Goal: Task Accomplishment & Management: Complete application form

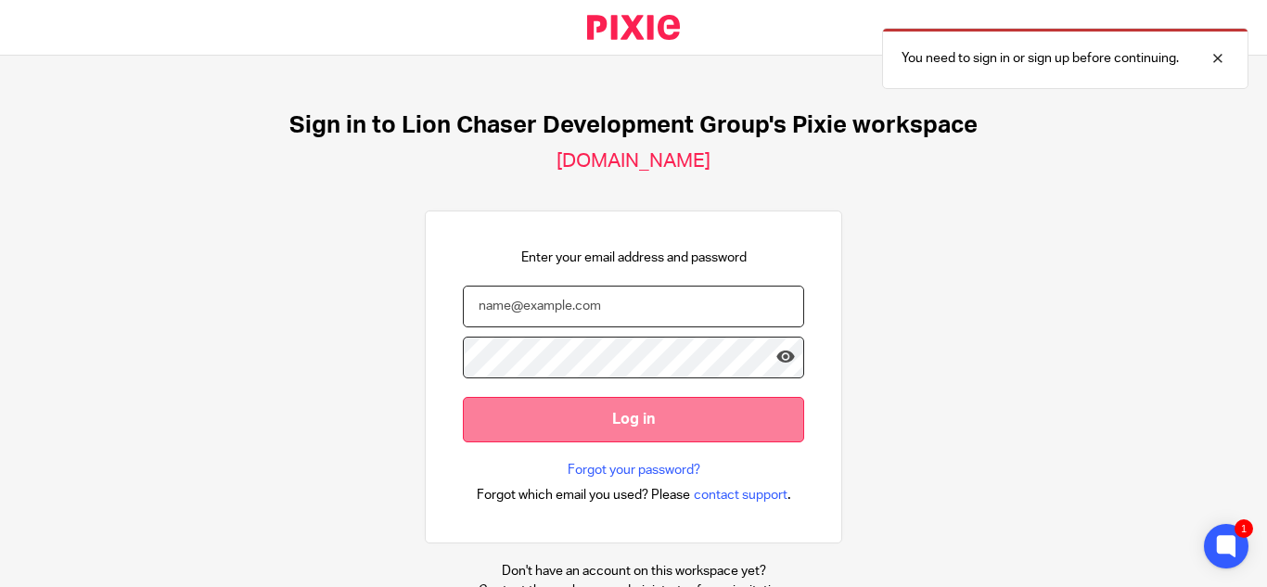
type input "[EMAIL_ADDRESS][DOMAIN_NAME]"
click at [608, 426] on input "Log in" at bounding box center [633, 419] width 341 height 45
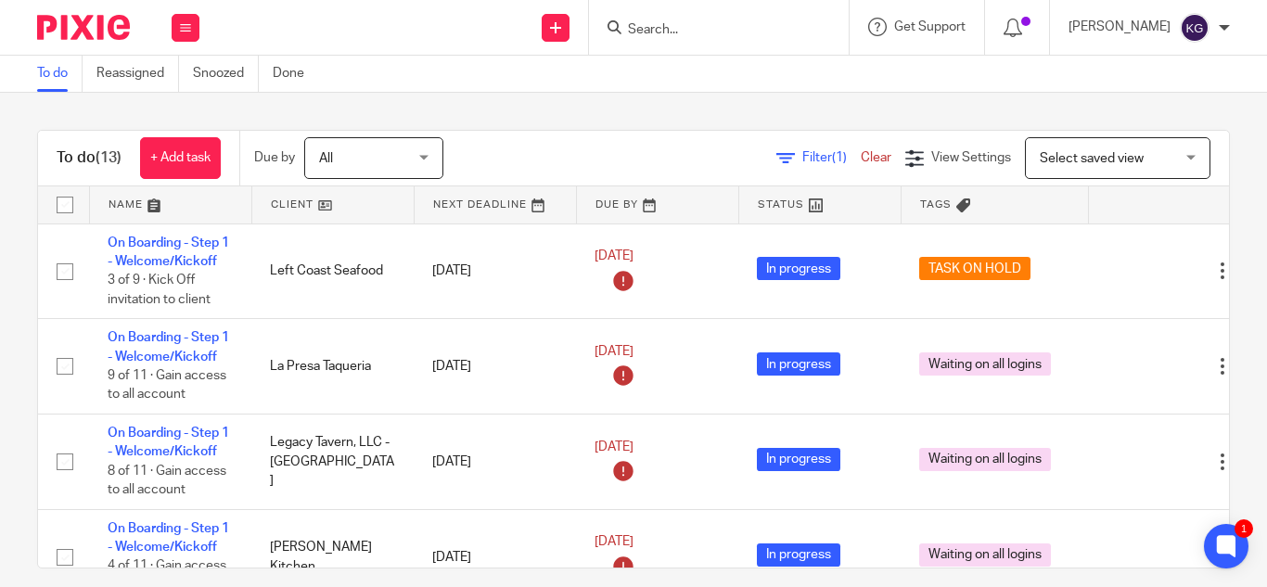
click at [671, 37] on input "Search" at bounding box center [709, 30] width 167 height 17
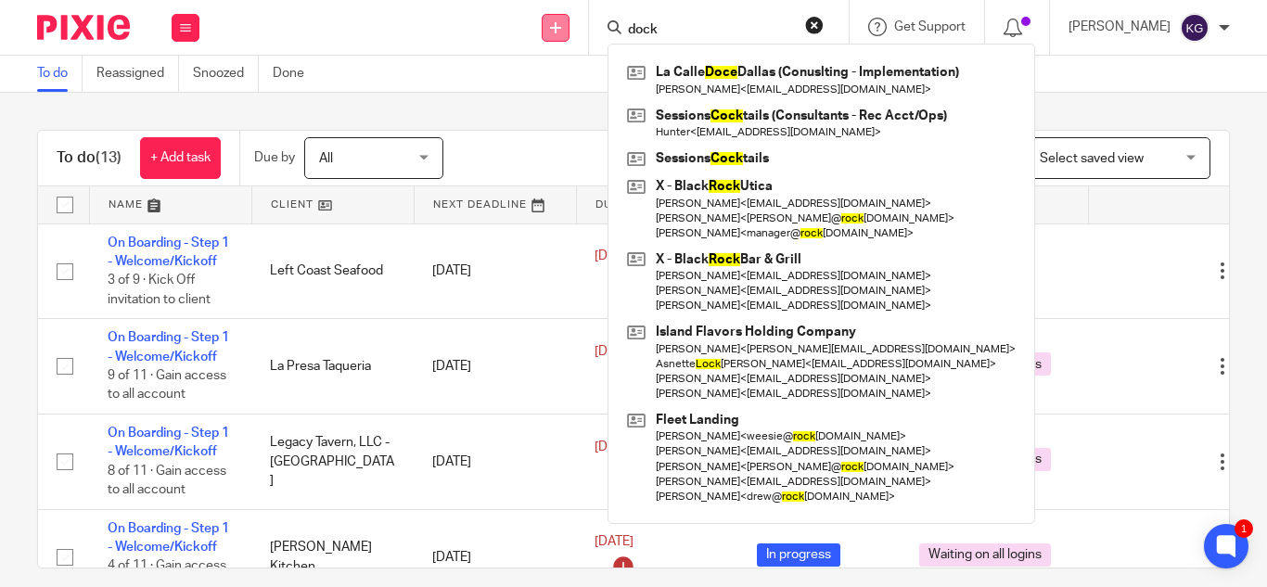
type input "dock"
click at [569, 32] on link at bounding box center [556, 28] width 28 height 28
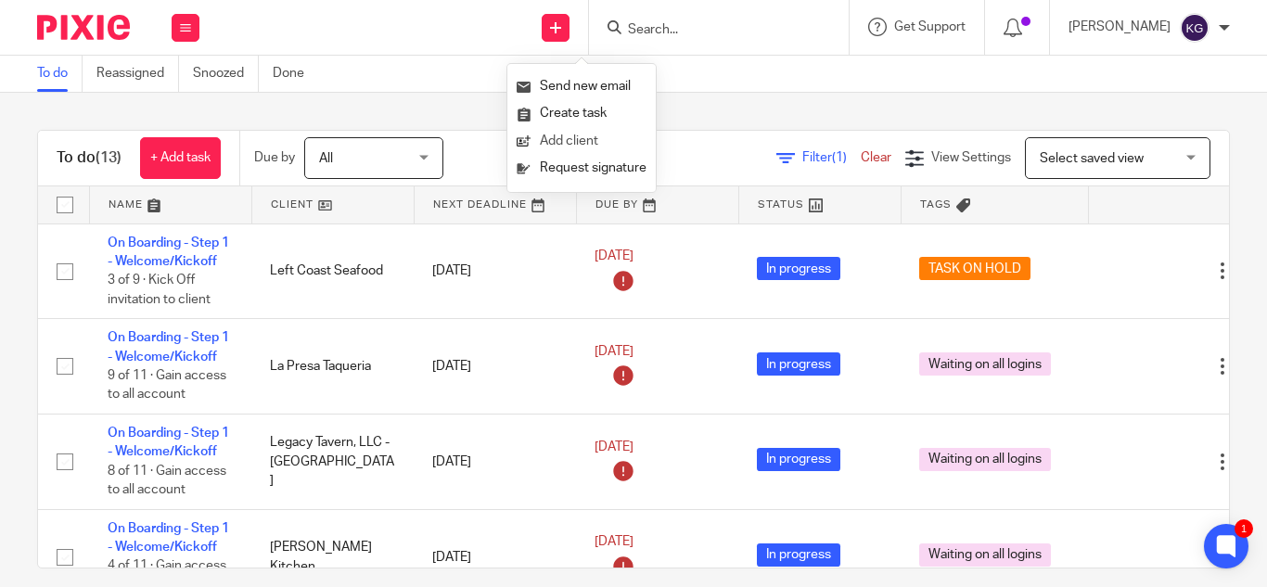
click at [571, 137] on link "Add client" at bounding box center [582, 141] width 130 height 27
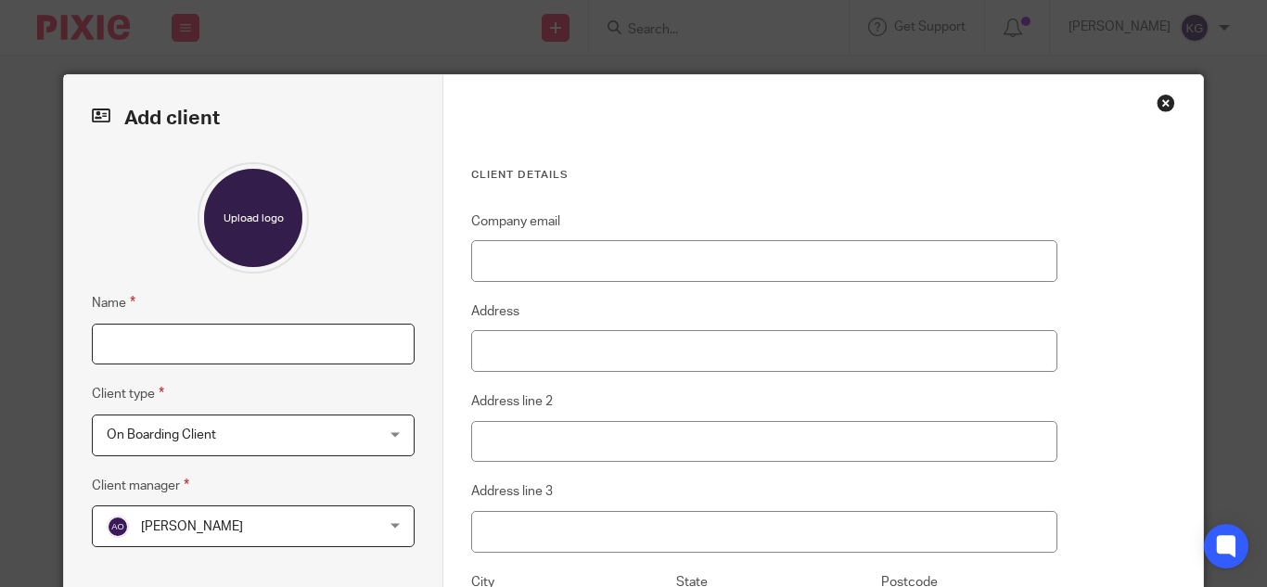
click at [319, 348] on input "Name" at bounding box center [253, 345] width 323 height 42
type input "Dock's Fish"
click at [322, 434] on span "On Boarding Client" at bounding box center [230, 435] width 246 height 39
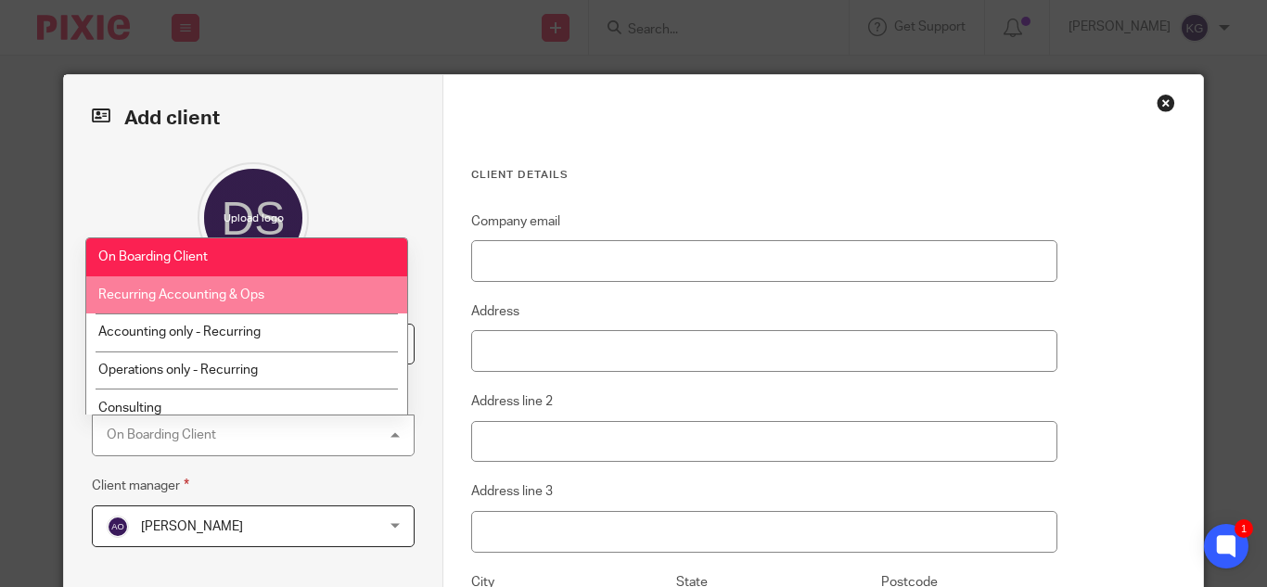
click at [288, 296] on li "Recurring Accounting & Ops" at bounding box center [246, 295] width 321 height 38
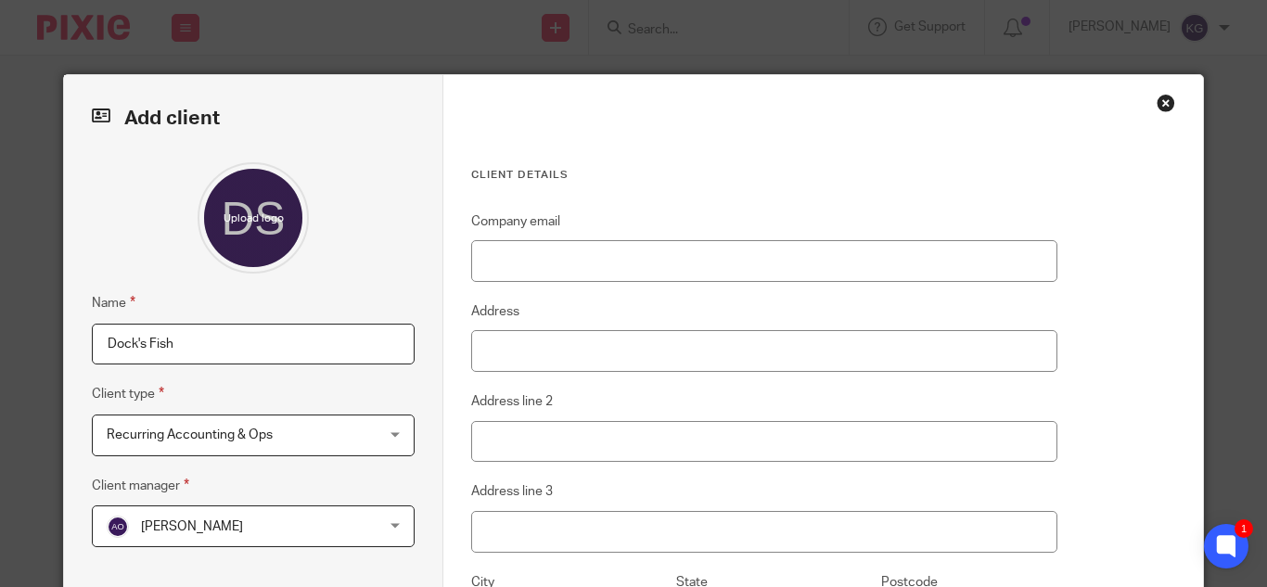
click at [316, 526] on span "[PERSON_NAME]" at bounding box center [230, 525] width 246 height 39
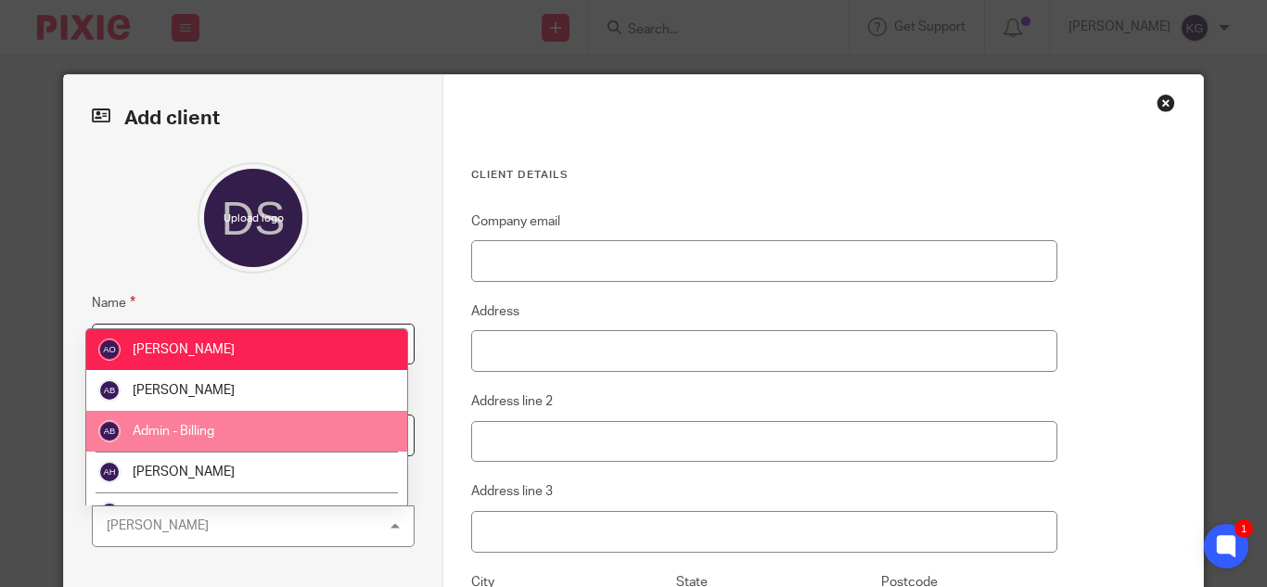
scroll to position [93, 0]
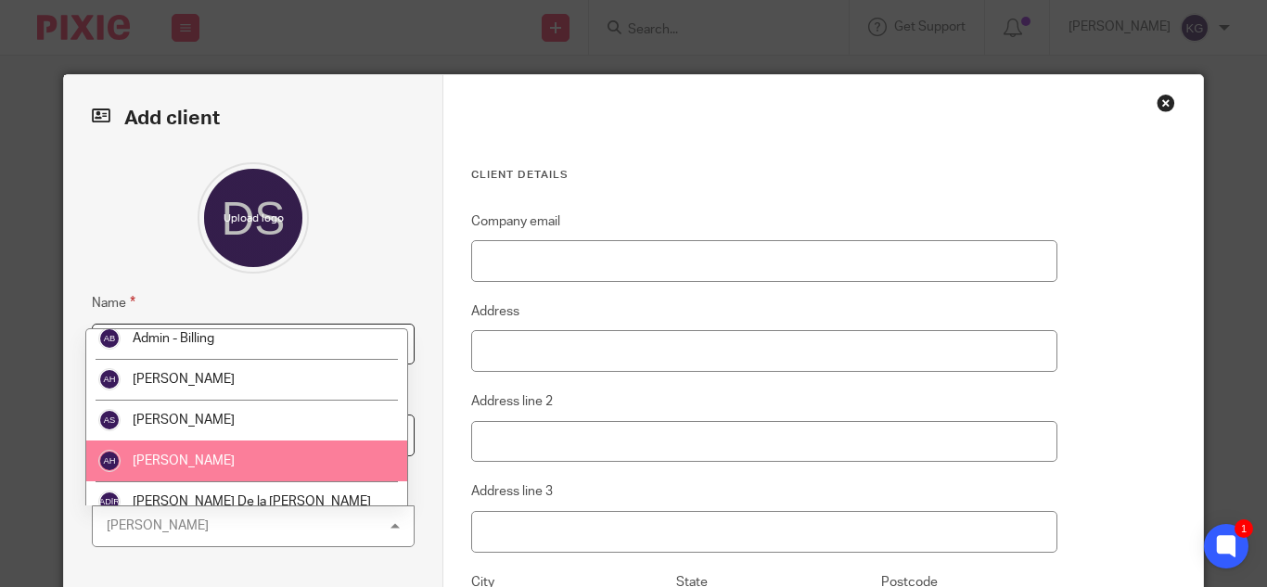
click at [246, 461] on li "[PERSON_NAME]" at bounding box center [246, 461] width 321 height 41
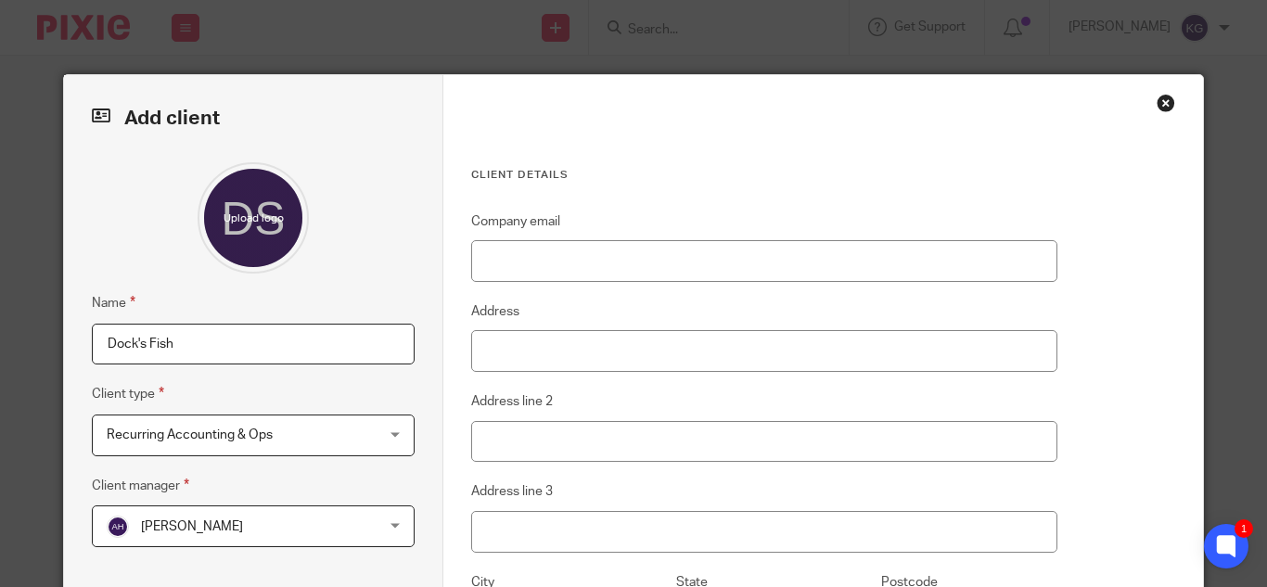
scroll to position [278, 0]
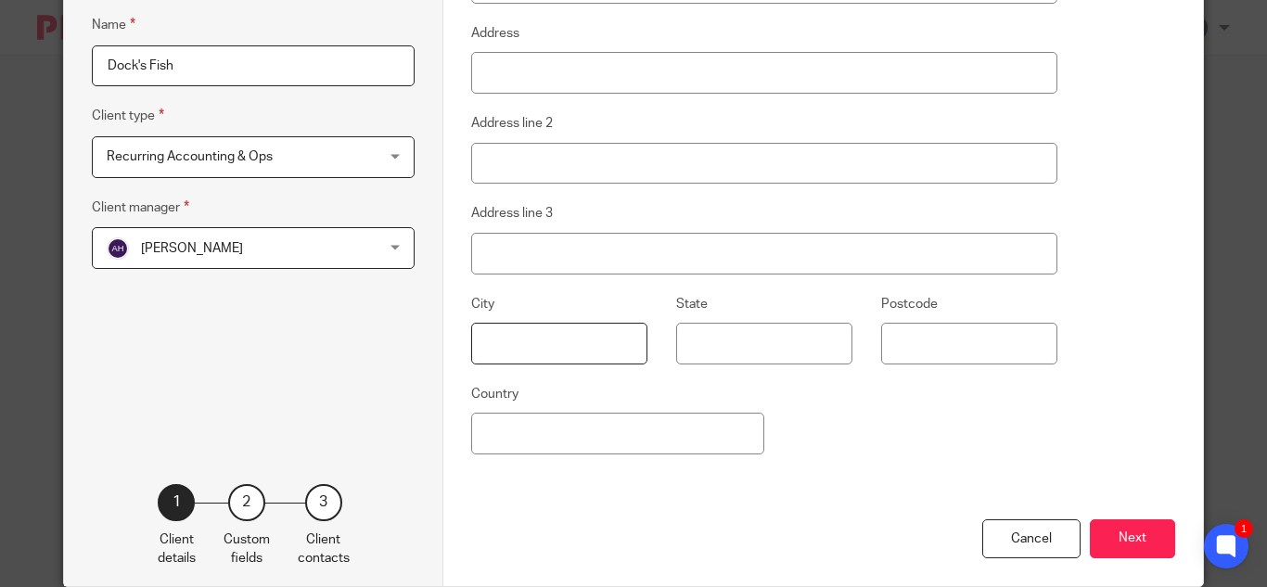
drag, startPoint x: 567, startPoint y: 360, endPoint x: 560, endPoint y: 352, distance: 10.6
click at [567, 360] on input "text" at bounding box center [559, 344] width 176 height 42
type input "Chicago"
type input "IL"
click at [1126, 525] on button "Next" at bounding box center [1132, 539] width 85 height 40
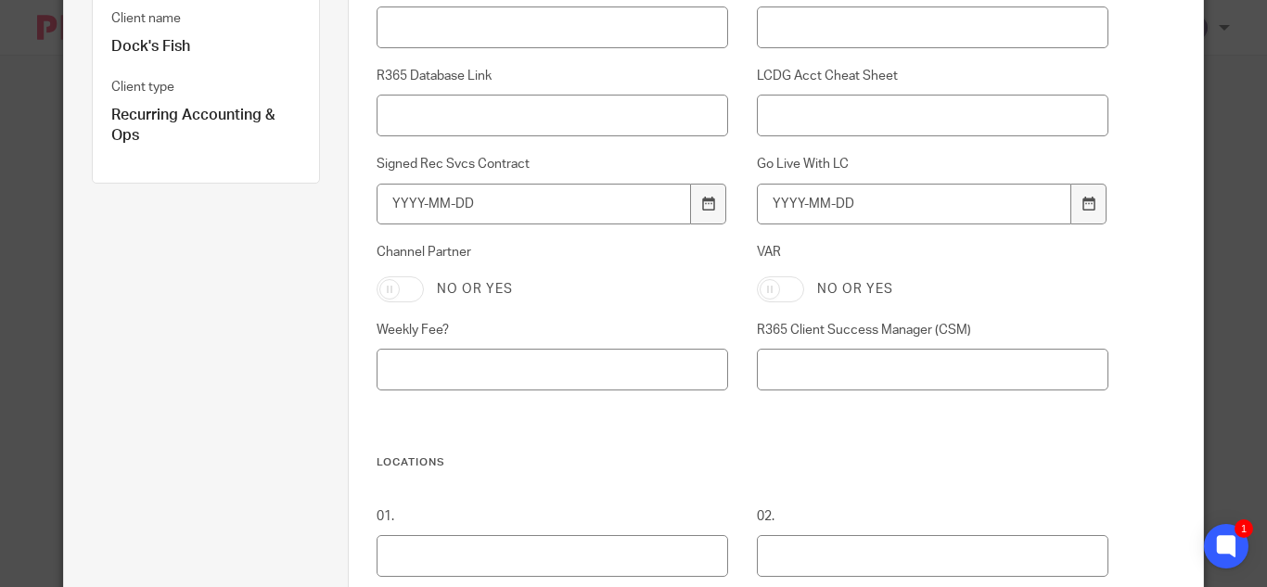
scroll to position [0, 0]
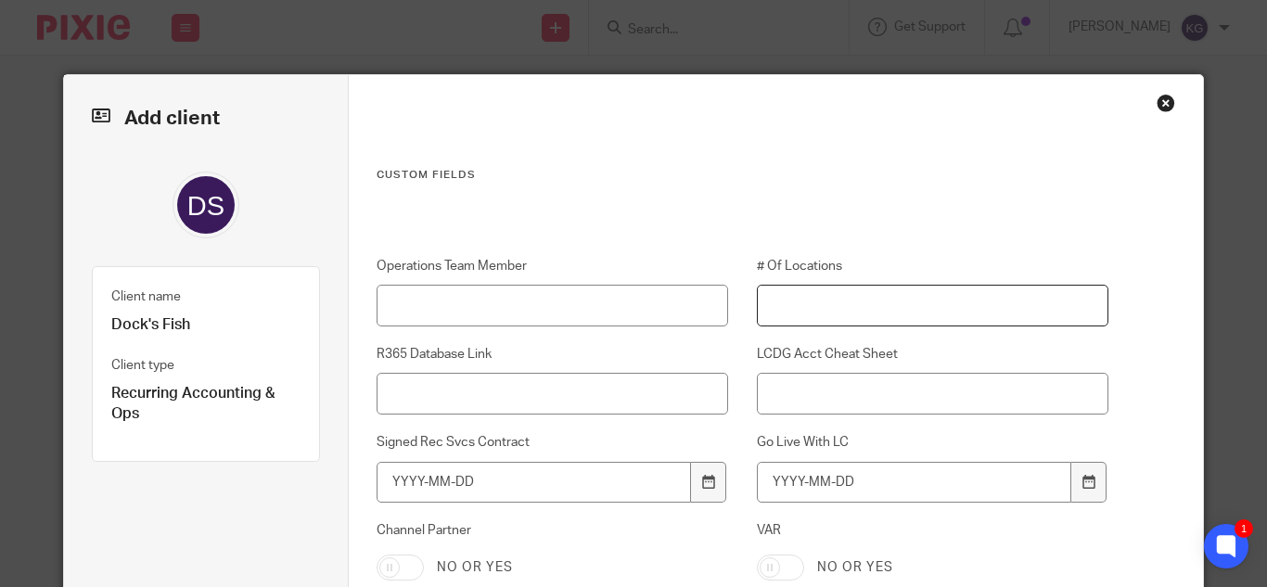
click at [834, 309] on input "# Of Locations" at bounding box center [933, 306] width 352 height 42
type input "4"
click at [706, 489] on icon at bounding box center [708, 482] width 14 height 14
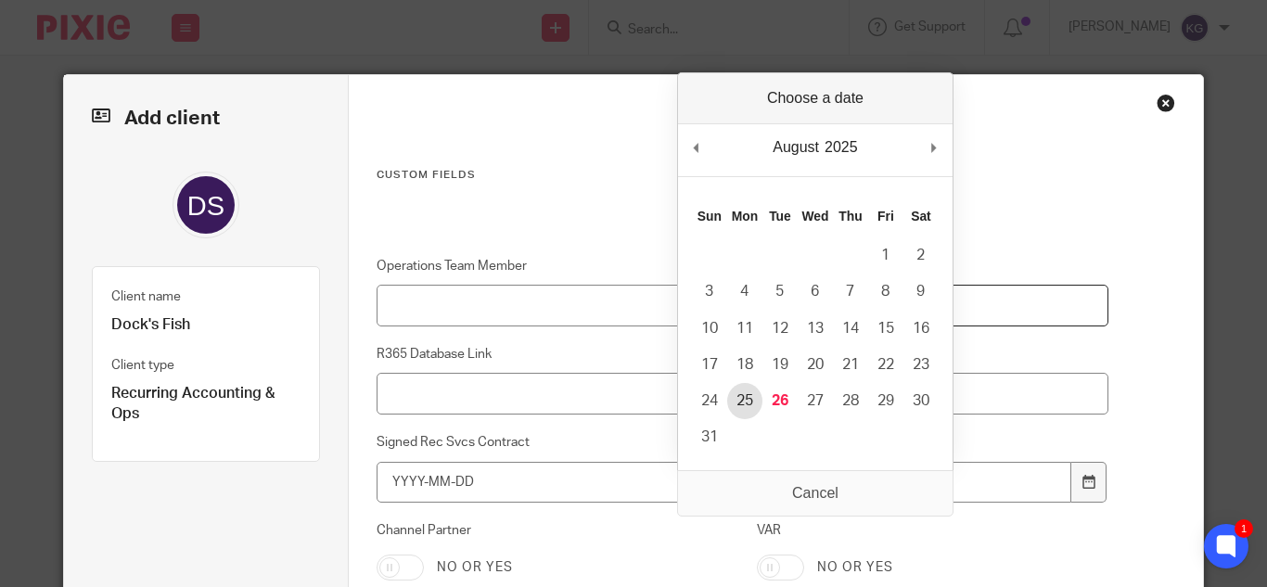
type input "2025-08-25"
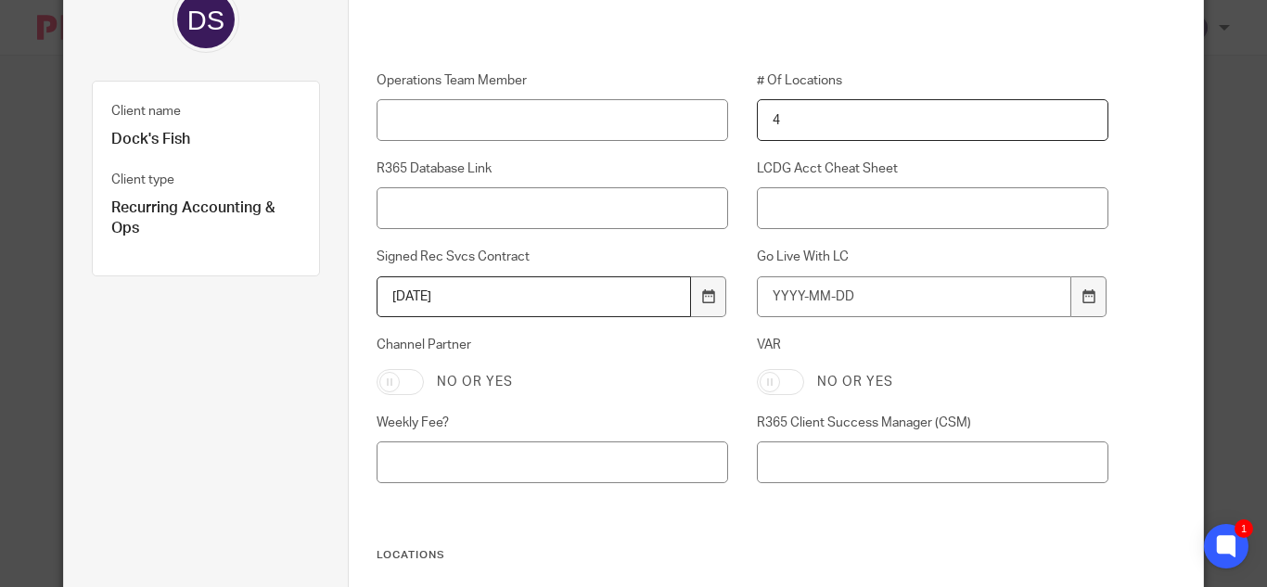
scroll to position [278, 0]
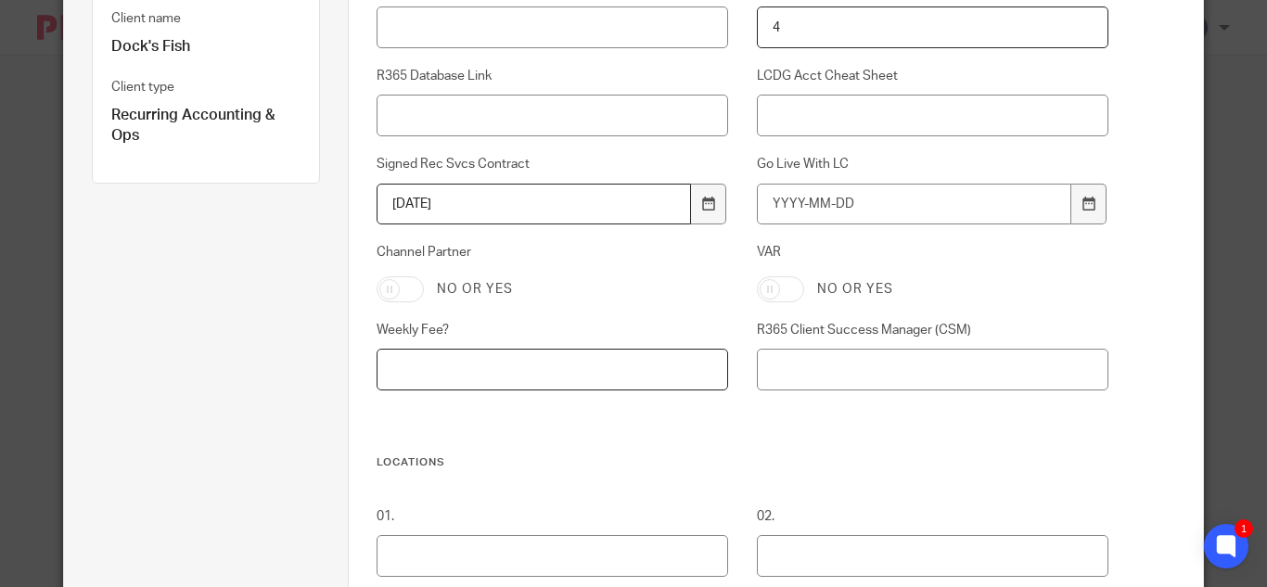
click at [556, 369] on input "Weekly Fee?" at bounding box center [553, 370] width 352 height 42
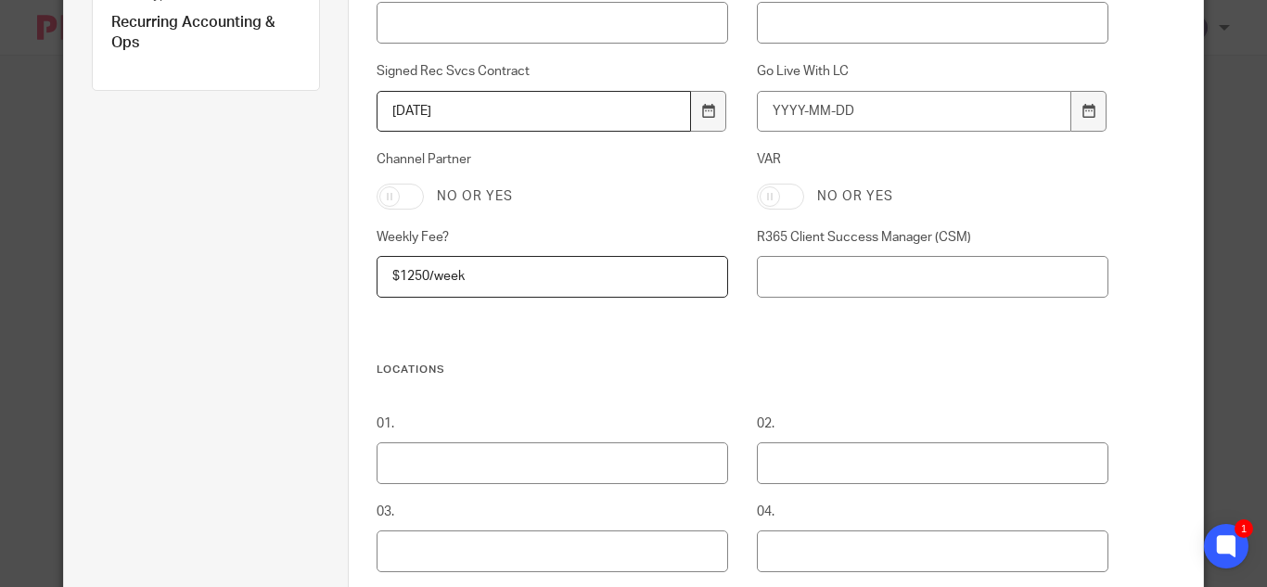
scroll to position [464, 0]
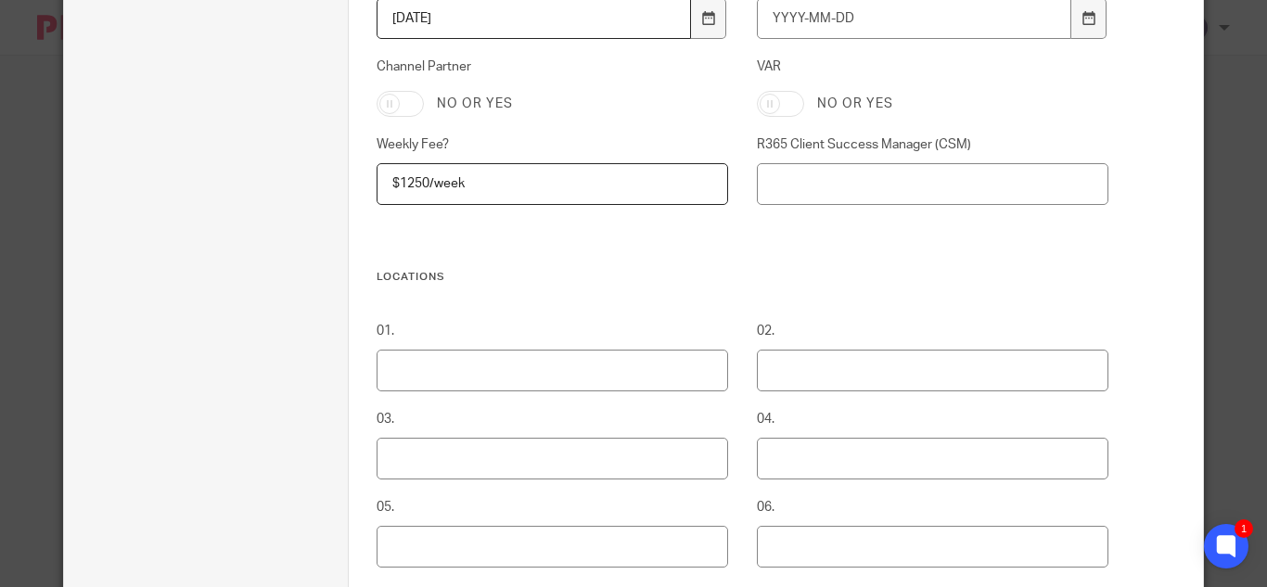
type input "$1250/week"
click at [499, 374] on input "01." at bounding box center [553, 371] width 352 height 42
type input "Dock's Country Club Hills - KBP Enterprises Inc"
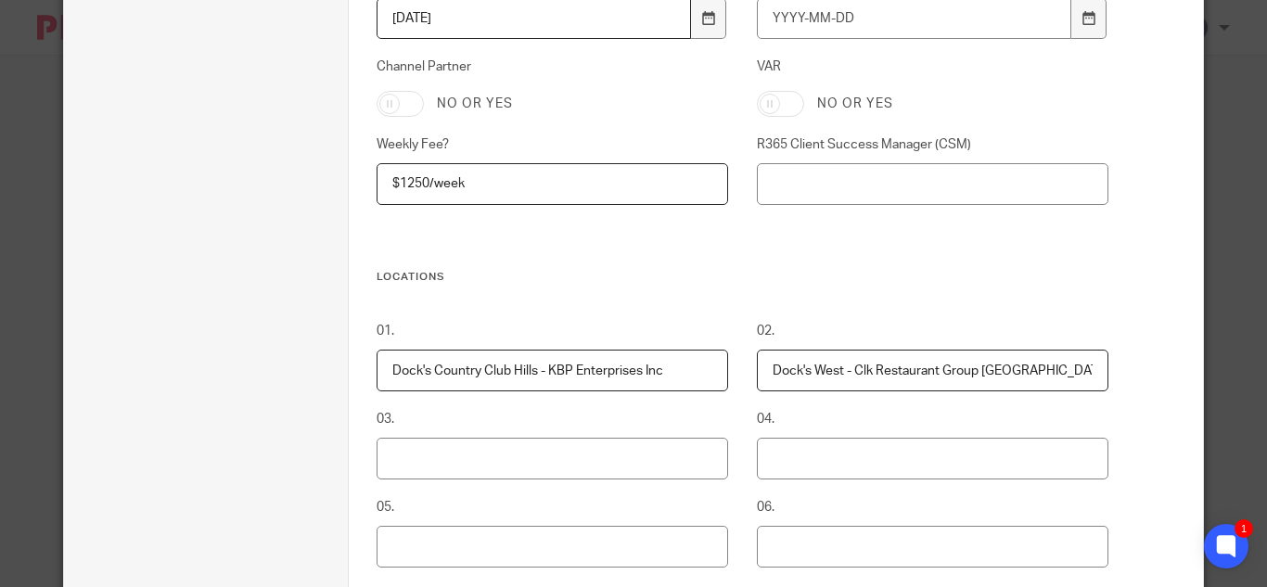
type input "Dock's West - Clk Restaurant Group Ashland"
type input "Dock's Marshfield - Clk Restaurant Group 119th Corp"
type input "C"
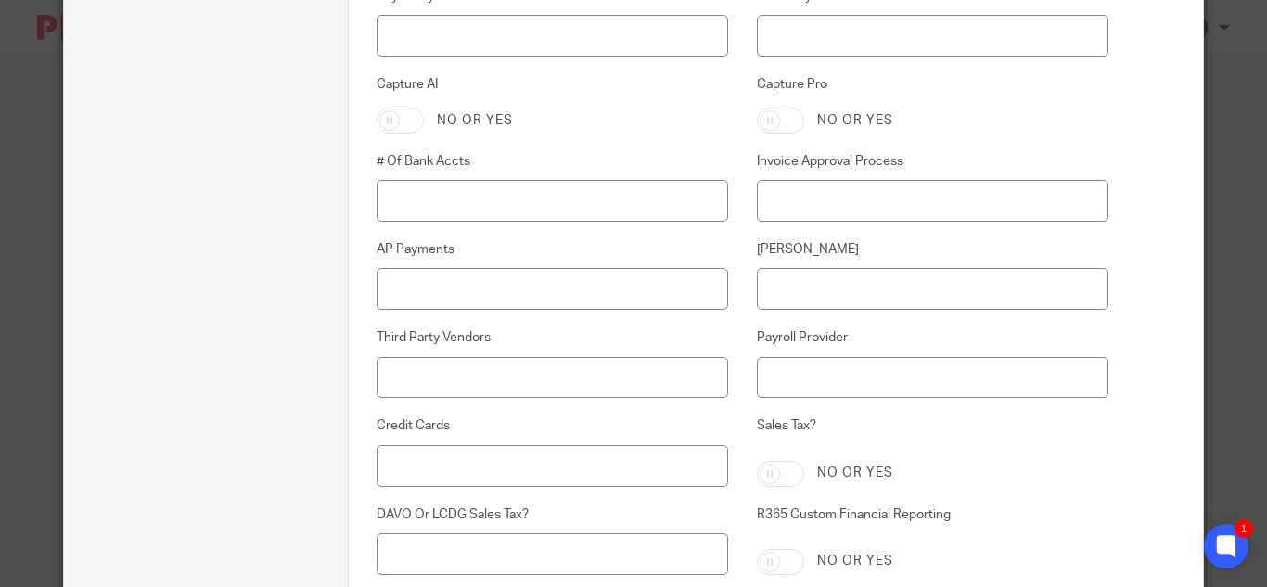
scroll to position [2411, 0]
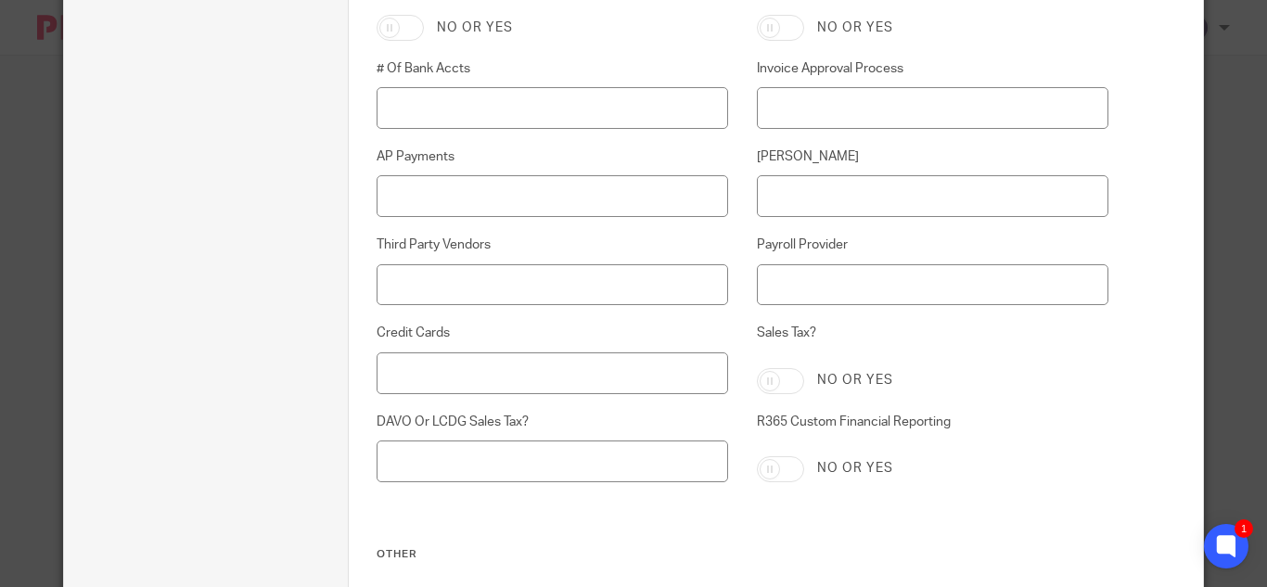
type input "Dock's Bronzeville - Clk Restaurant Group Corp"
click at [480, 111] on input "# Of Bank Accts" at bounding box center [553, 108] width 352 height 42
type input "4 - Fifth Third Bank"
click at [765, 377] on input "Sales Tax?" at bounding box center [780, 381] width 47 height 26
checkbox input "true"
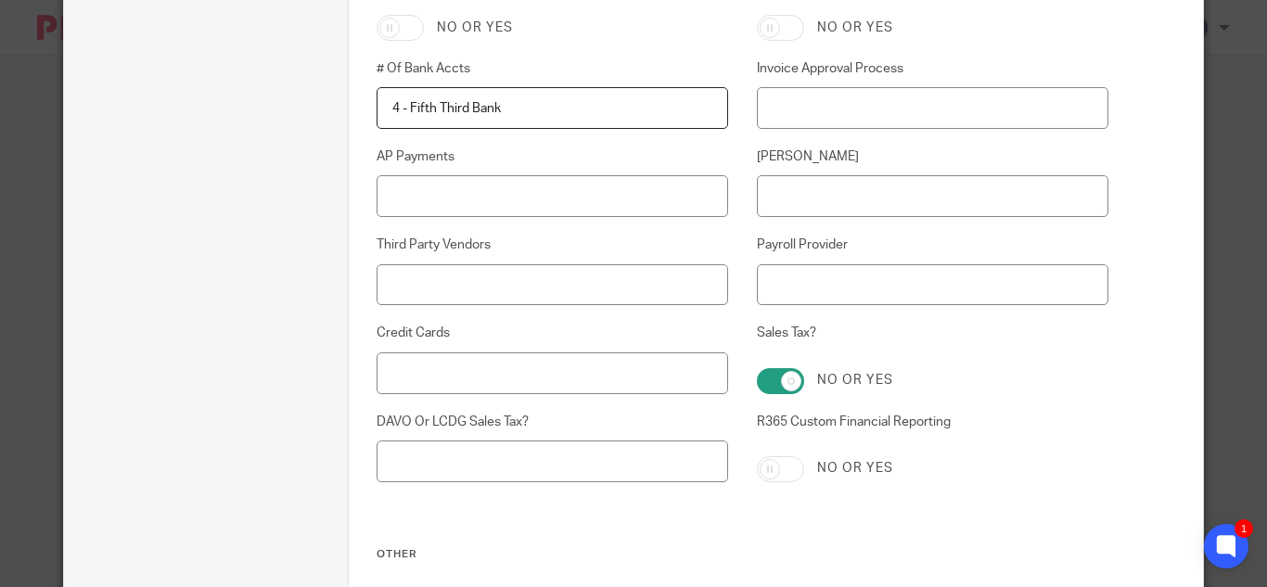
scroll to position [2690, 0]
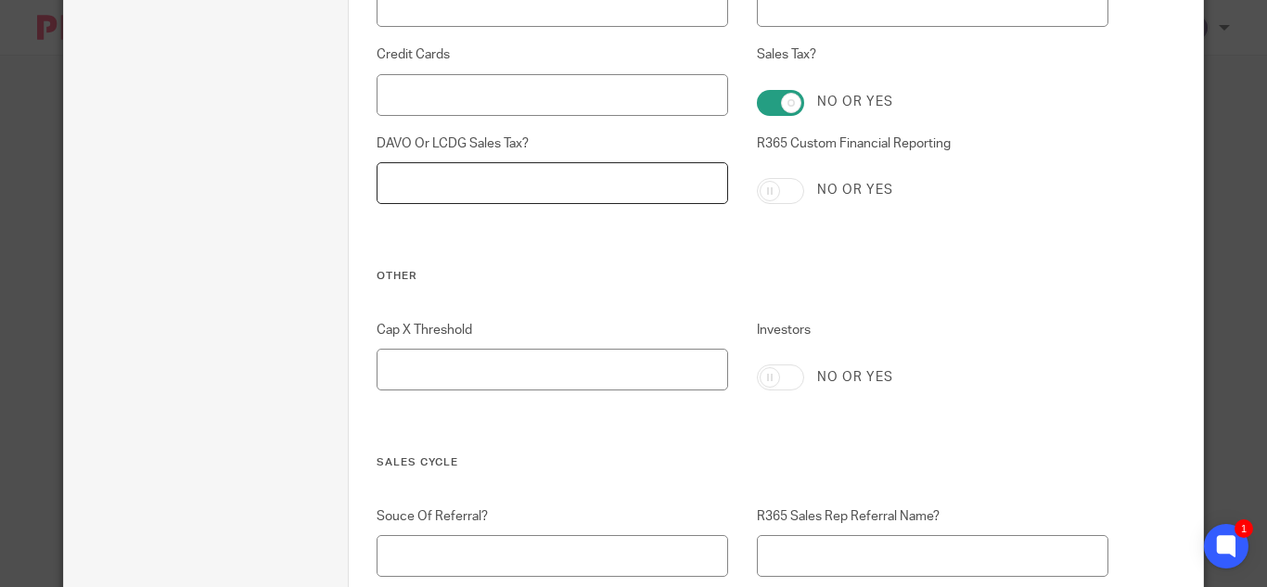
click at [459, 176] on input "DAVO Or LCDG Sales Tax?" at bounding box center [553, 183] width 352 height 42
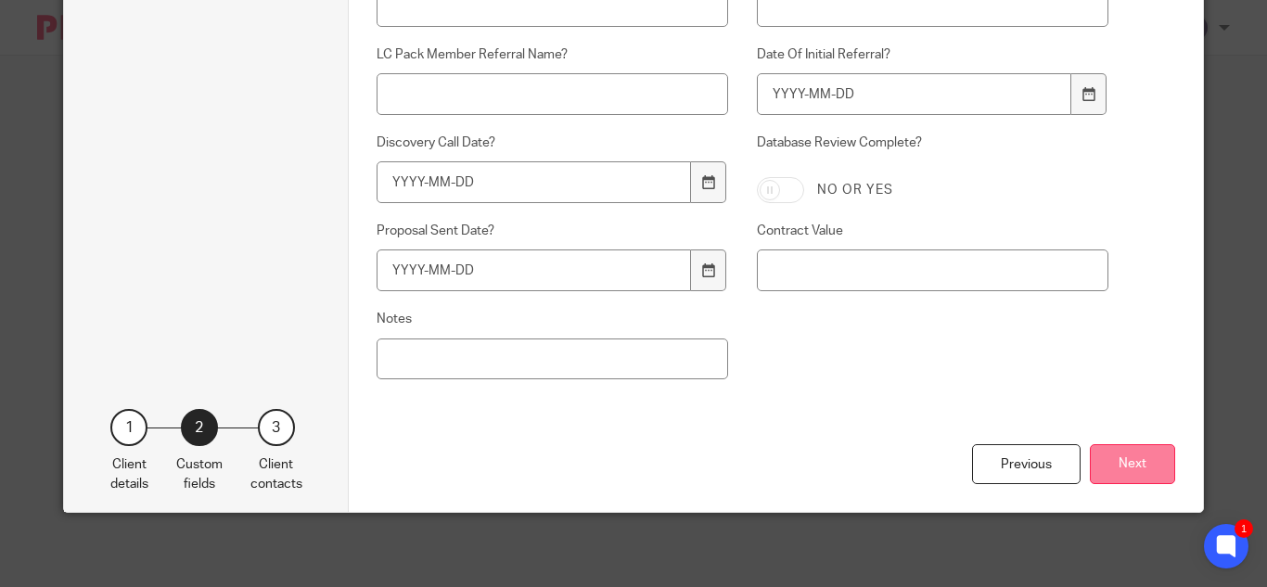
type input "TBD"
click at [1122, 467] on button "Next" at bounding box center [1132, 464] width 85 height 40
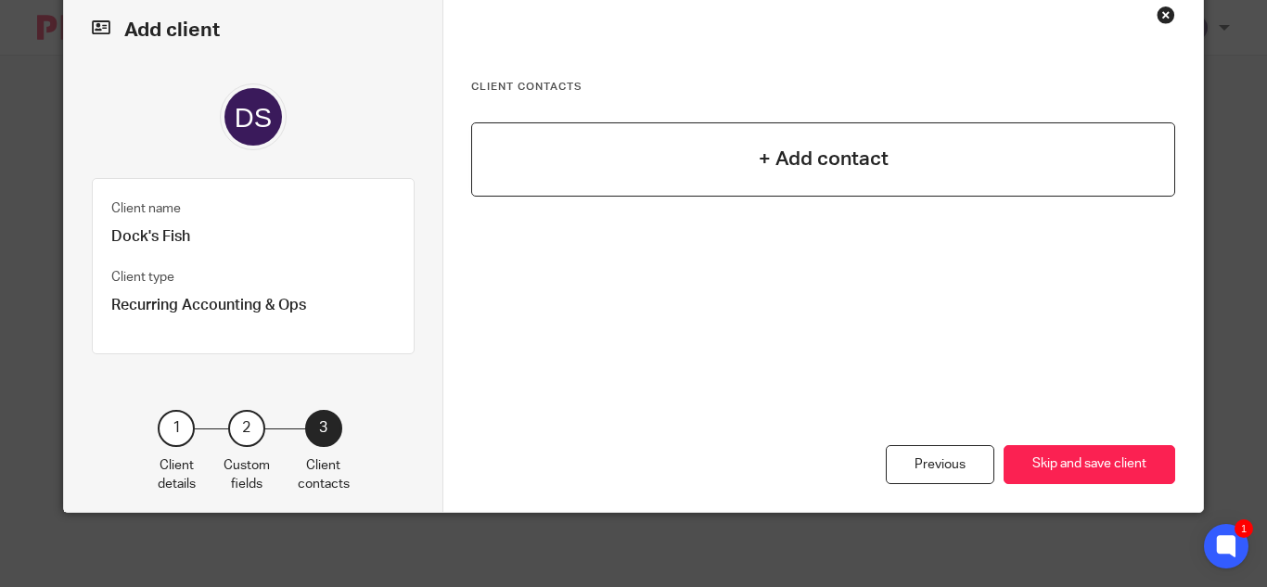
click at [800, 145] on h4 "+ Add contact" at bounding box center [824, 159] width 130 height 29
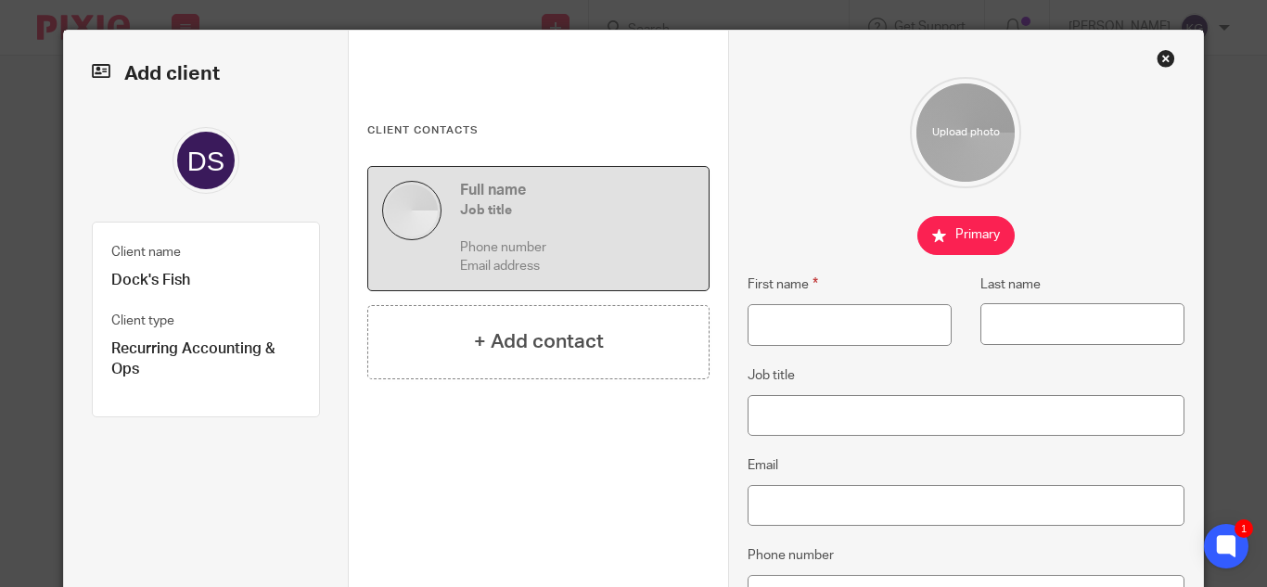
scroll to position [0, 0]
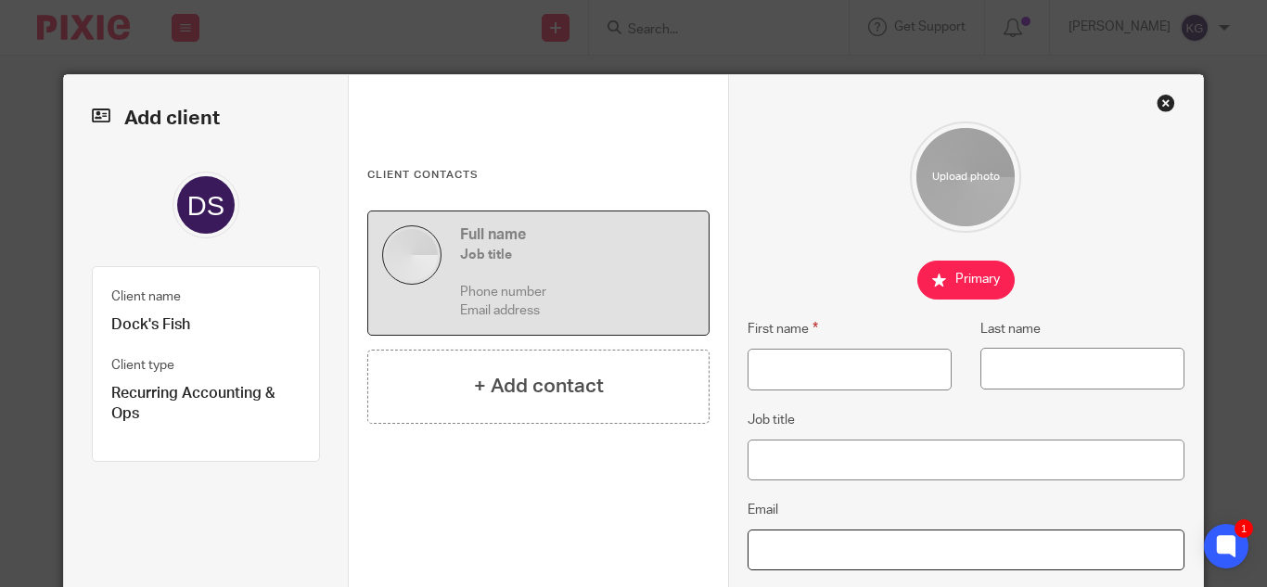
click at [800, 544] on input "Email" at bounding box center [966, 551] width 436 height 42
paste input "ljoneswork23@gmail.com"
type input "ljoneswork23@gmail.com"
click at [804, 359] on input "First name" at bounding box center [850, 370] width 204 height 42
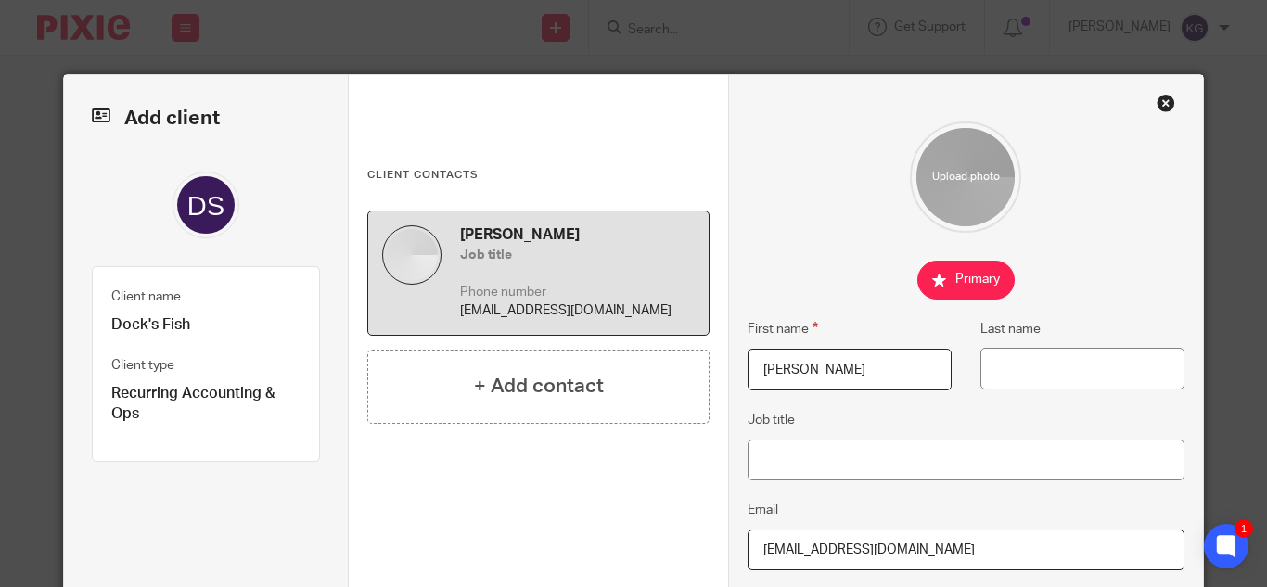
type input "Lance"
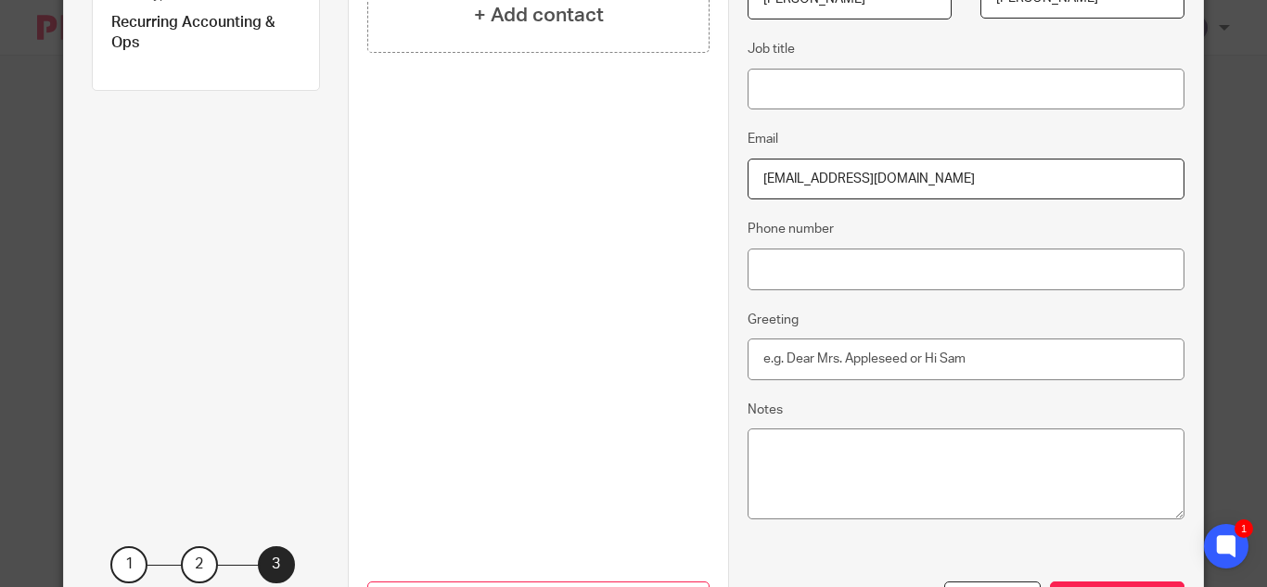
scroll to position [508, 0]
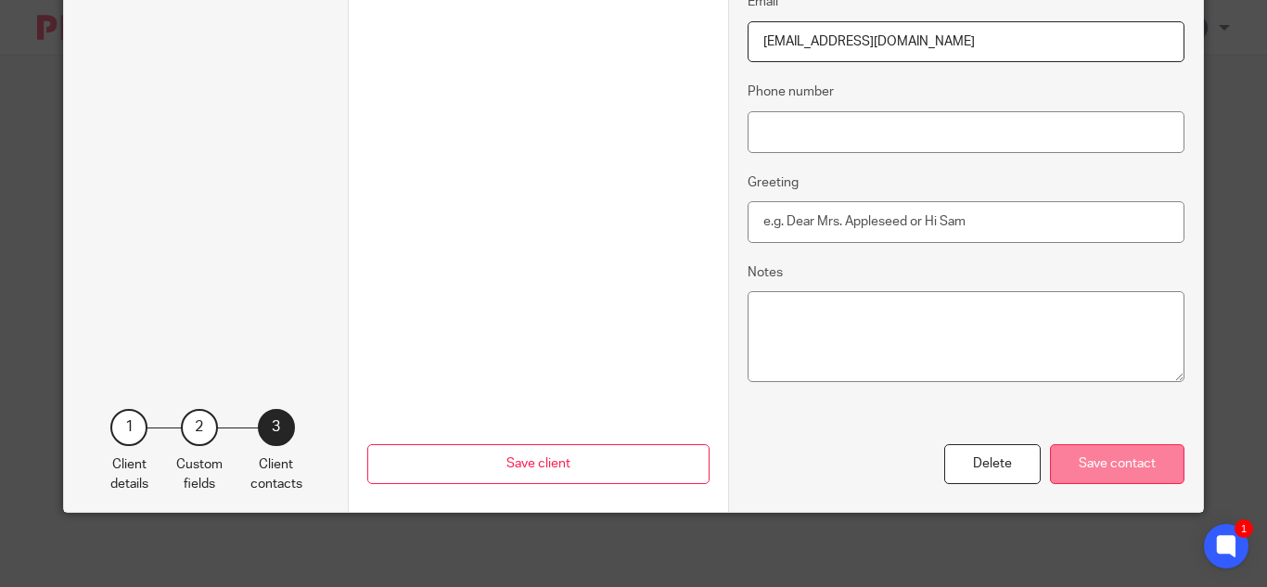
type input "Jones"
click at [1125, 459] on div "Save contact" at bounding box center [1117, 464] width 134 height 40
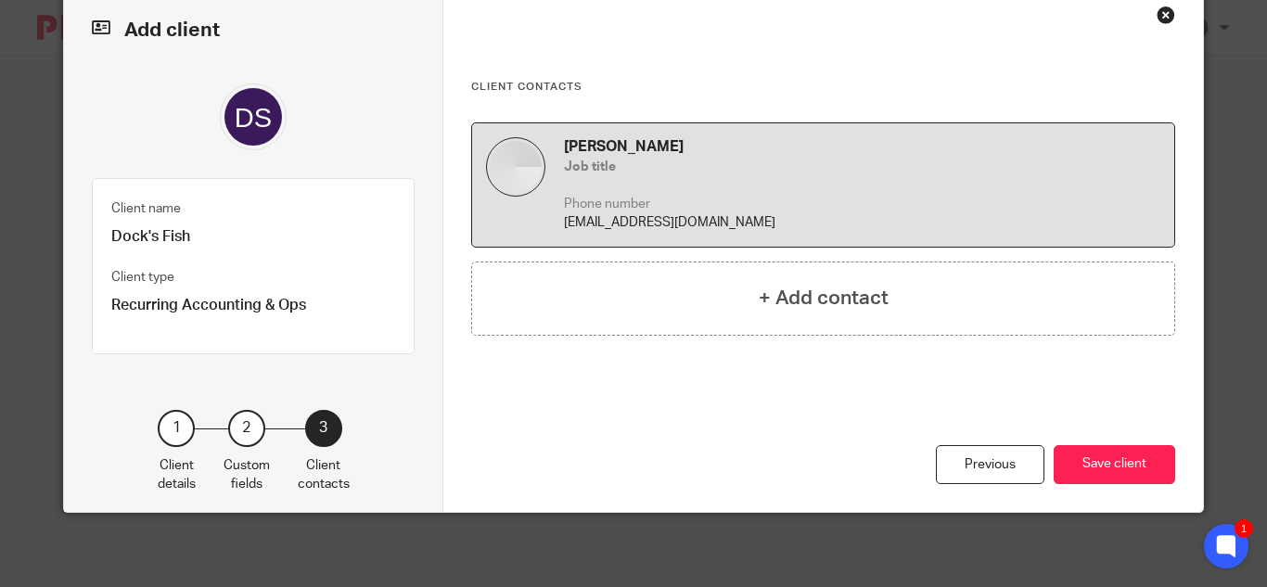
click at [971, 453] on div "Previous" at bounding box center [990, 465] width 109 height 40
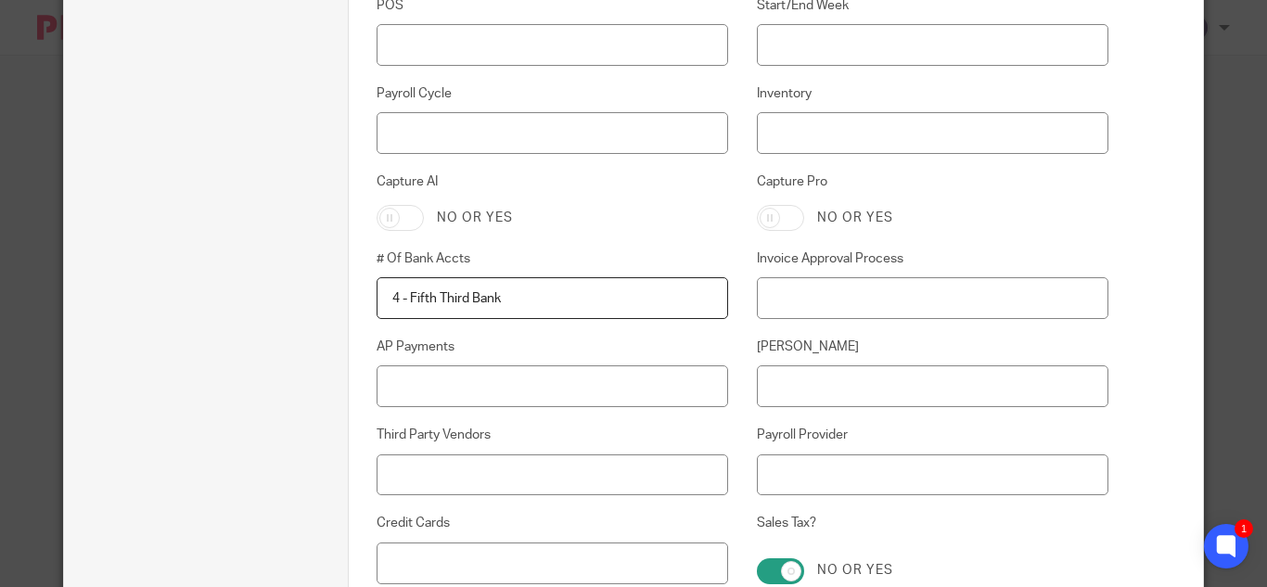
scroll to position [2314, 0]
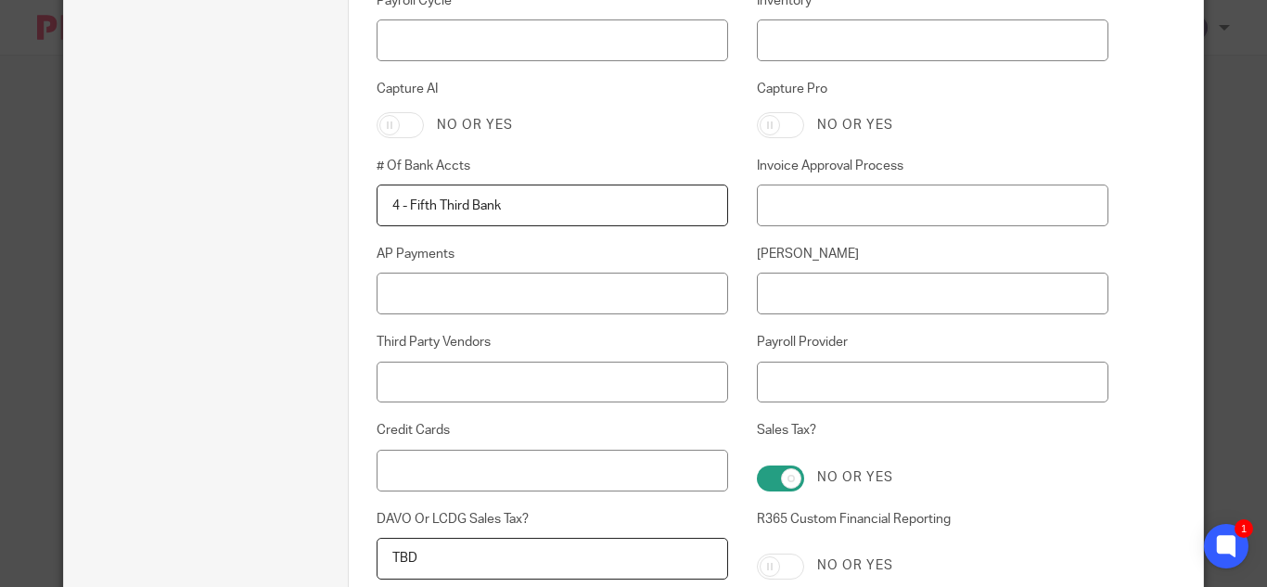
click at [499, 209] on input "4 - Fifth Third Bank" at bounding box center [553, 206] width 352 height 42
click at [585, 210] on input "4 - Fifth Third Bank, Chase" at bounding box center [553, 206] width 352 height 42
type input "4 - Fifth Third Bank, Chase, BoA"
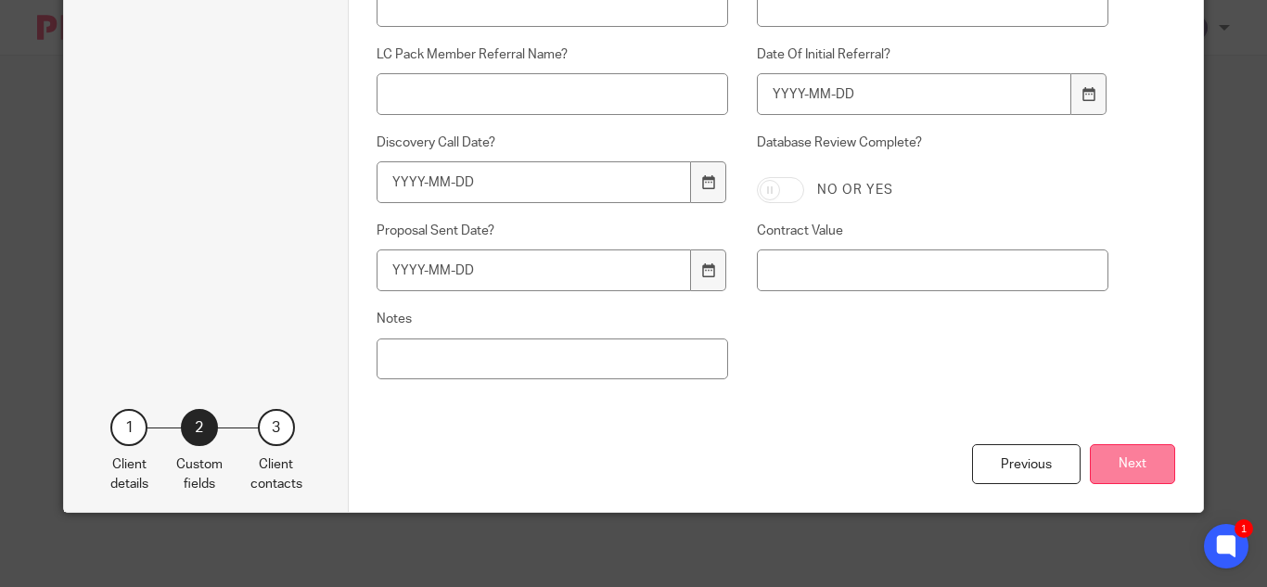
click at [1137, 465] on button "Next" at bounding box center [1132, 464] width 85 height 40
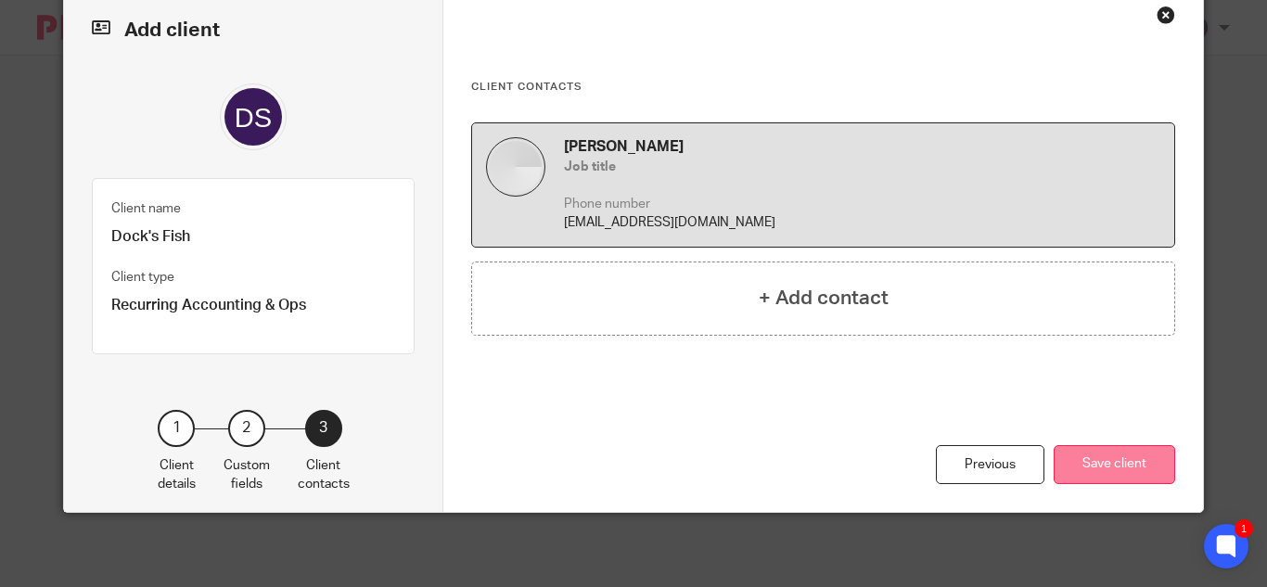
click at [1107, 466] on button "Save client" at bounding box center [1114, 465] width 121 height 40
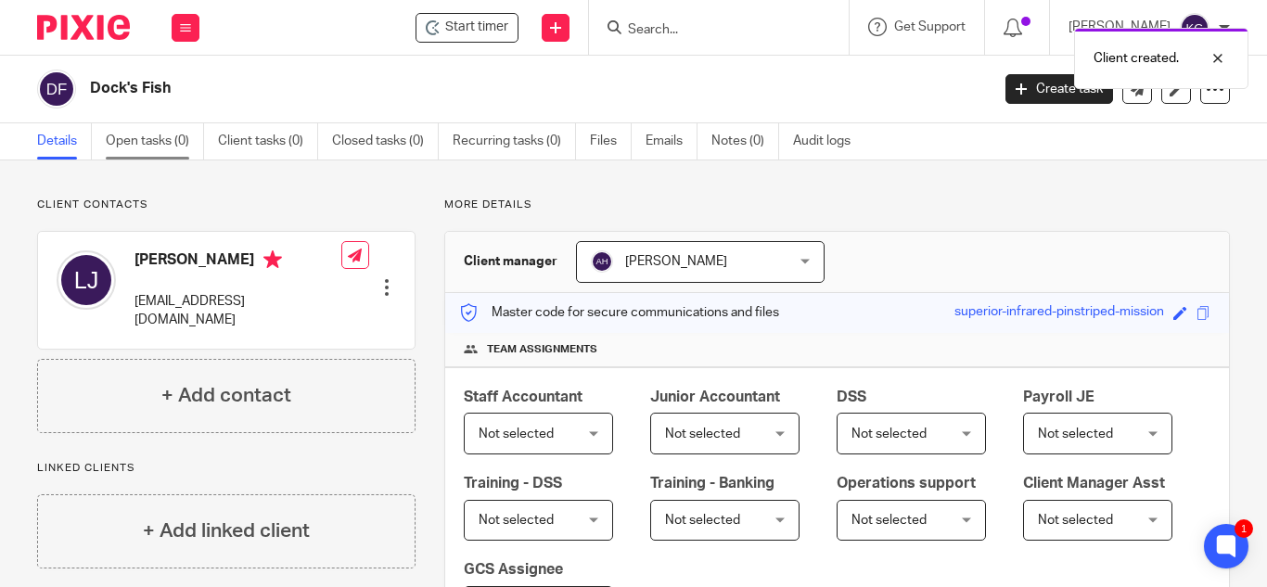
click at [138, 141] on link "Open tasks (0)" at bounding box center [155, 141] width 98 height 36
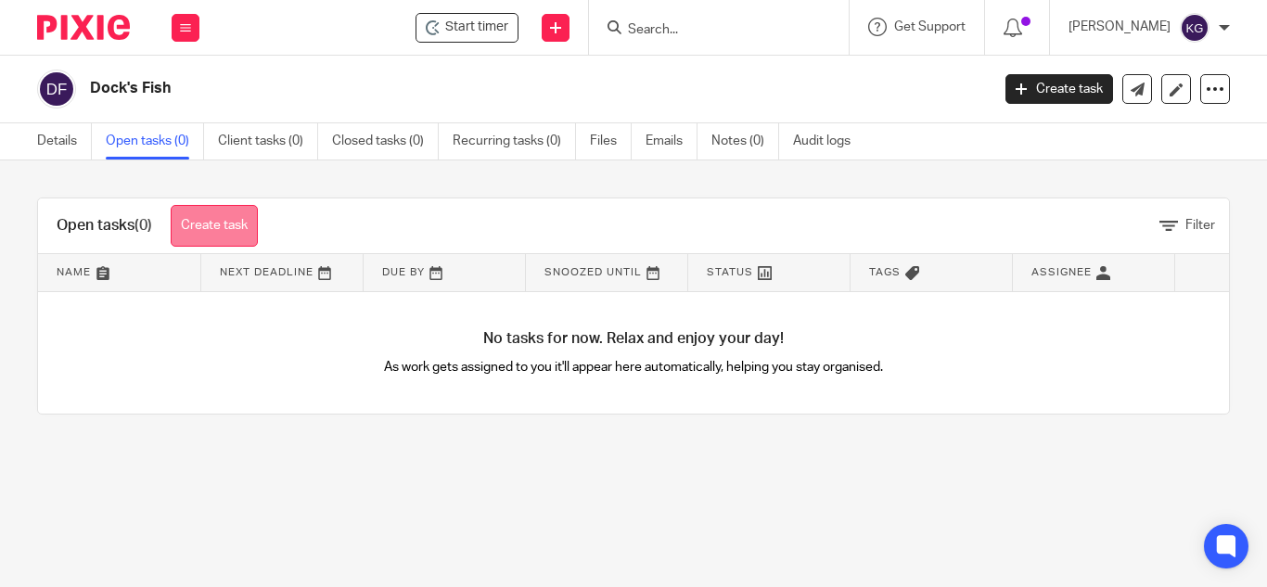
click at [215, 230] on link "Create task" at bounding box center [214, 226] width 87 height 42
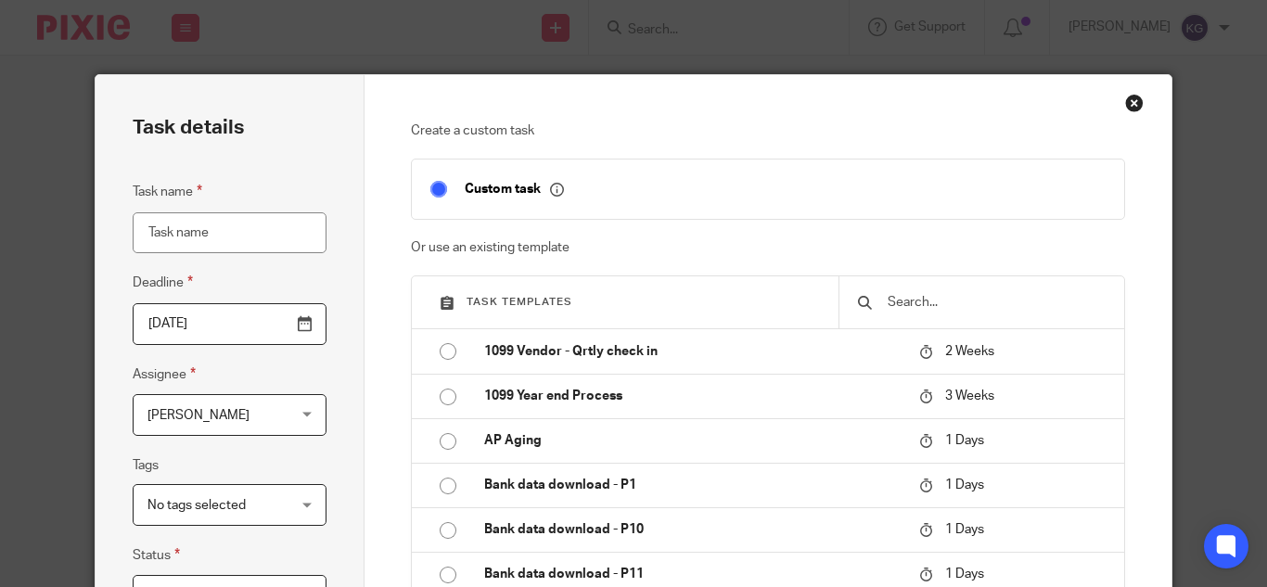
drag, startPoint x: 913, startPoint y: 309, endPoint x: 889, endPoint y: 277, distance: 39.7
click at [911, 301] on input "text" at bounding box center [996, 302] width 220 height 20
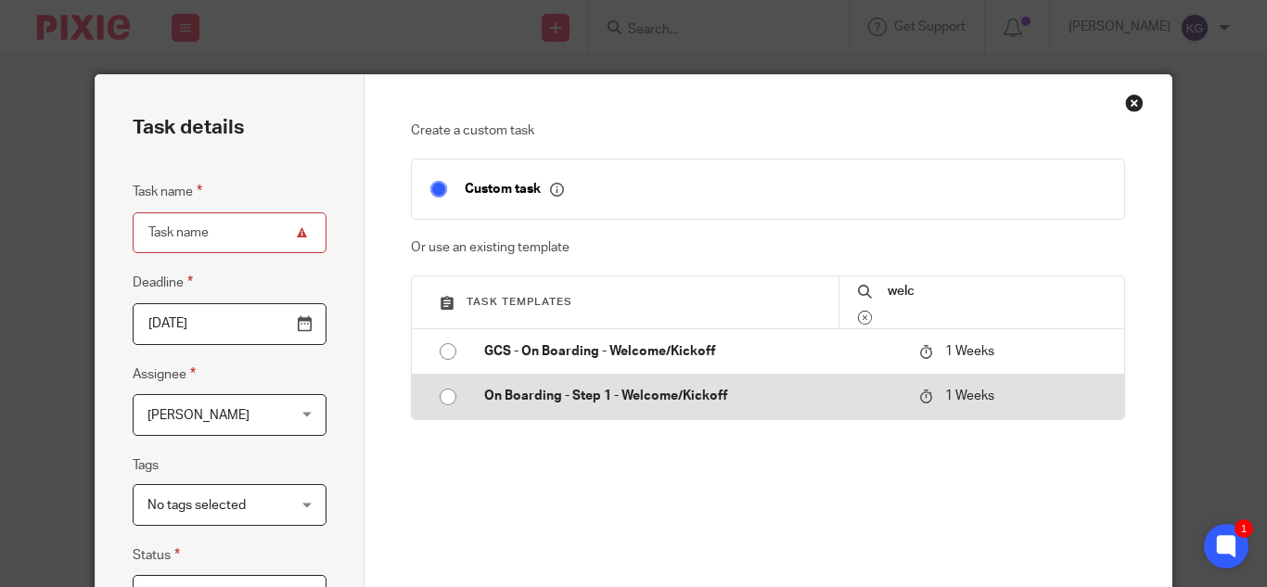
type input "welc"
click at [446, 399] on input "radio" at bounding box center [447, 396] width 35 height 35
type input "[DATE]"
type input "On Boarding - Step 1 - Welcome/Kickoff"
checkbox input "false"
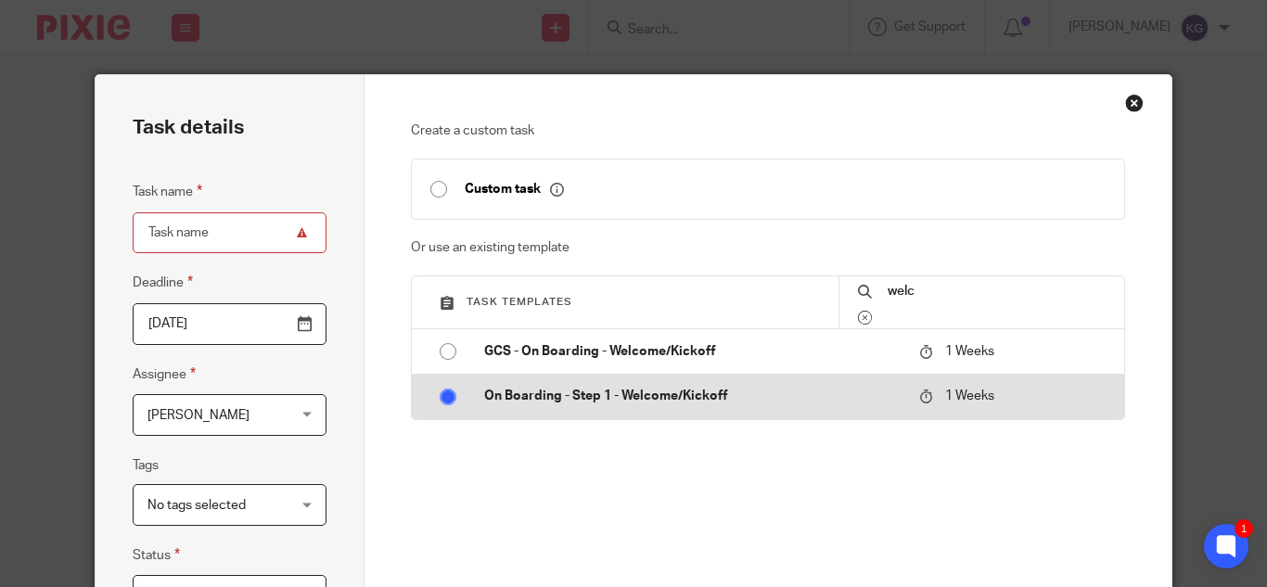
radio input "false"
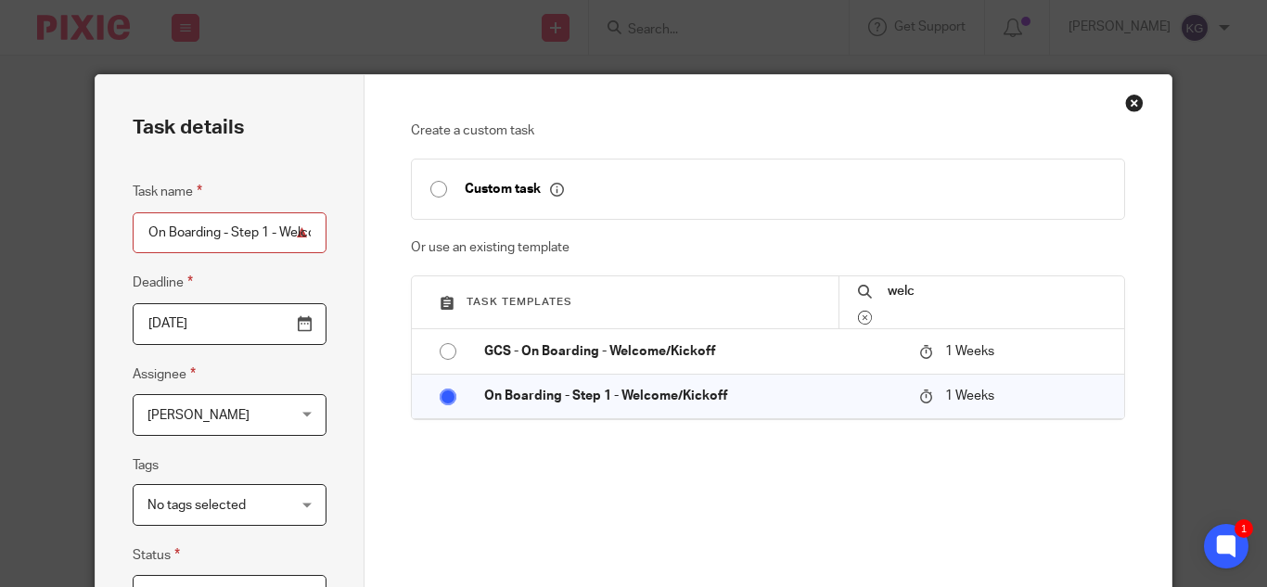
scroll to position [528, 0]
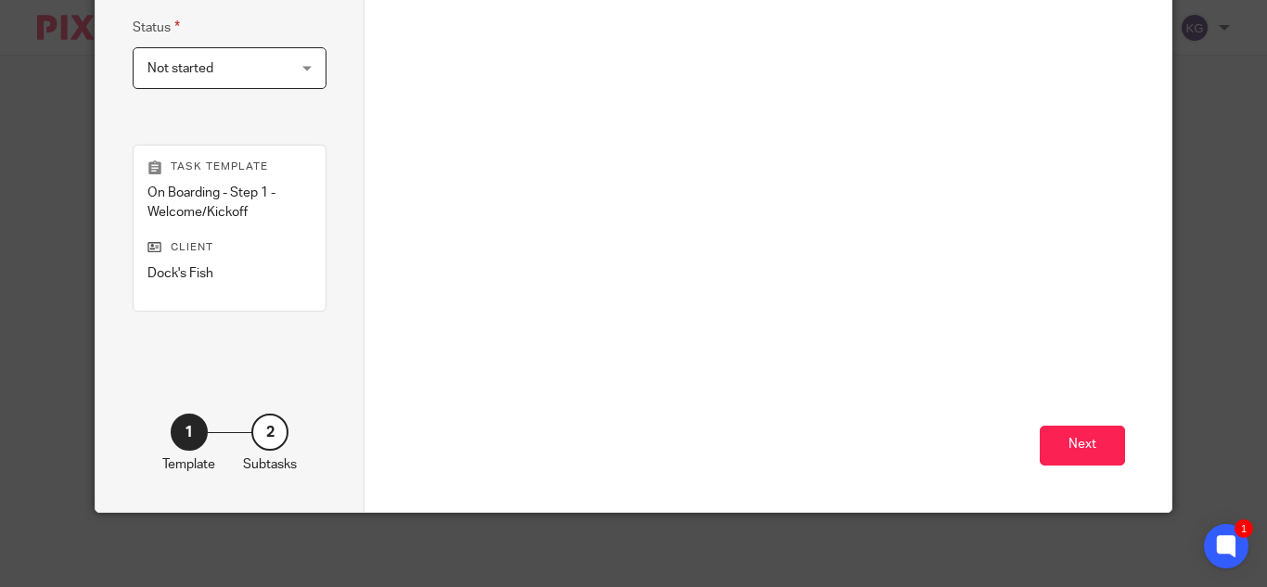
click at [1068, 425] on div "Next" at bounding box center [767, 339] width 713 height 343
click at [1082, 454] on button "Next" at bounding box center [1082, 446] width 85 height 40
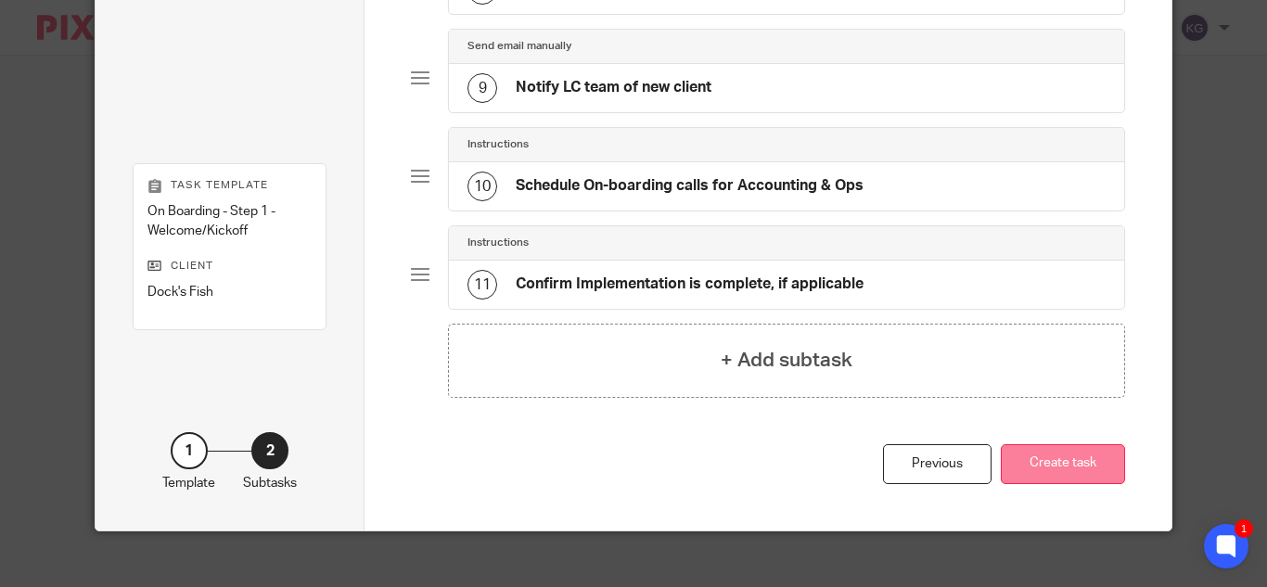
scroll to position [932, 0]
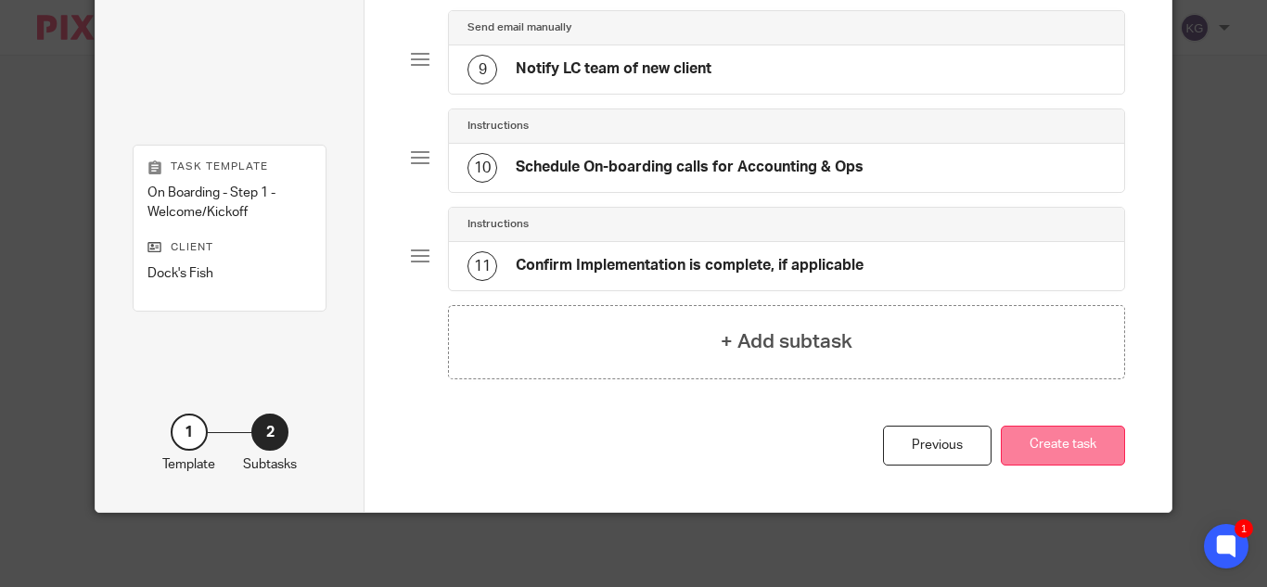
click at [1066, 442] on button "Create task" at bounding box center [1063, 446] width 124 height 40
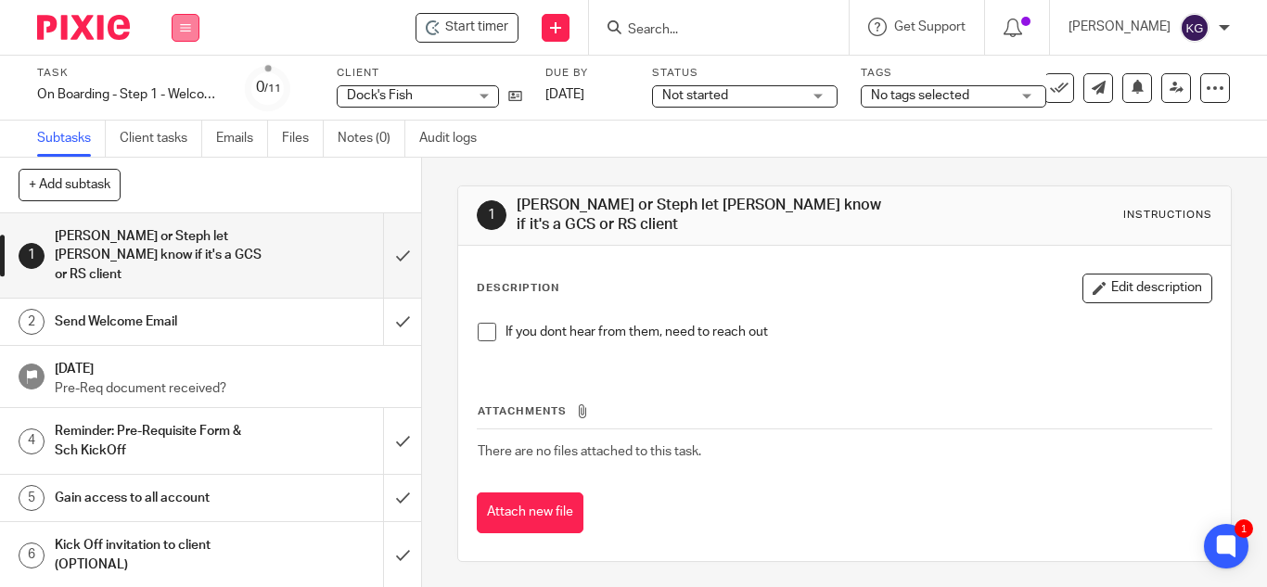
click at [188, 25] on icon at bounding box center [185, 27] width 11 height 11
click at [185, 140] on link "Clients" at bounding box center [180, 140] width 41 height 13
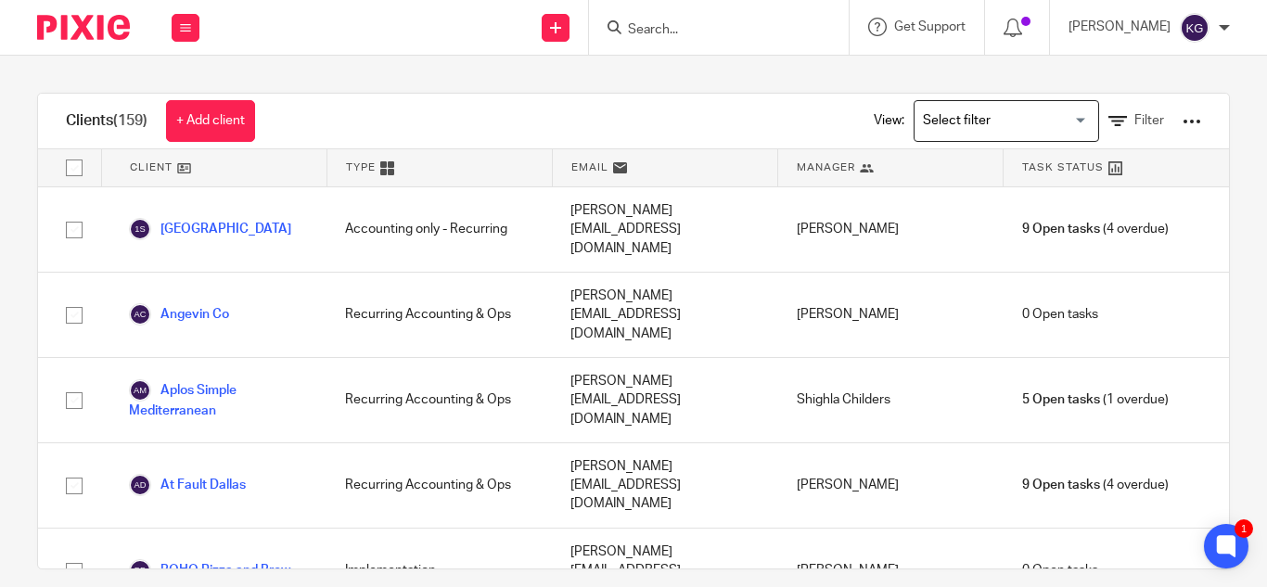
click at [701, 31] on input "Search" at bounding box center [709, 30] width 167 height 17
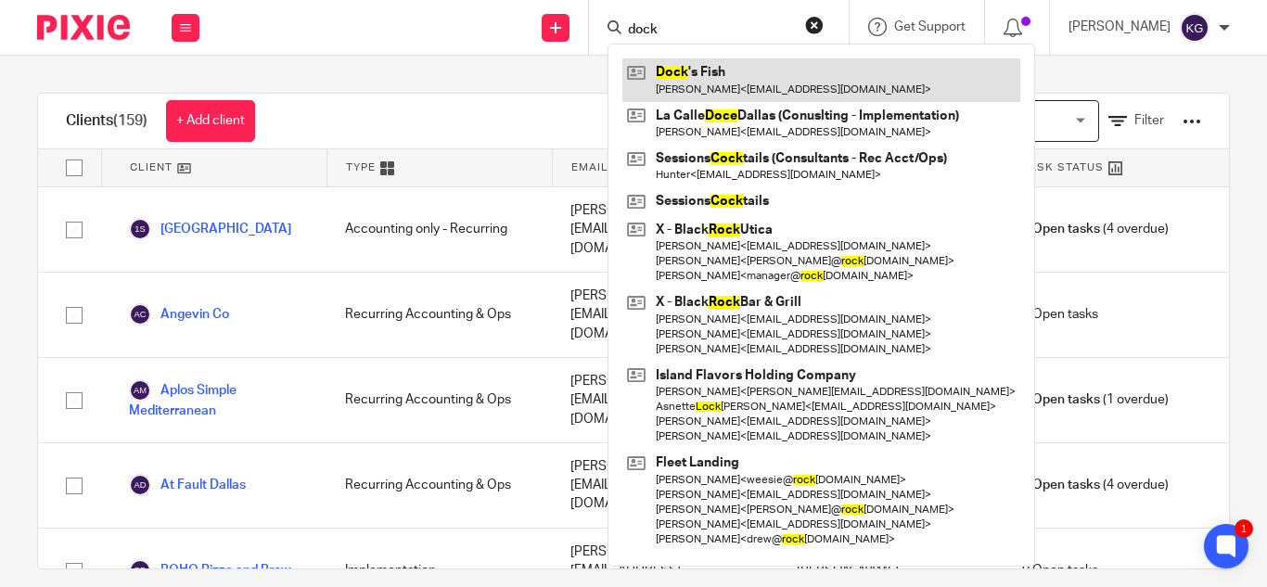
type input "dock"
click at [704, 71] on link at bounding box center [821, 79] width 398 height 43
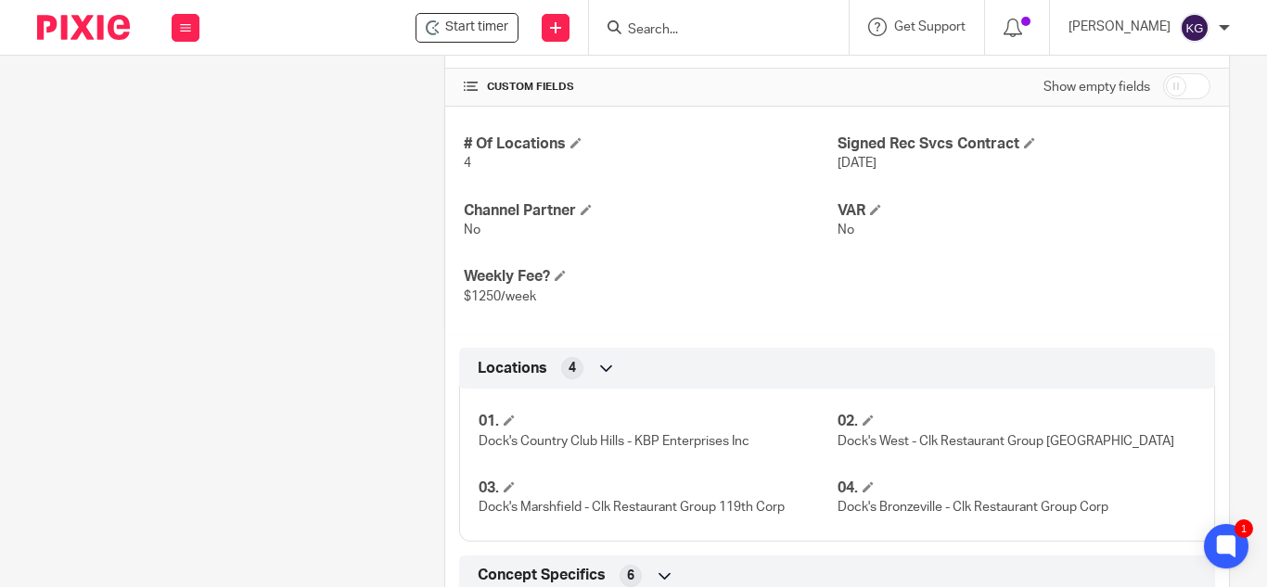
scroll to position [1022, 0]
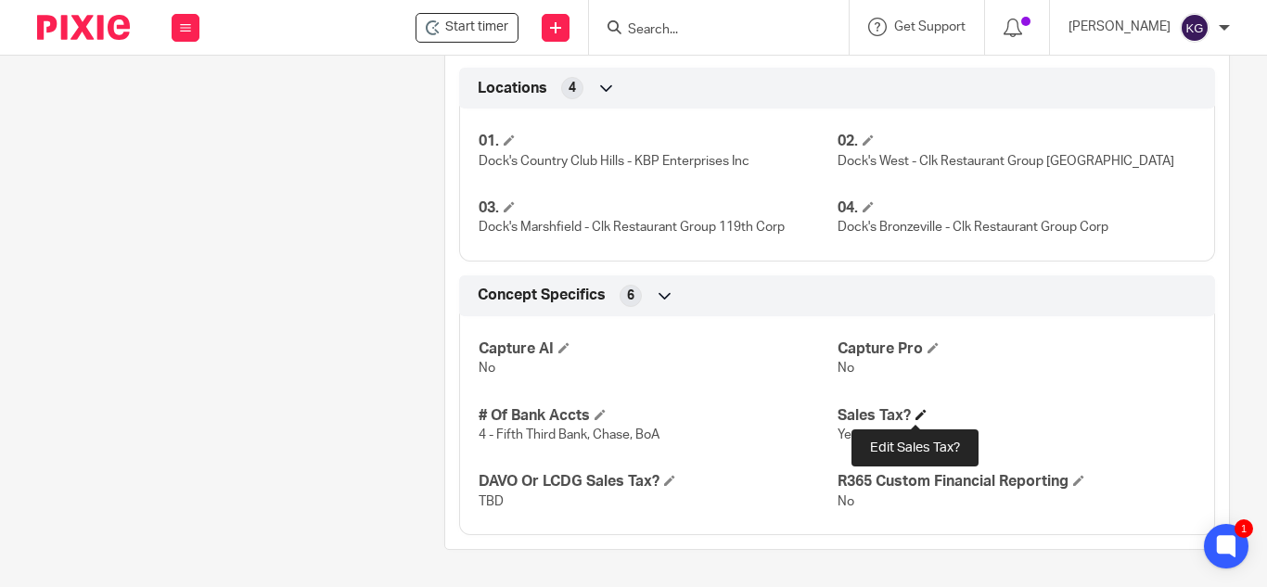
click at [916, 411] on span at bounding box center [920, 414] width 11 height 11
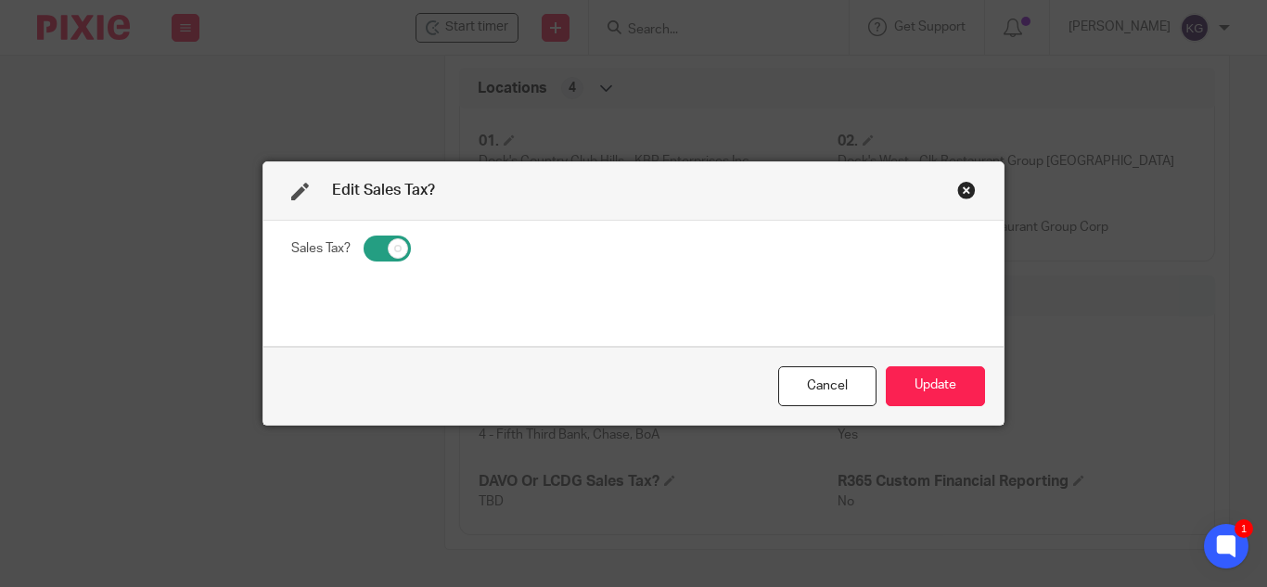
click at [368, 262] on fieldset "Sales Tax?" at bounding box center [633, 251] width 684 height 32
click at [372, 247] on input "checkbox" at bounding box center [387, 249] width 47 height 26
checkbox input "false"
click at [912, 384] on button "Update" at bounding box center [935, 386] width 99 height 40
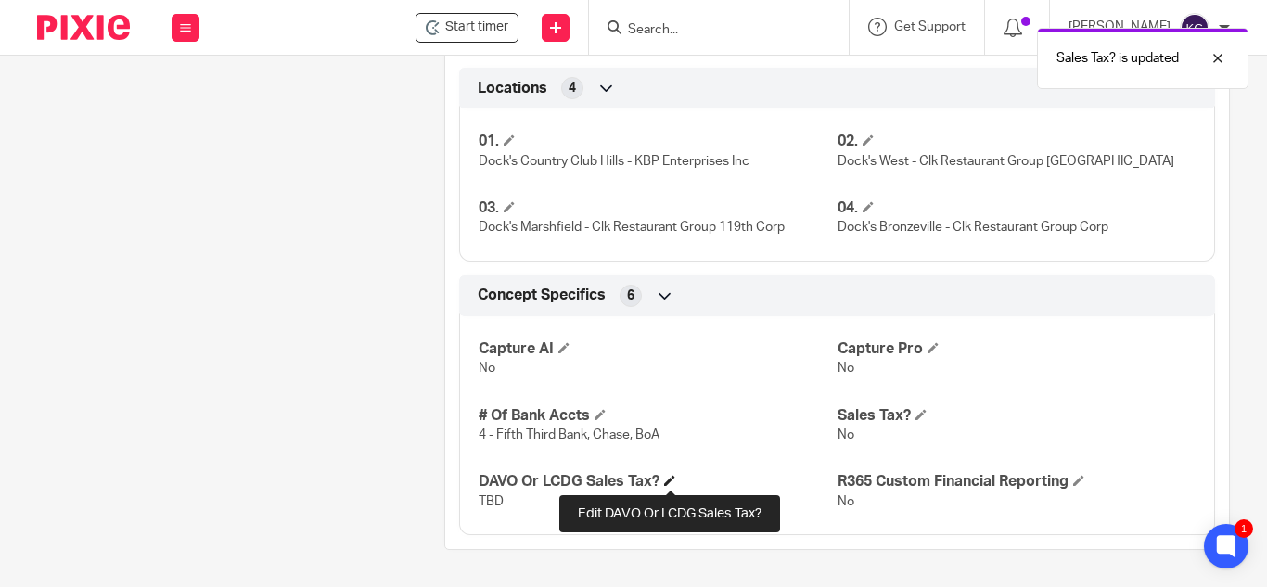
click at [669, 477] on span at bounding box center [669, 480] width 11 height 11
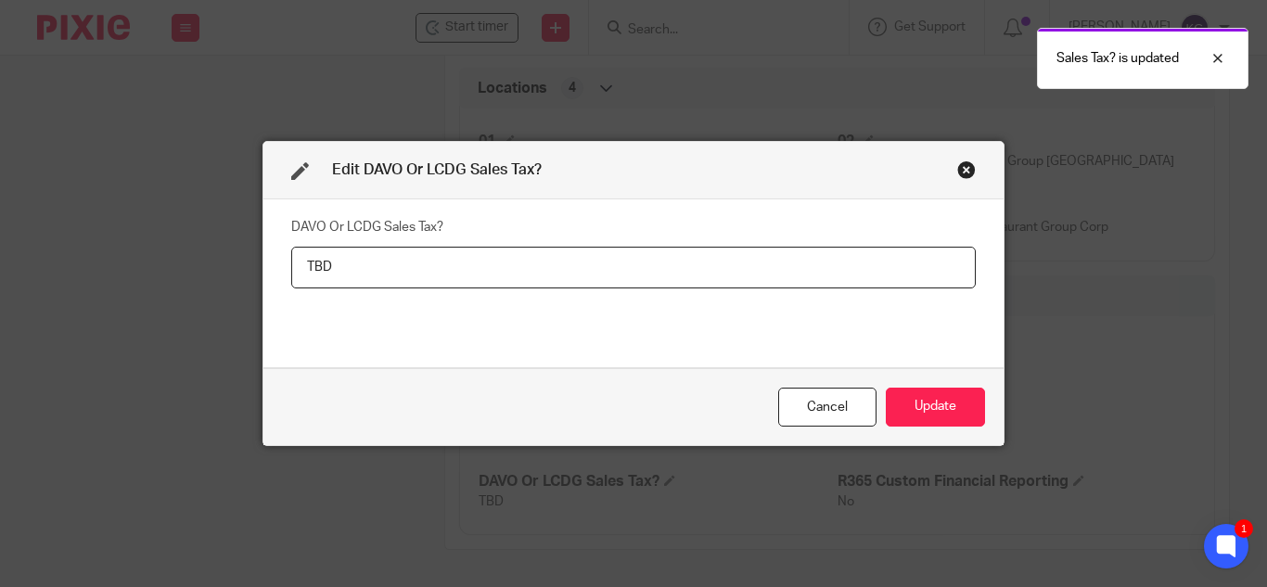
drag, startPoint x: 294, startPoint y: 269, endPoint x: 224, endPoint y: 254, distance: 72.0
click at [224, 254] on div "Edit DAVO Or LCDG Sales Tax? DAVO Or LCDG Sales Tax? TBD Cancel Update" at bounding box center [633, 293] width 1267 height 587
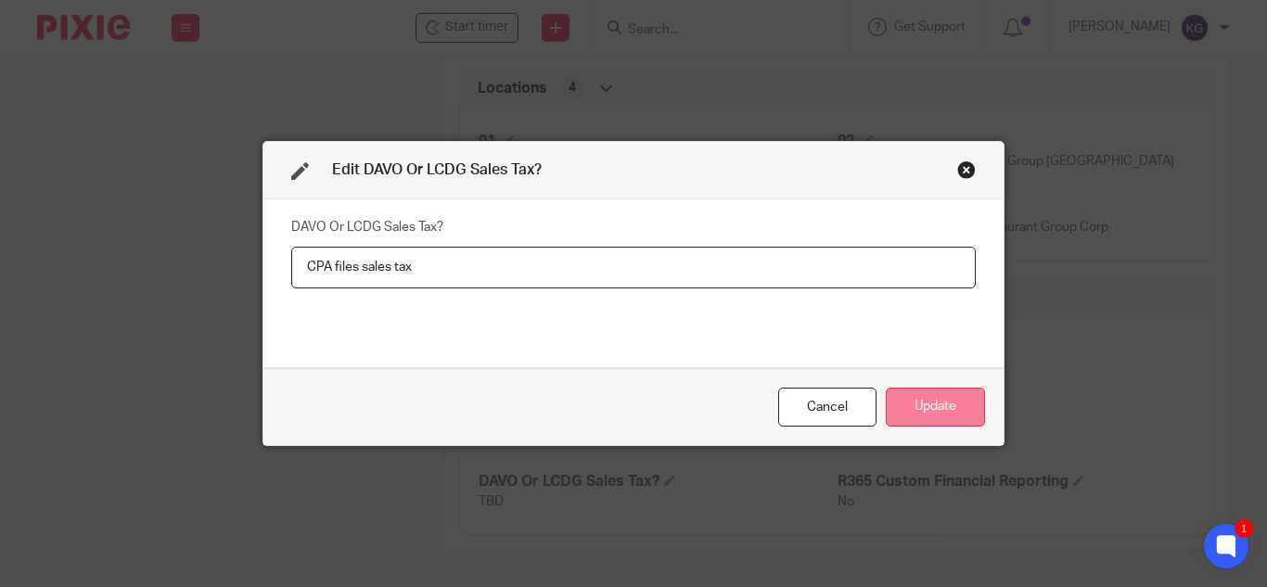
type input "CPA files sales tax"
click at [929, 394] on button "Update" at bounding box center [935, 408] width 99 height 40
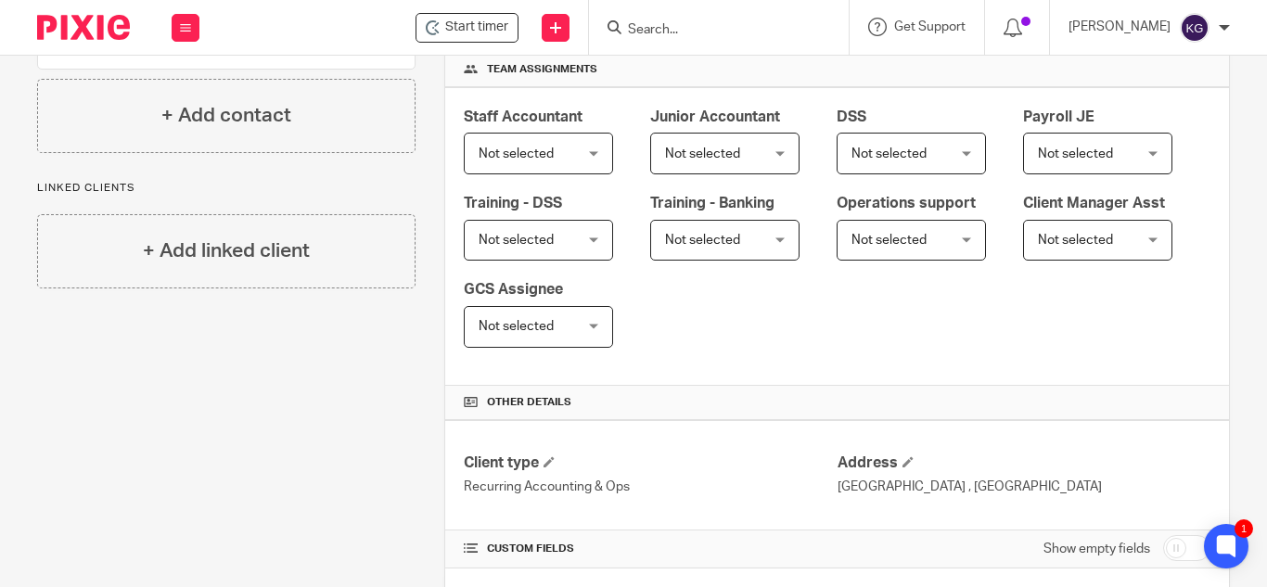
scroll to position [0, 0]
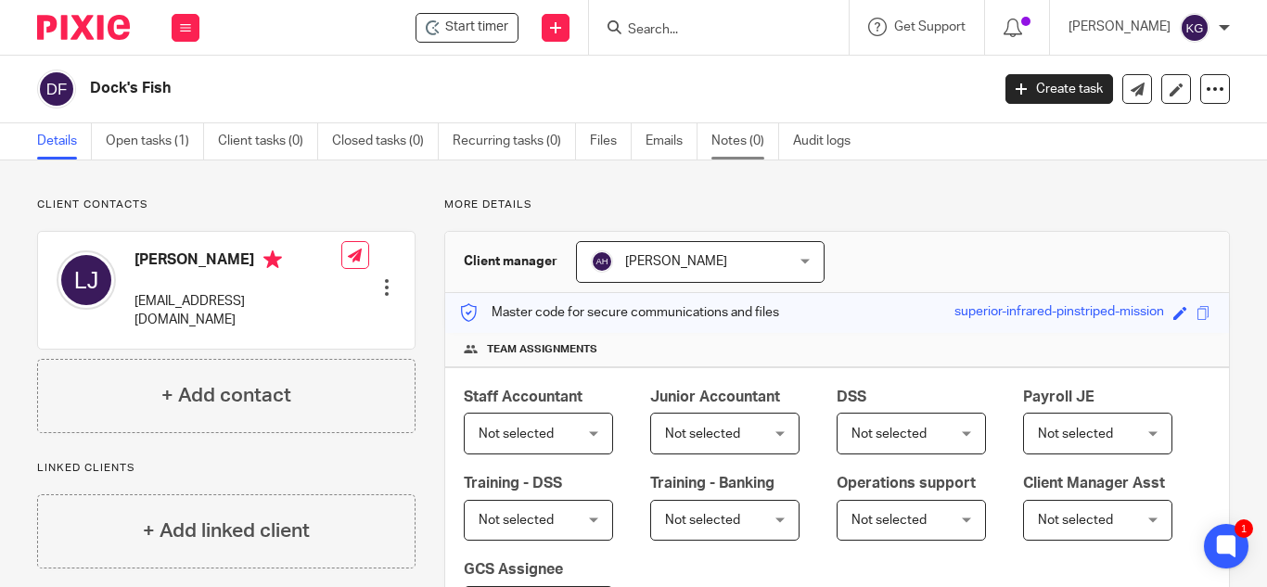
click at [725, 136] on link "Notes (0)" at bounding box center [745, 141] width 68 height 36
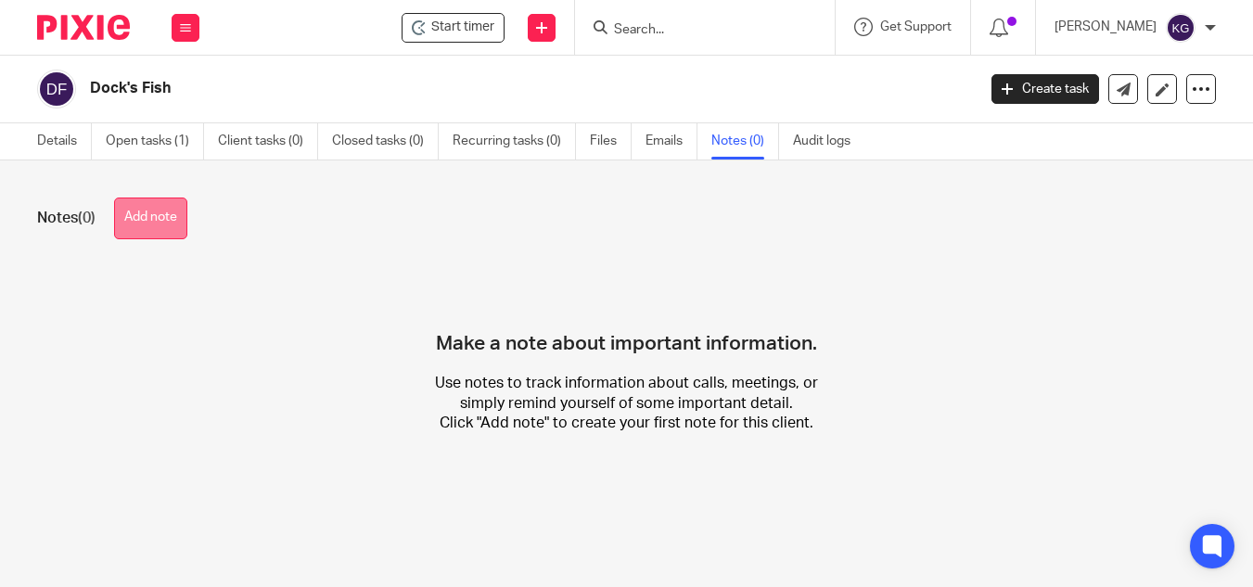
click at [160, 214] on button "Add note" at bounding box center [150, 219] width 73 height 42
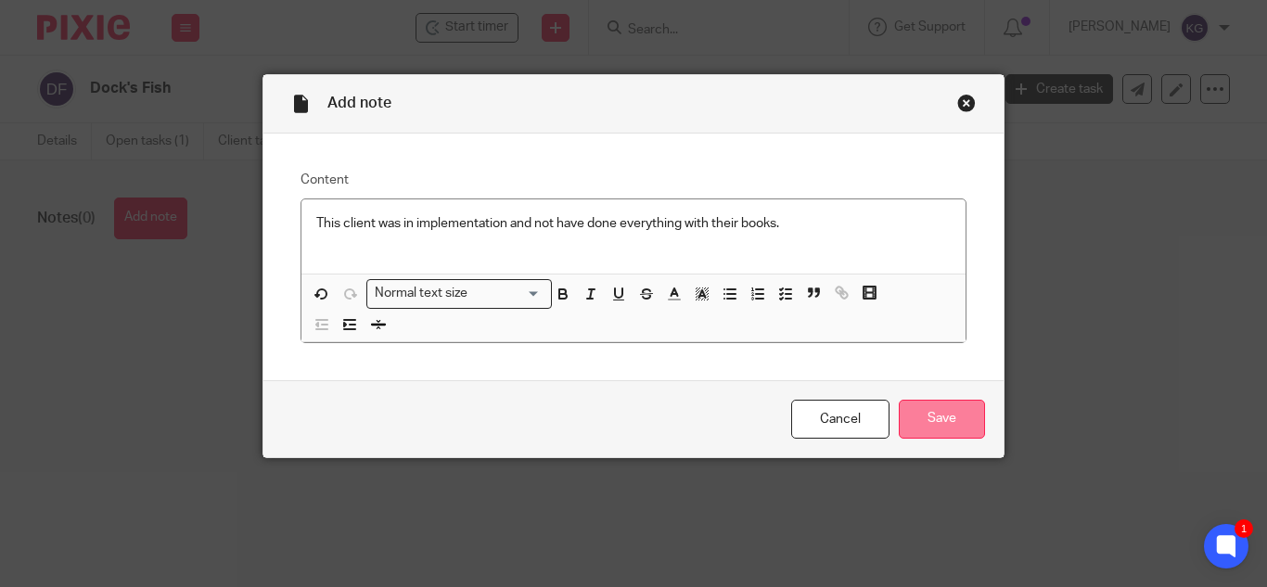
click at [951, 425] on input "Save" at bounding box center [942, 420] width 86 height 40
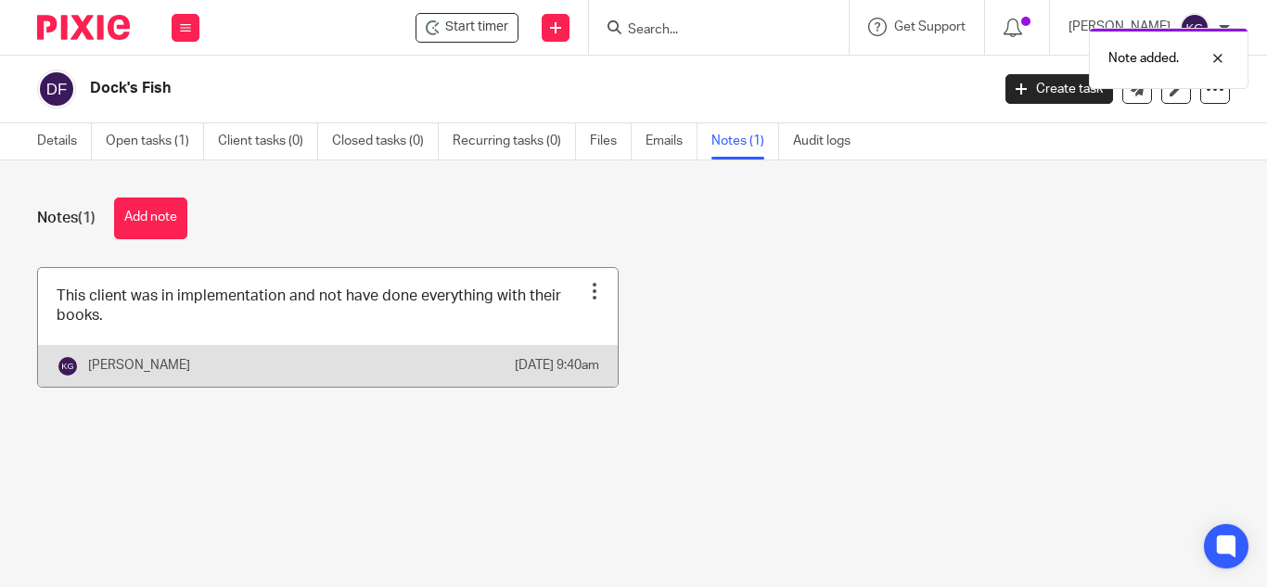
click at [585, 289] on div at bounding box center [594, 291] width 19 height 19
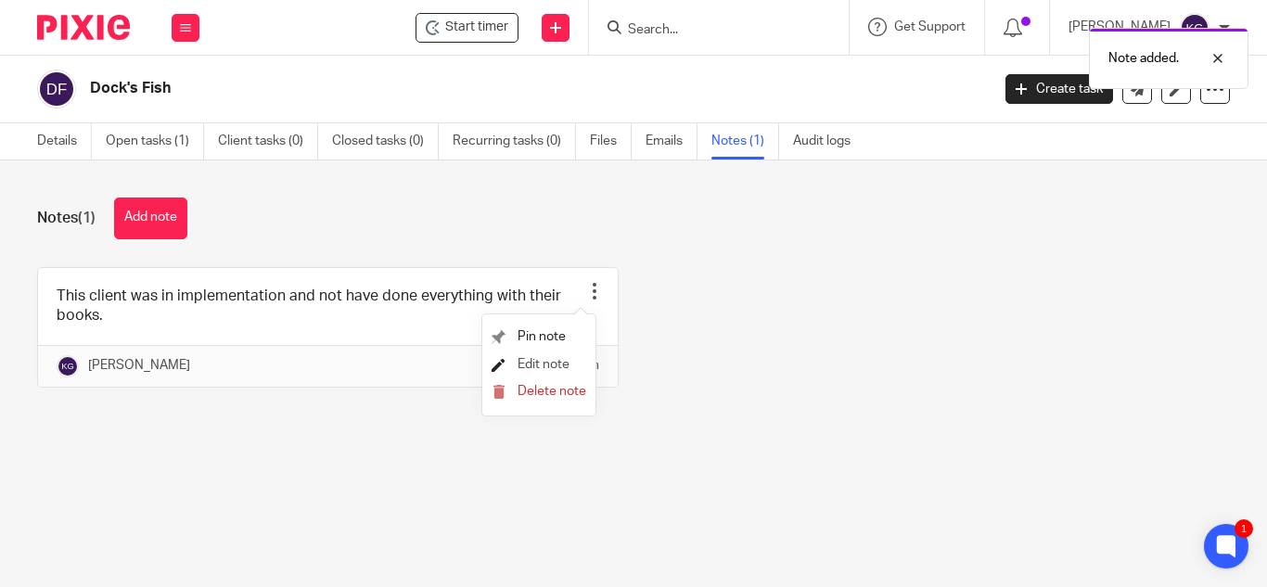
click at [542, 361] on span "Edit note" at bounding box center [544, 364] width 52 height 13
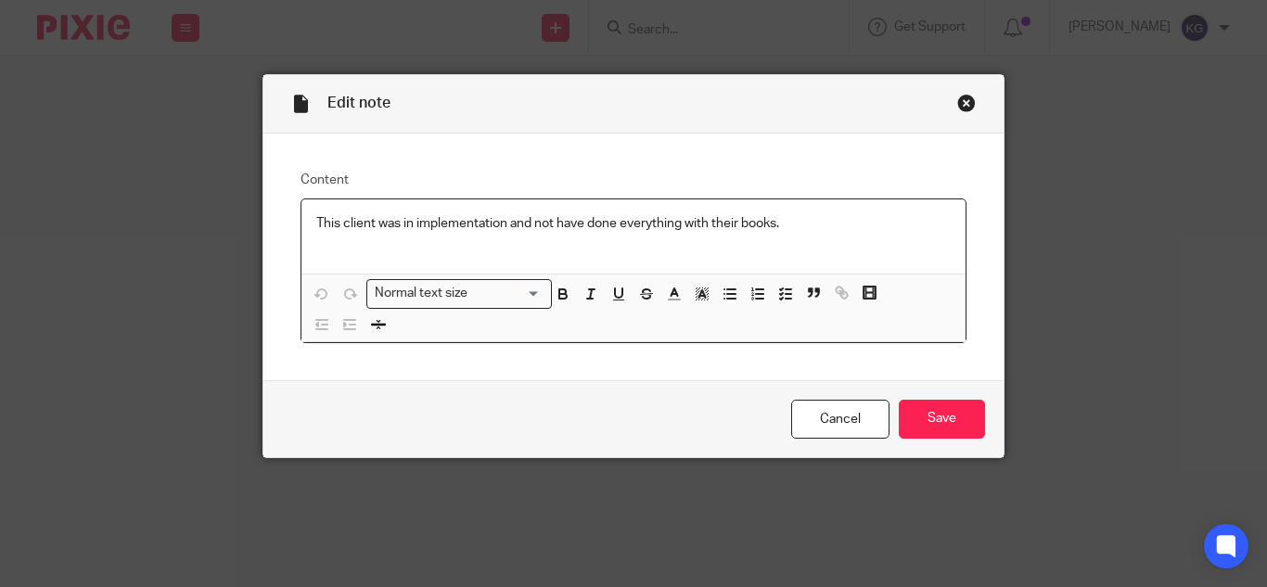
click at [789, 219] on p "This client was in implementation and not have done everything with their books." at bounding box center [633, 223] width 634 height 19
click at [929, 429] on input "Save" at bounding box center [942, 420] width 86 height 40
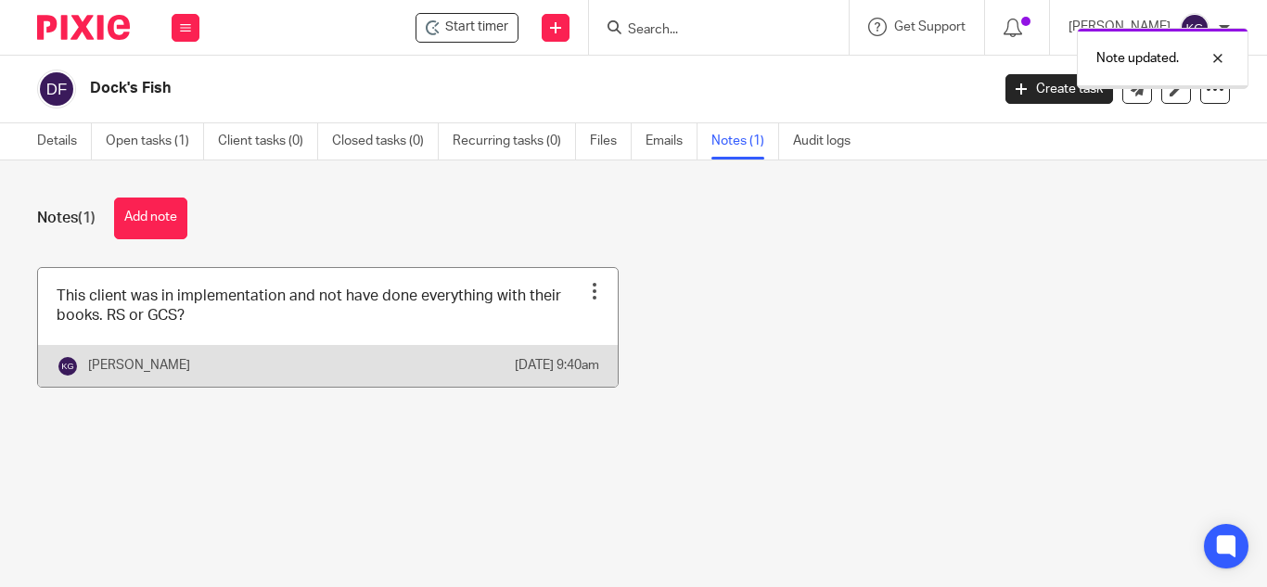
click at [581, 290] on div "Pin note Edit note Delete note" at bounding box center [595, 291] width 28 height 28
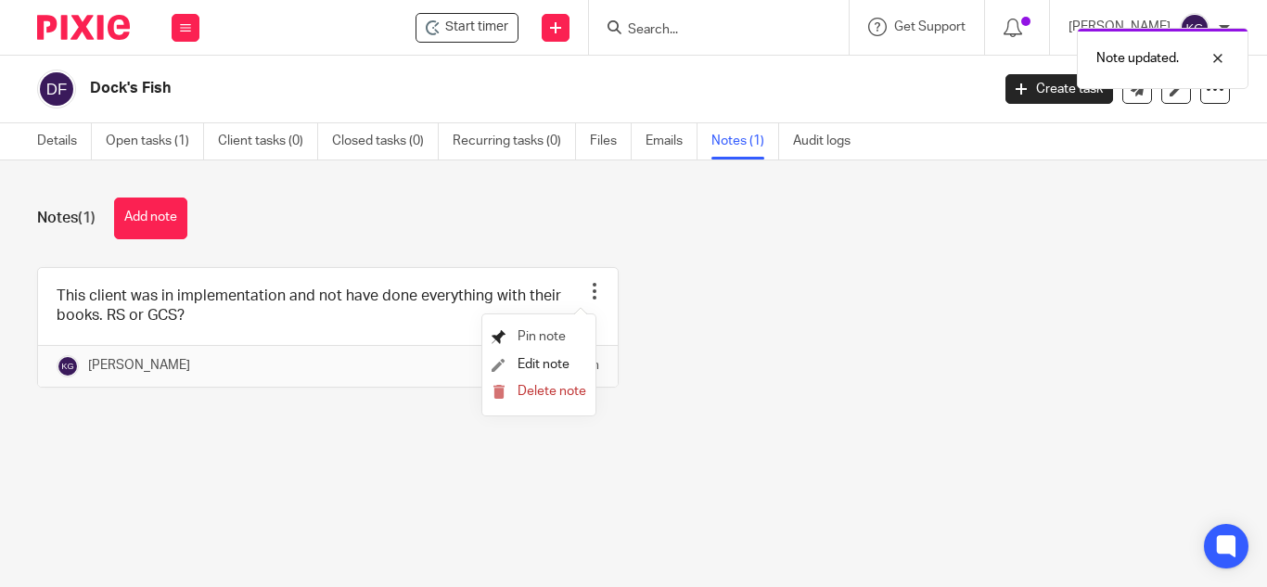
click at [555, 336] on span "Pin note" at bounding box center [542, 336] width 48 height 13
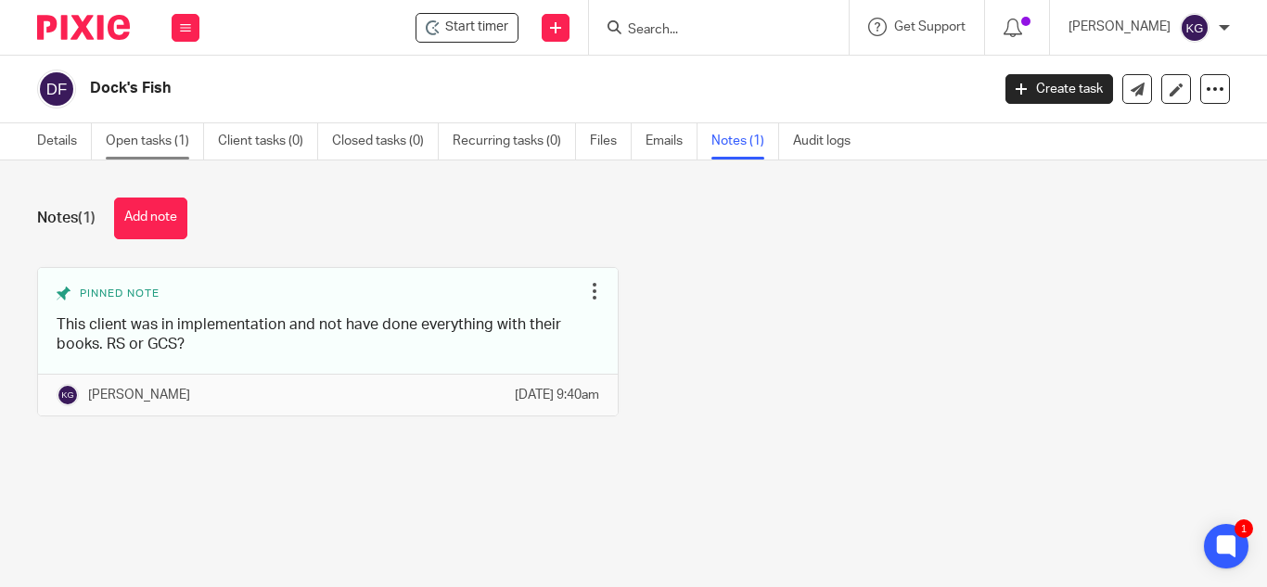
click at [158, 136] on link "Open tasks (1)" at bounding box center [155, 141] width 98 height 36
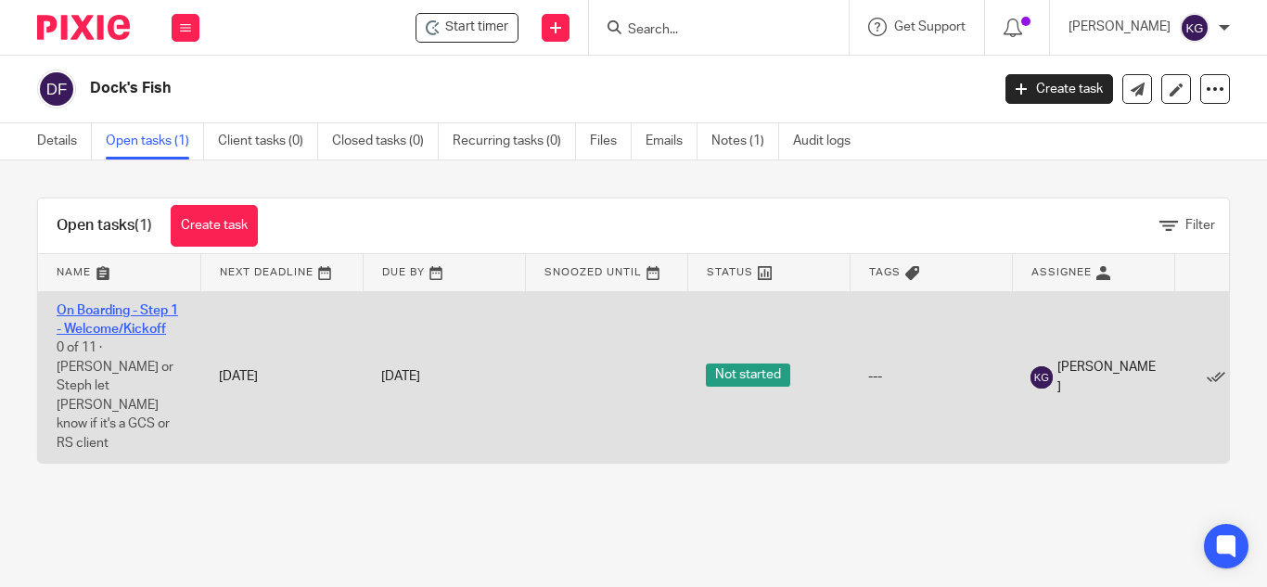
click at [109, 306] on link "On Boarding - Step 1 - Welcome/Kickoff" at bounding box center [117, 320] width 121 height 32
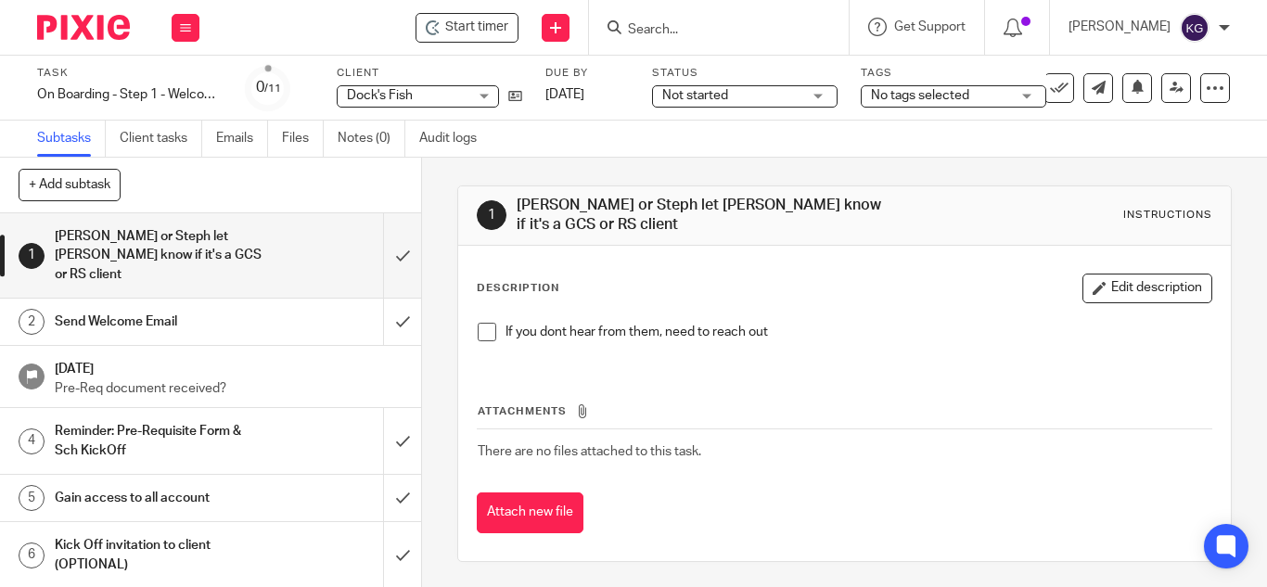
click at [806, 93] on div "Not started Not started" at bounding box center [744, 96] width 185 height 22
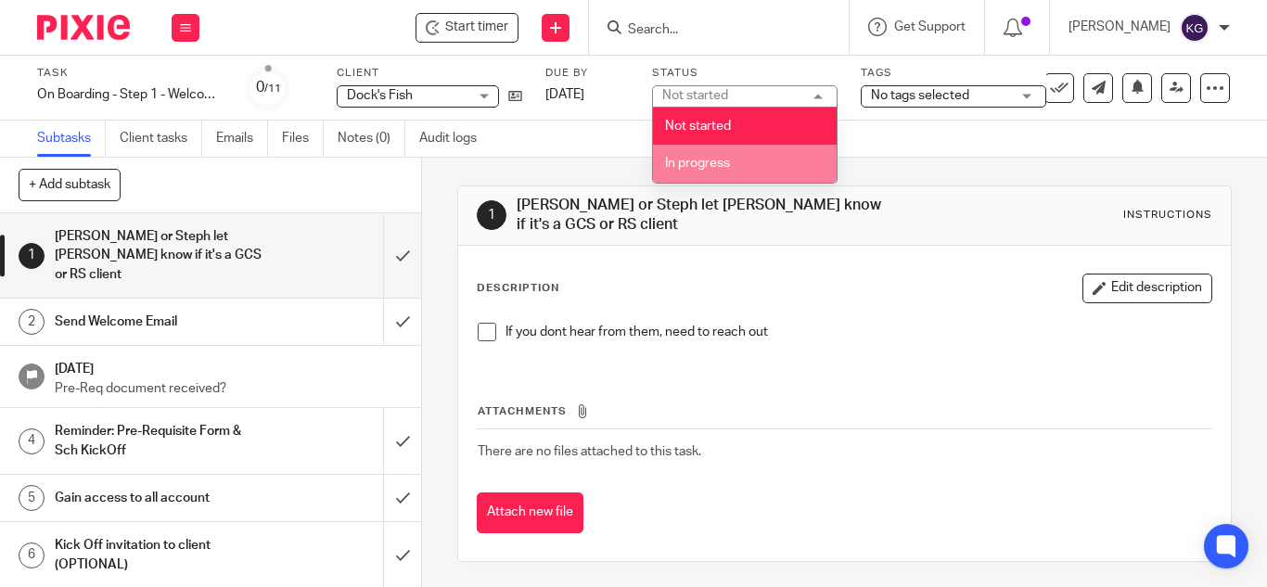
click at [781, 161] on li "In progress" at bounding box center [745, 164] width 184 height 38
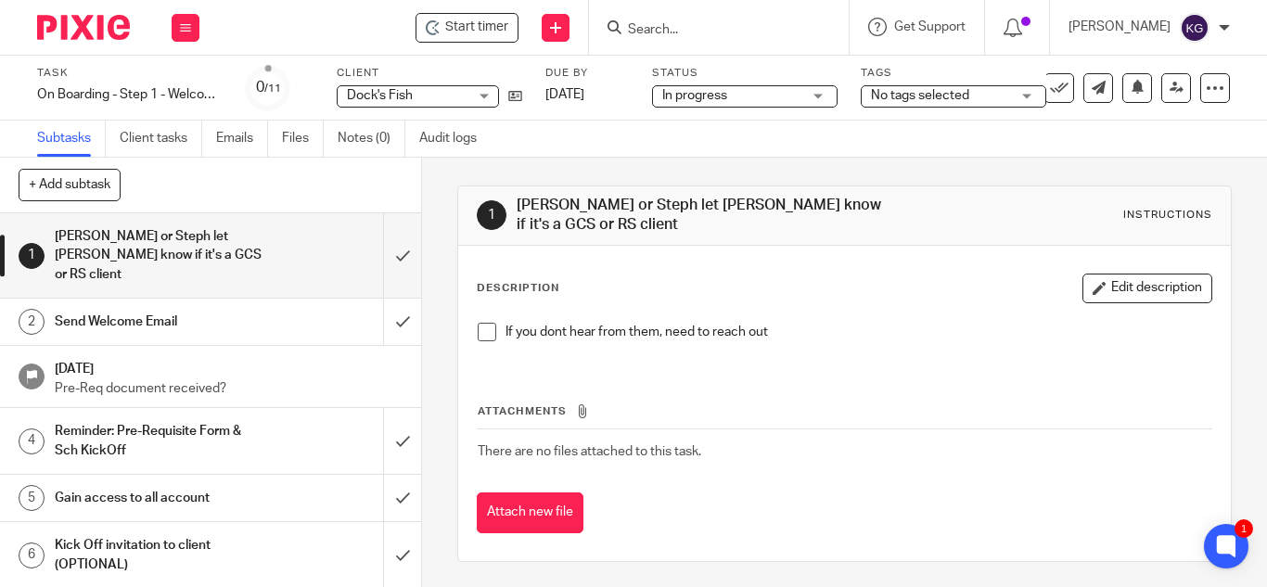
click at [479, 330] on span at bounding box center [487, 332] width 19 height 19
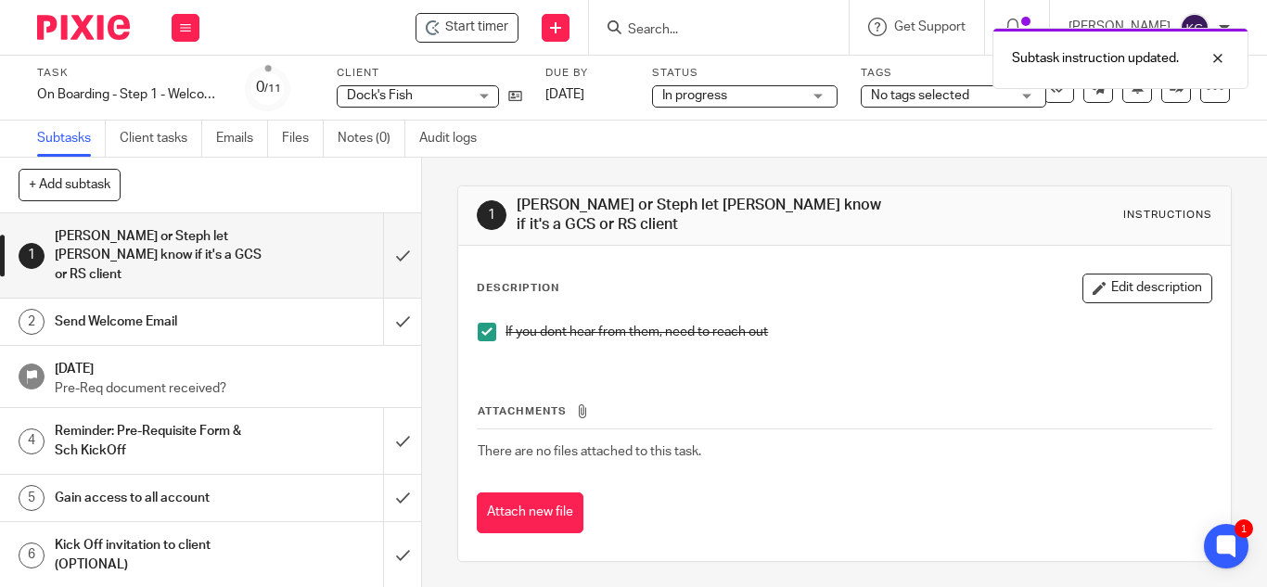
click at [212, 308] on h1 "Send Welcome Email" at bounding box center [158, 322] width 207 height 28
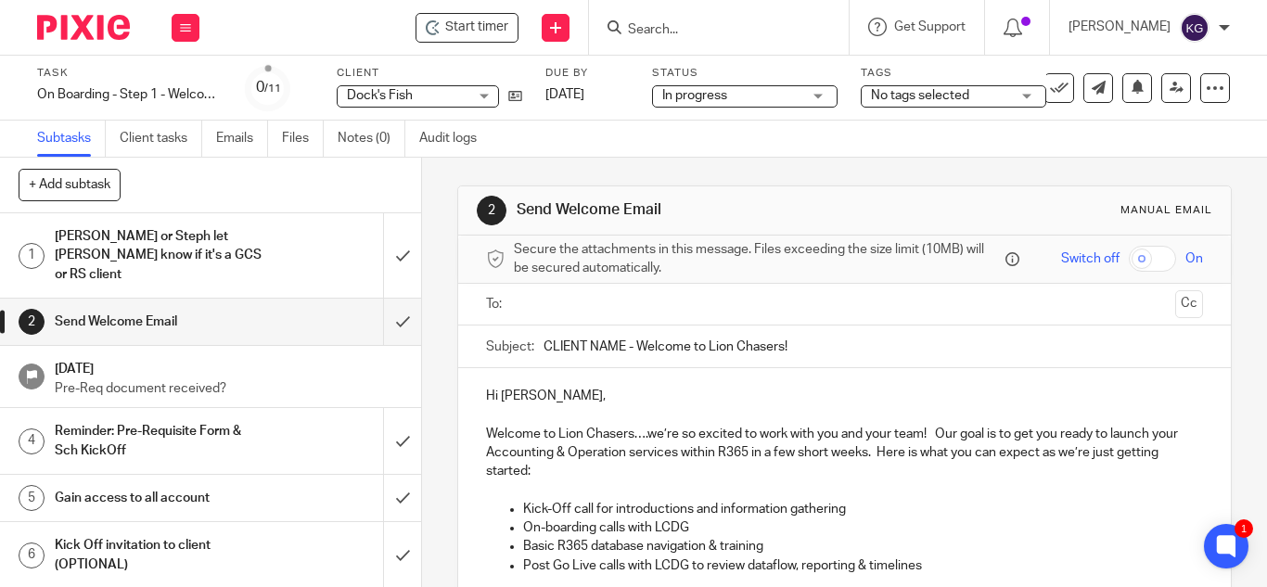
click at [574, 299] on input "text" at bounding box center [843, 304] width 646 height 21
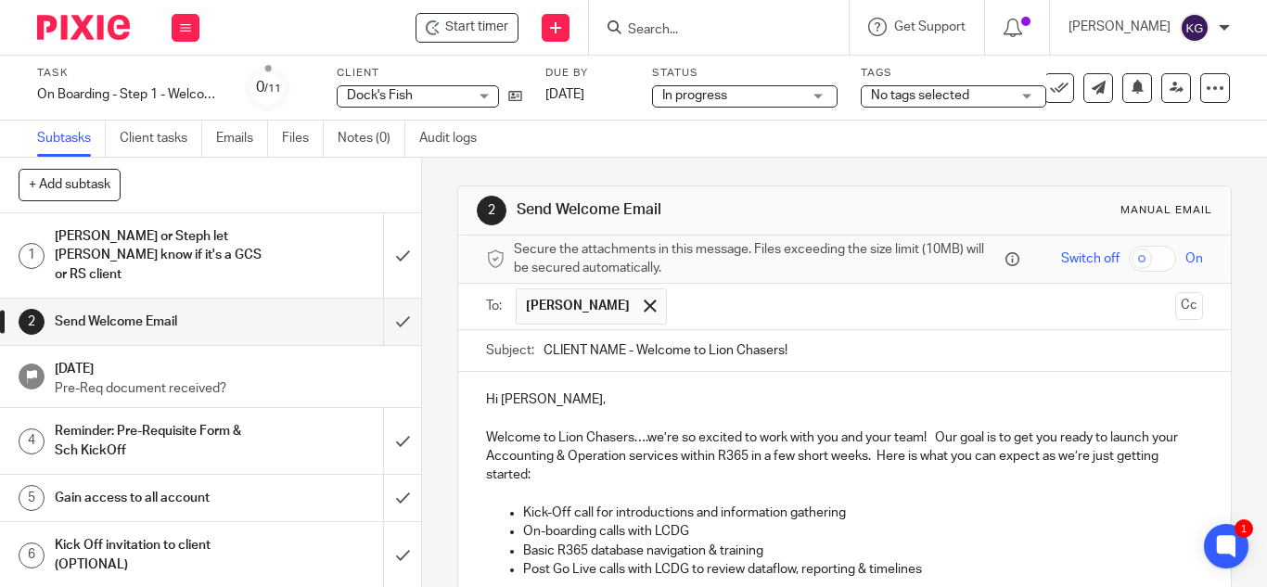
click at [1175, 297] on button "Cc" at bounding box center [1189, 306] width 28 height 28
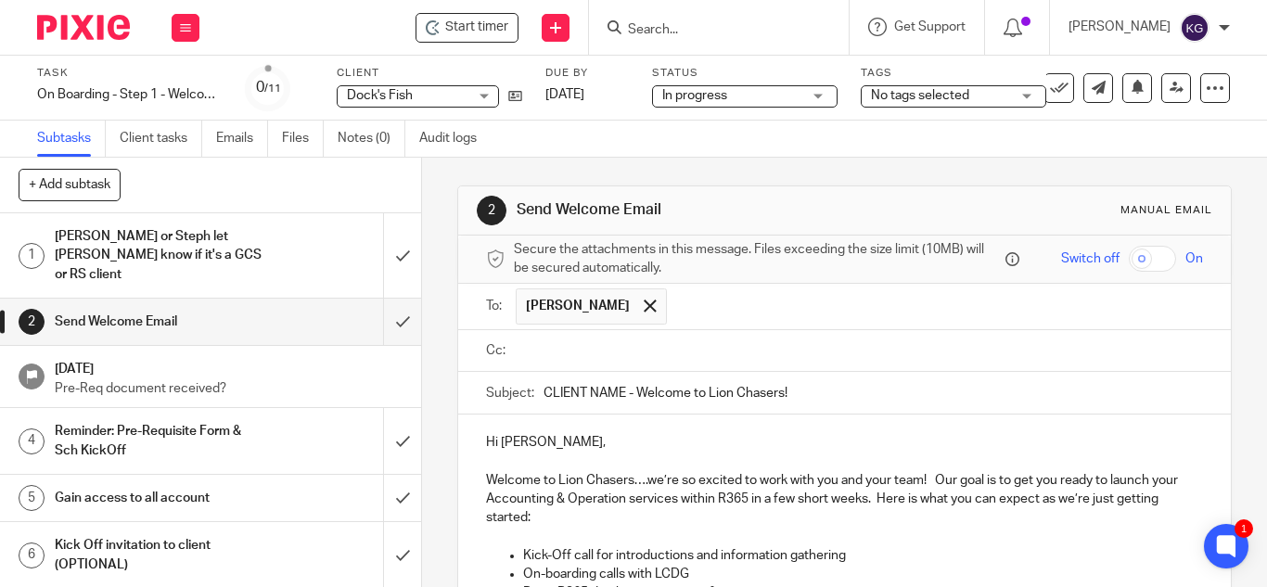
drag, startPoint x: 742, startPoint y: 351, endPoint x: 697, endPoint y: 318, distance: 55.8
click at [741, 351] on input "text" at bounding box center [857, 350] width 674 height 21
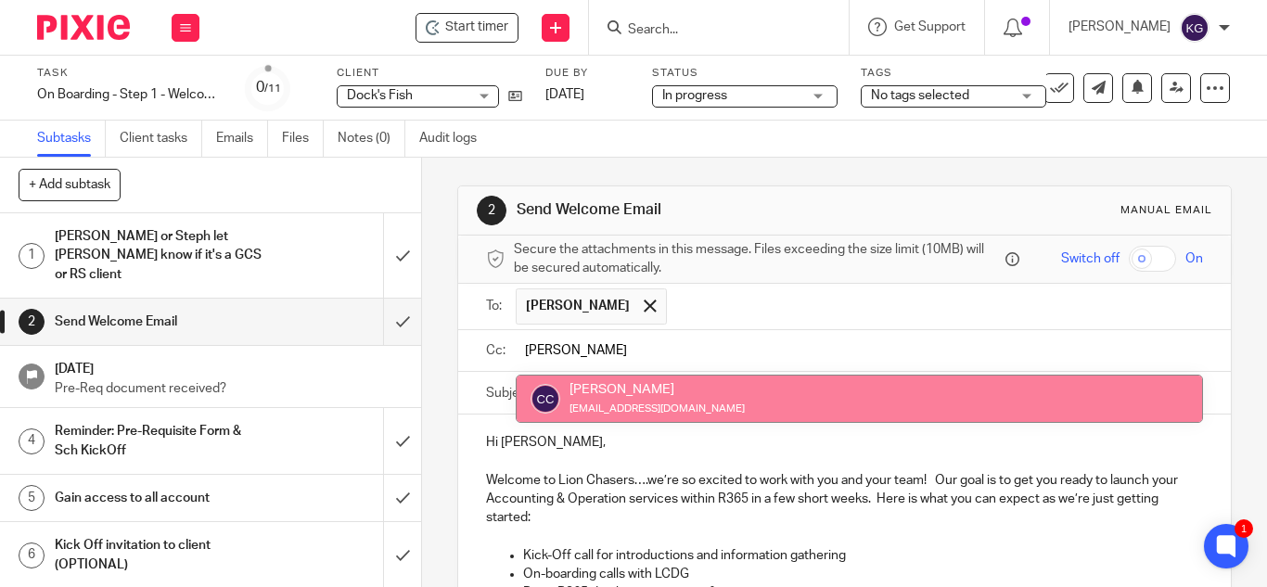
type input "carlos"
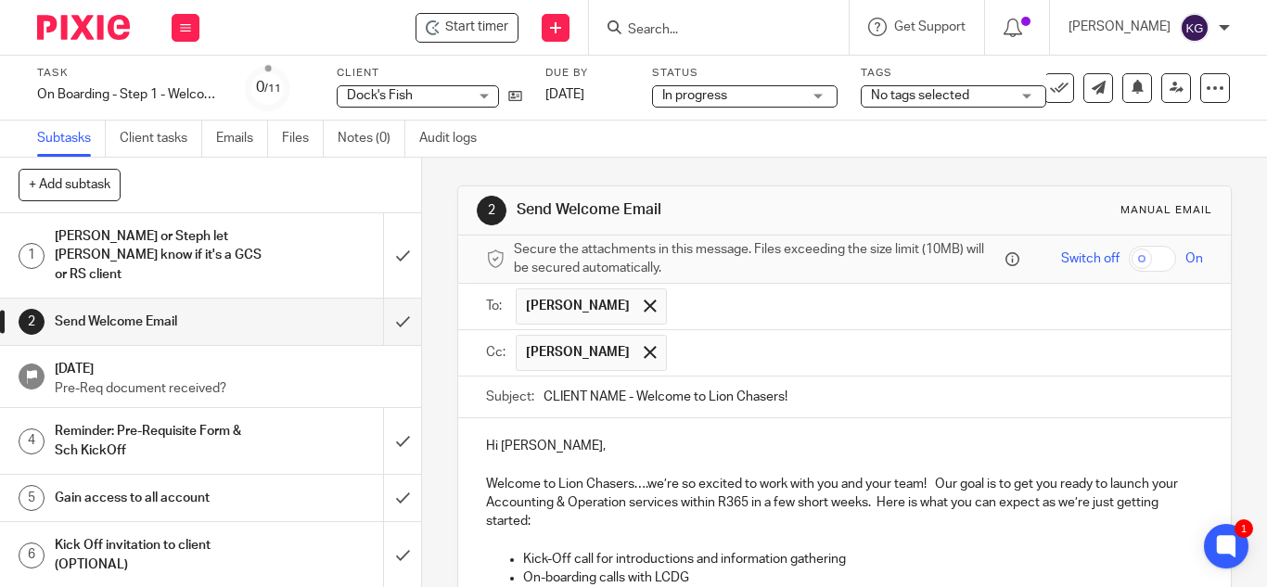
click at [724, 348] on input "text" at bounding box center [935, 353] width 519 height 36
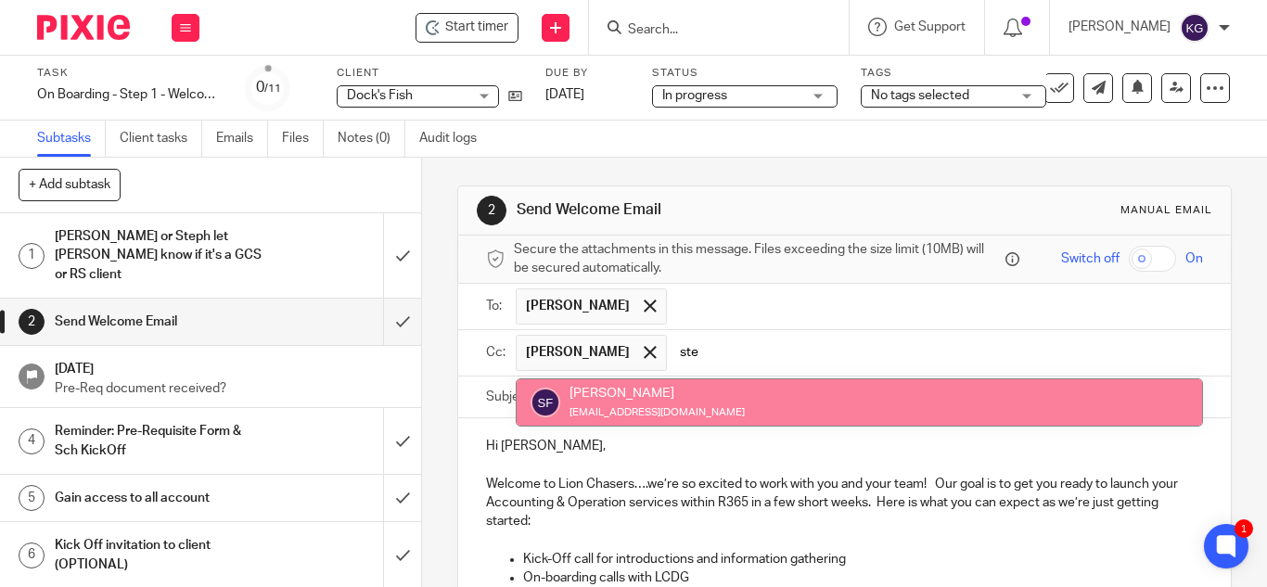
type input "ste"
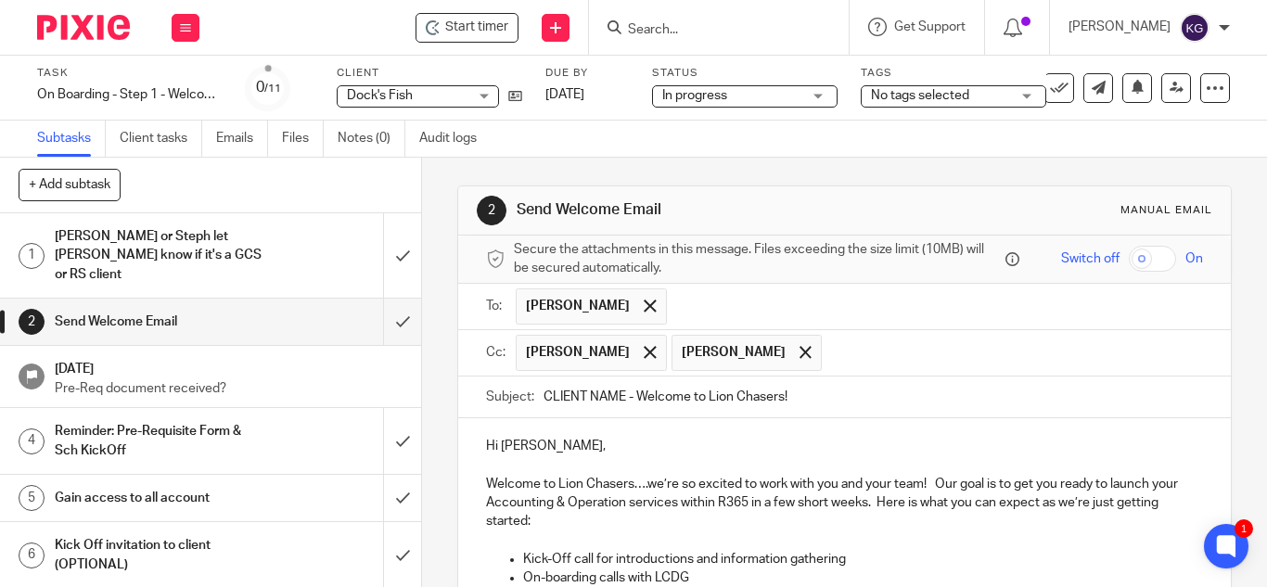
click at [831, 358] on input "text" at bounding box center [1013, 353] width 364 height 36
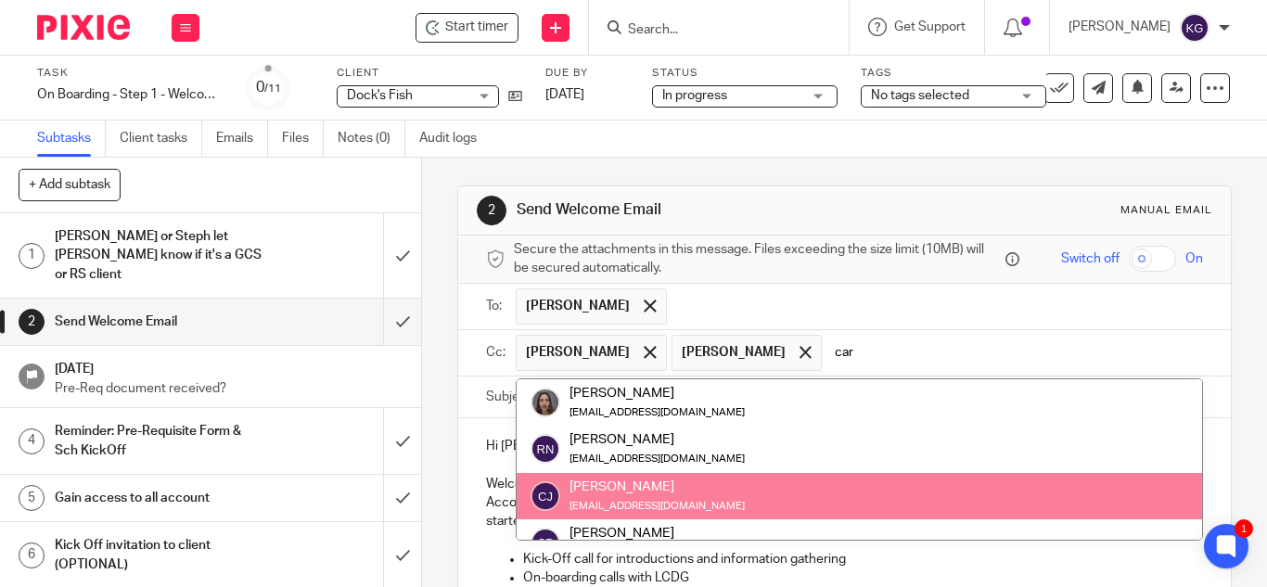
scroll to position [73, 0]
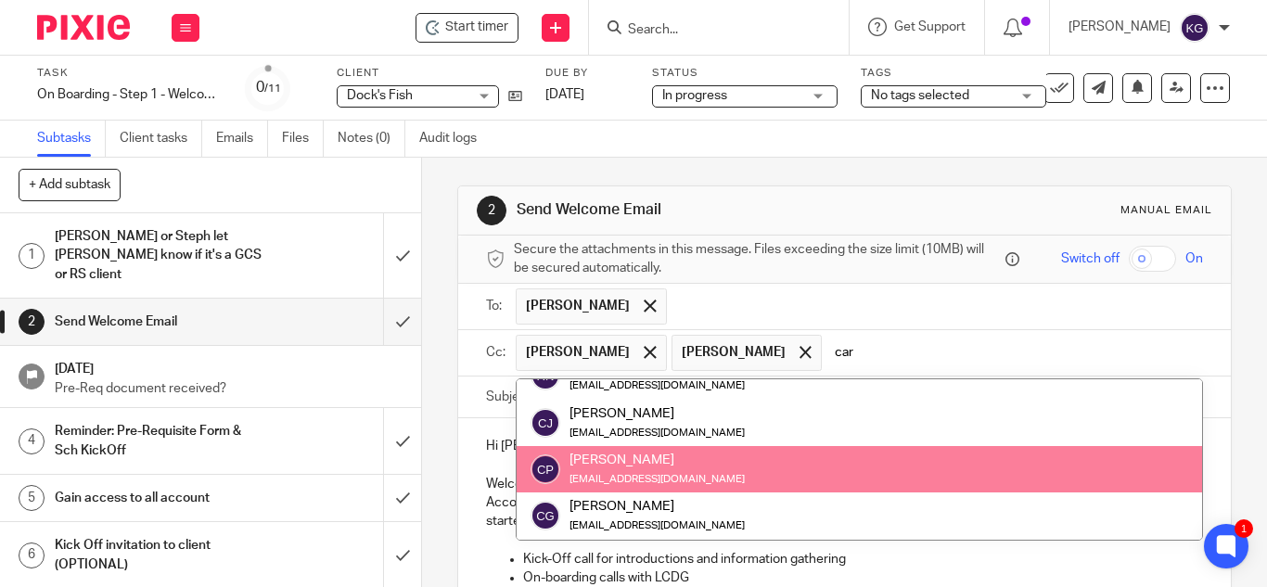
type input "car"
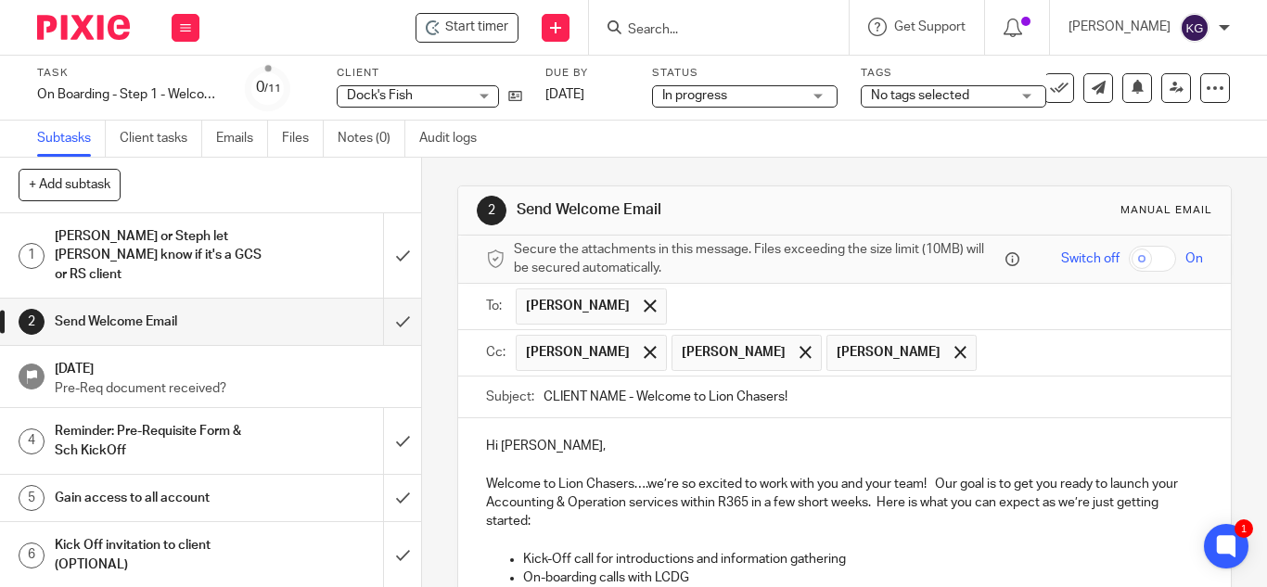
click at [986, 354] on input "text" at bounding box center [1091, 353] width 210 height 36
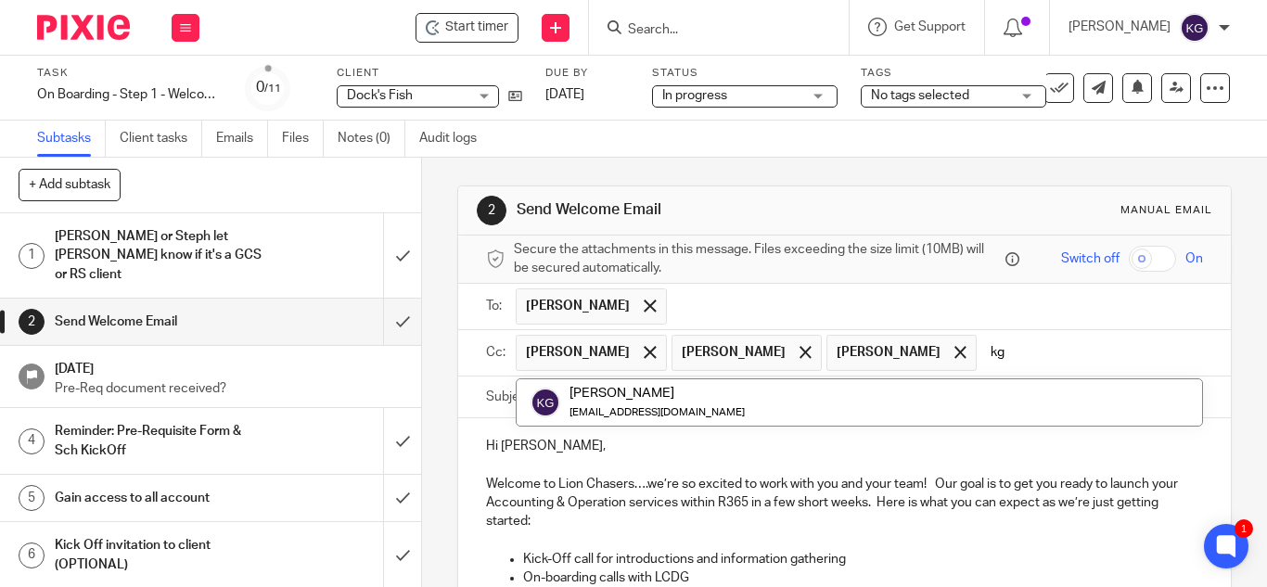
scroll to position [0, 0]
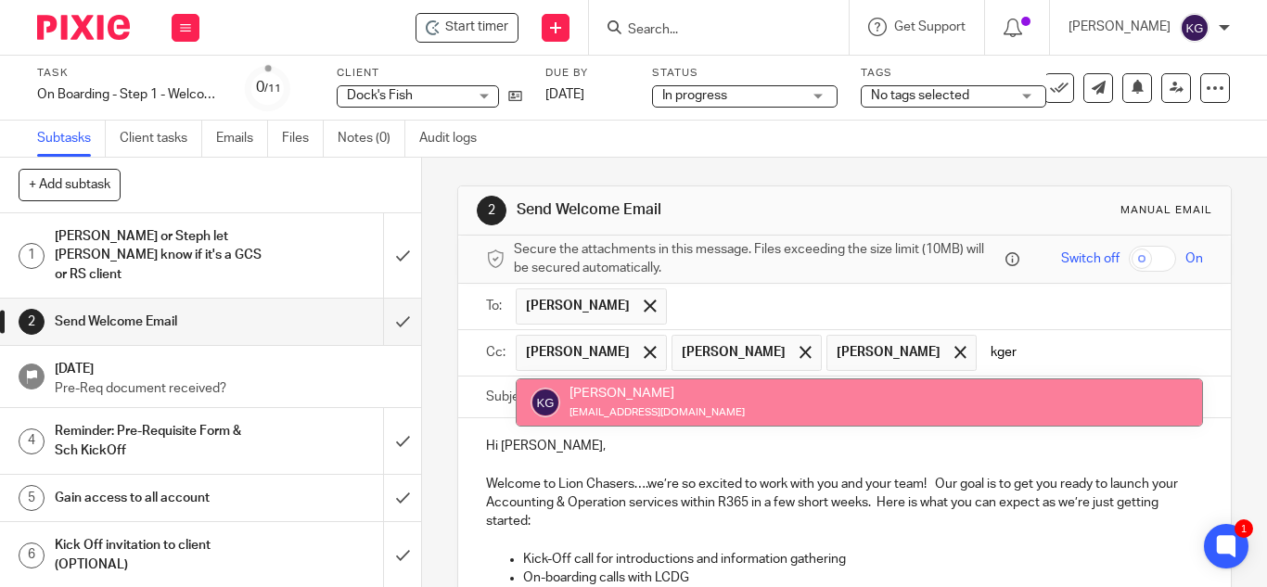
type input "kger"
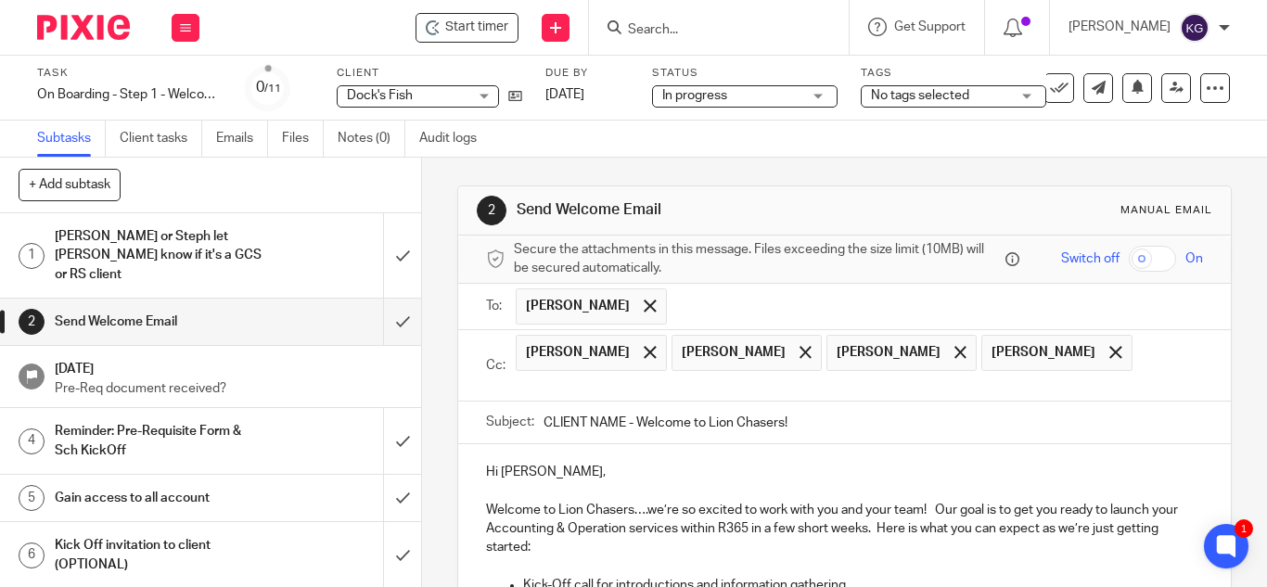
drag, startPoint x: 619, startPoint y: 418, endPoint x: 524, endPoint y: 417, distance: 94.6
click at [524, 417] on div "Subject: CLIENT NAME - Welcome to Lion Chasers!" at bounding box center [844, 423] width 717 height 42
type input "Docks Fish - Welcome to Lion Chasers!"
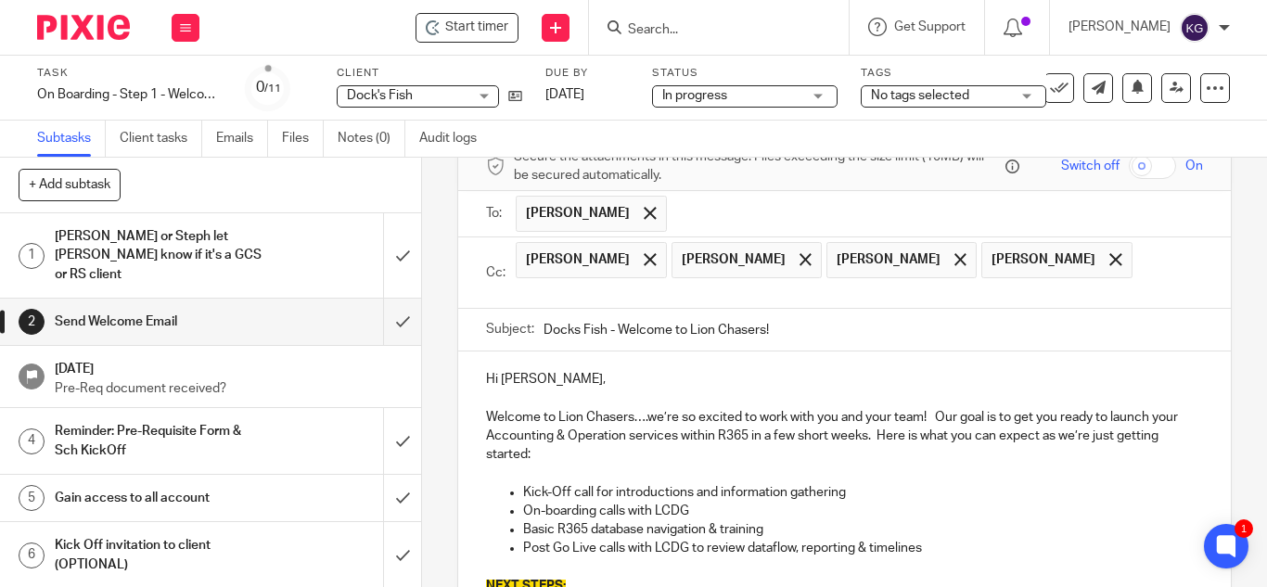
click at [1146, 416] on p "Welcome to Lion Chasers….we’re so excited to work with you and your team! Our g…" at bounding box center [844, 436] width 717 height 57
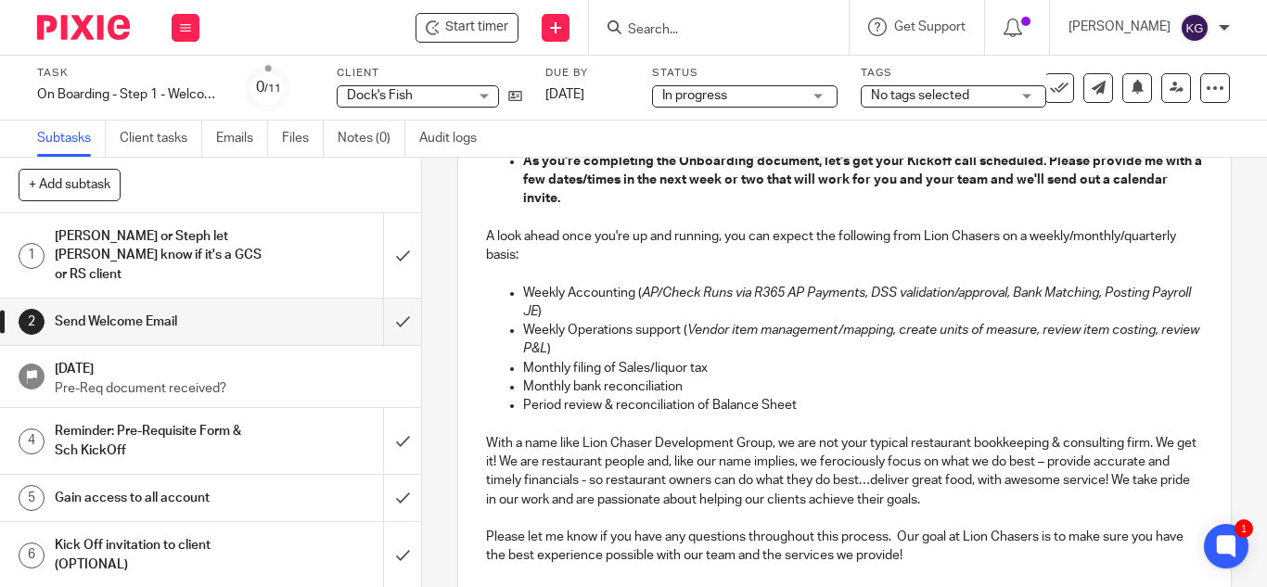
scroll to position [826, 0]
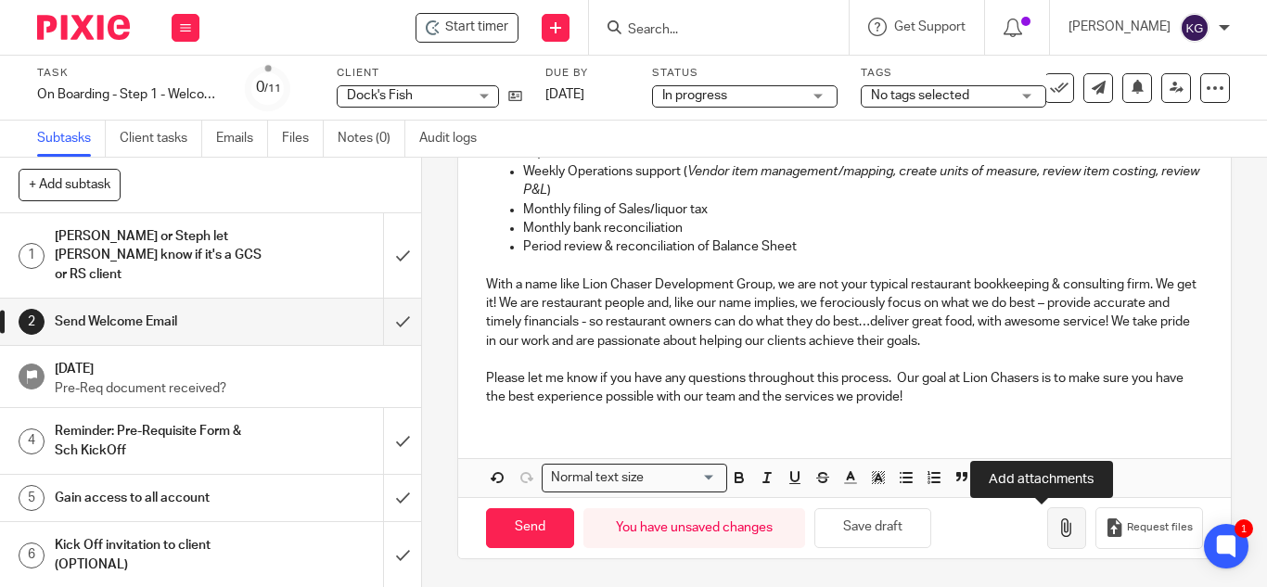
click at [1057, 525] on icon "button" at bounding box center [1066, 527] width 19 height 19
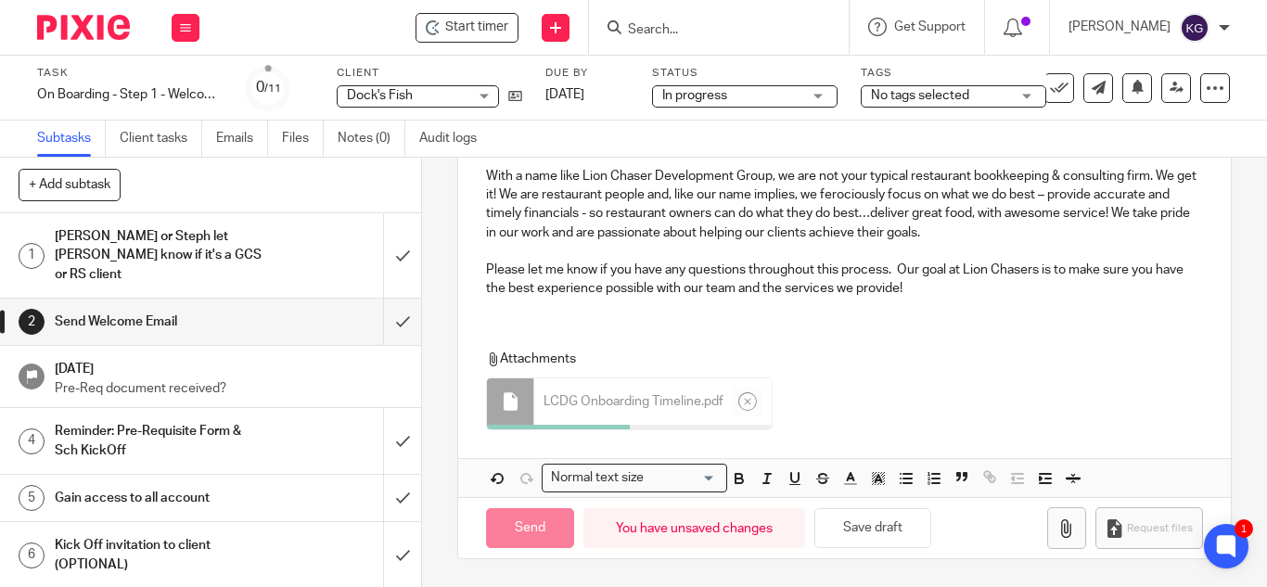
scroll to position [930, 0]
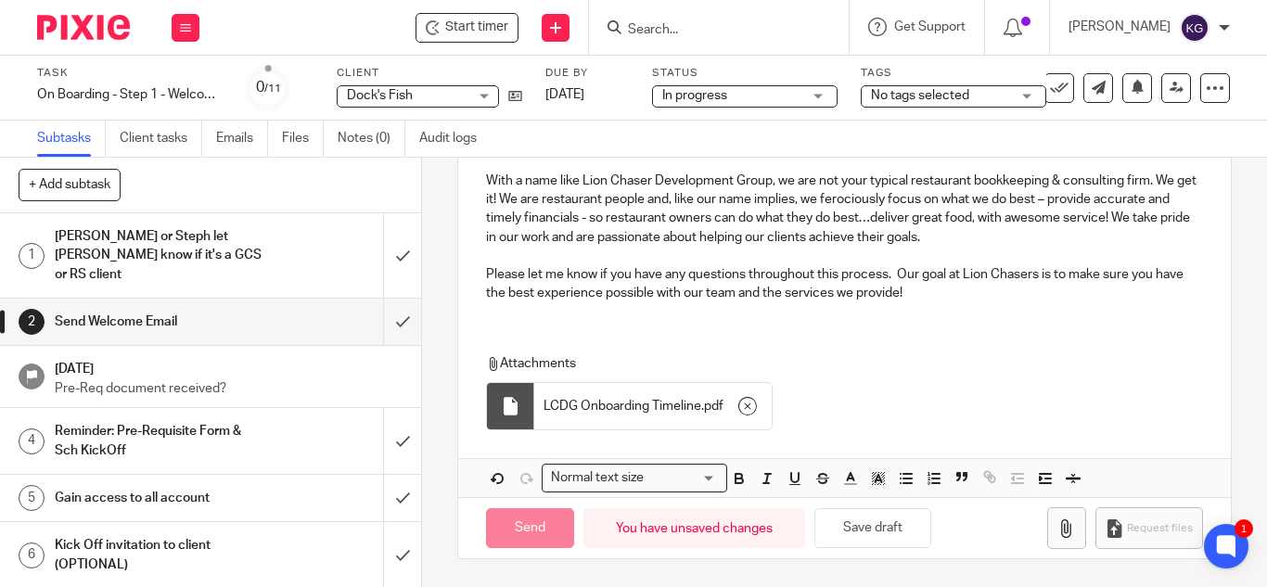
click at [1057, 530] on icon "button" at bounding box center [1066, 528] width 19 height 19
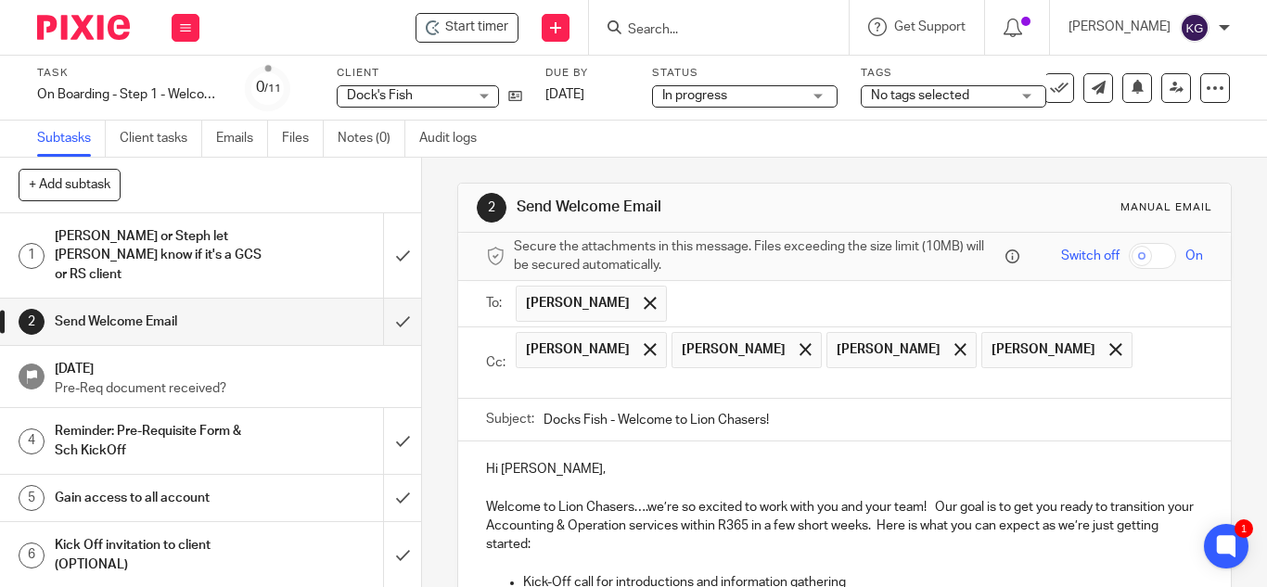
scroll to position [0, 0]
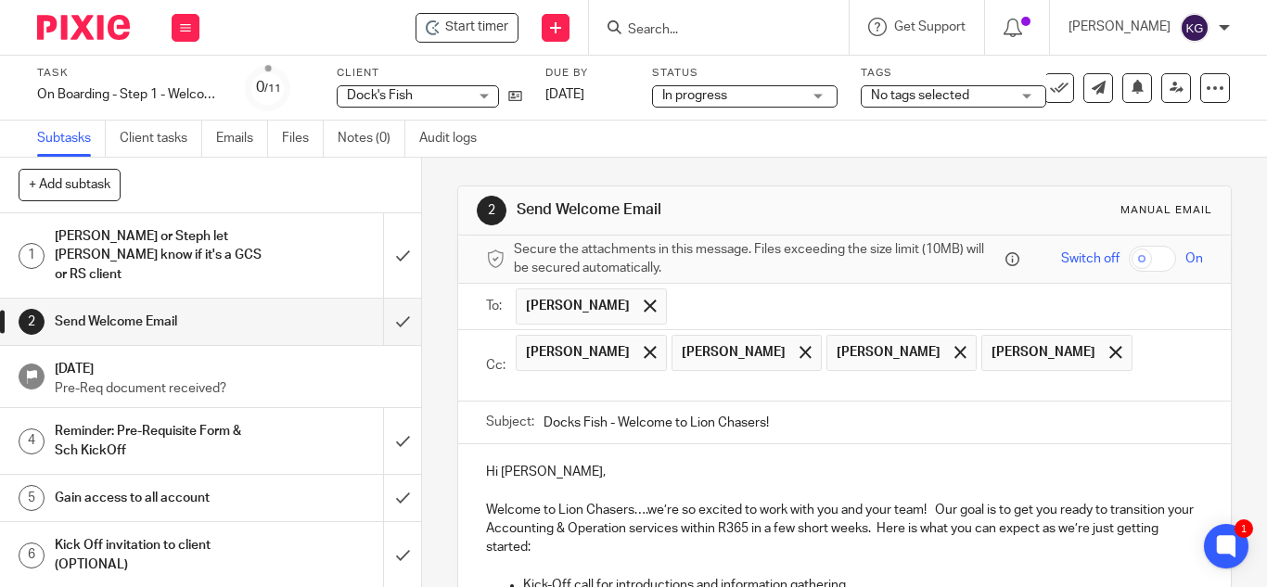
click at [565, 416] on input "Docks Fish - Welcome to Lion Chasers!" at bounding box center [872, 423] width 659 height 42
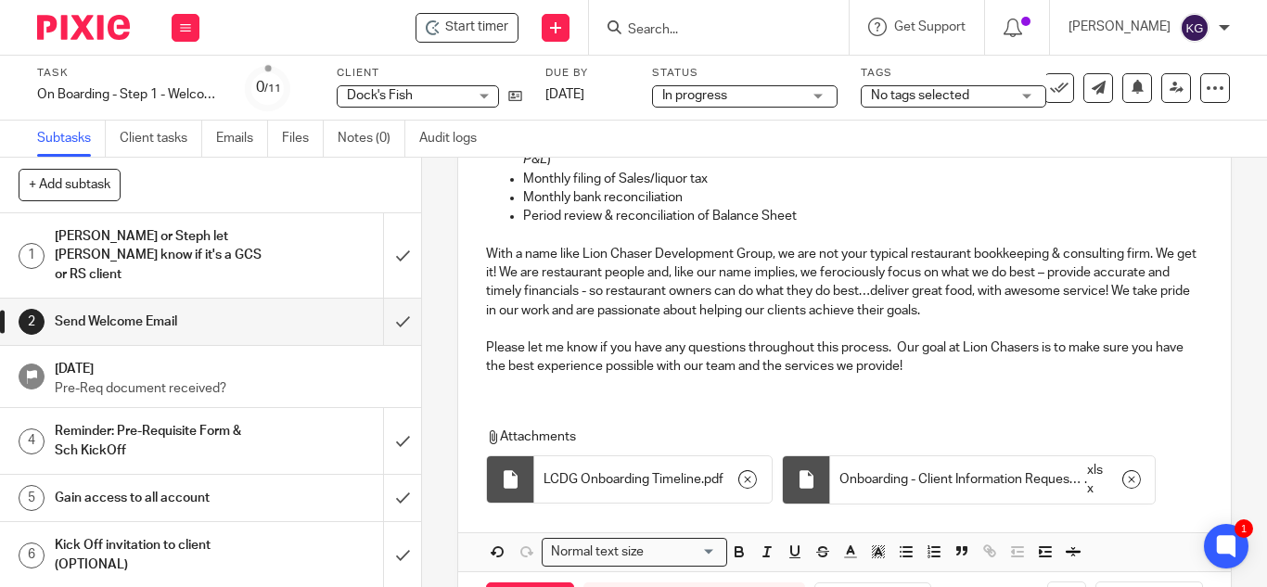
scroll to position [931, 0]
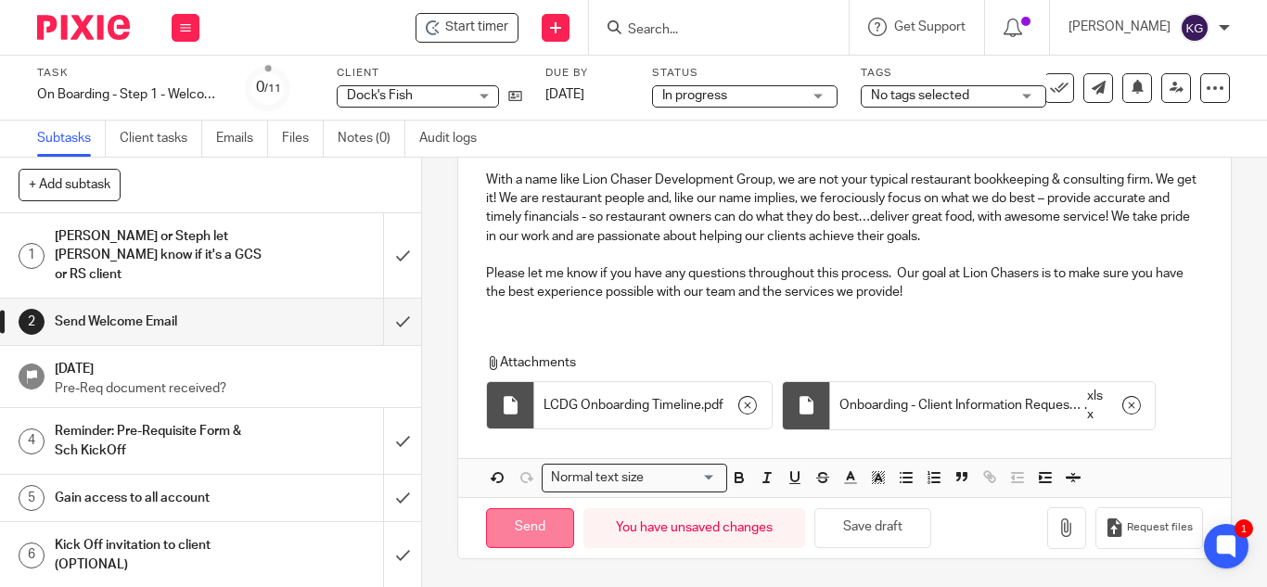
type input "Dock's Fish - Welcome to Lion Chasers!"
click at [512, 521] on input "Send" at bounding box center [530, 528] width 88 height 40
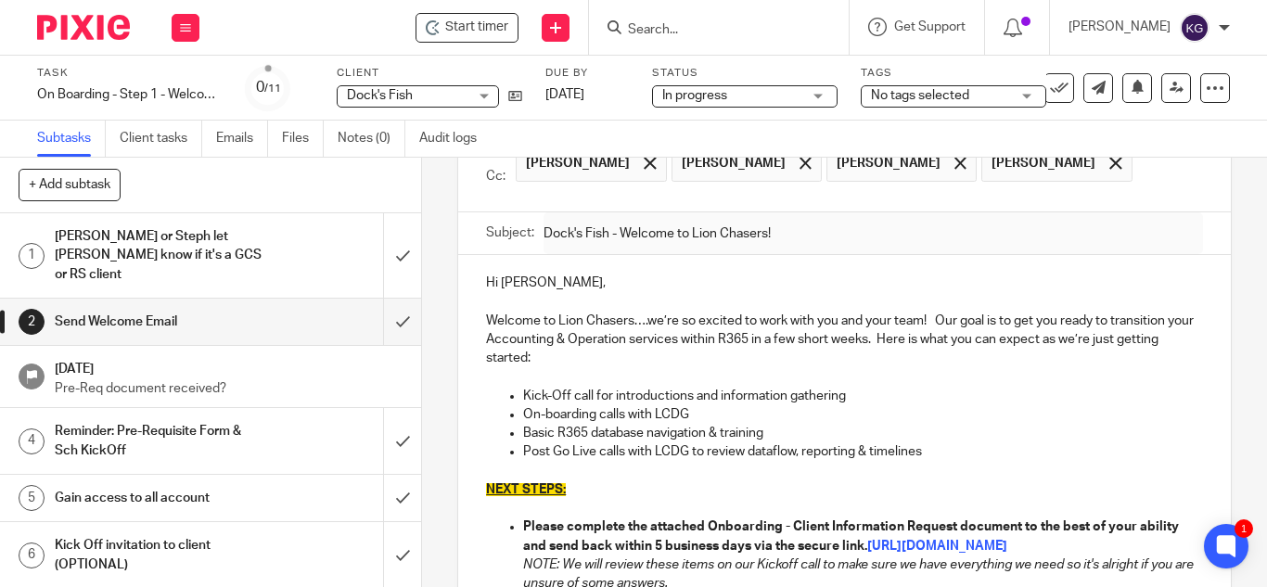
scroll to position [96, 0]
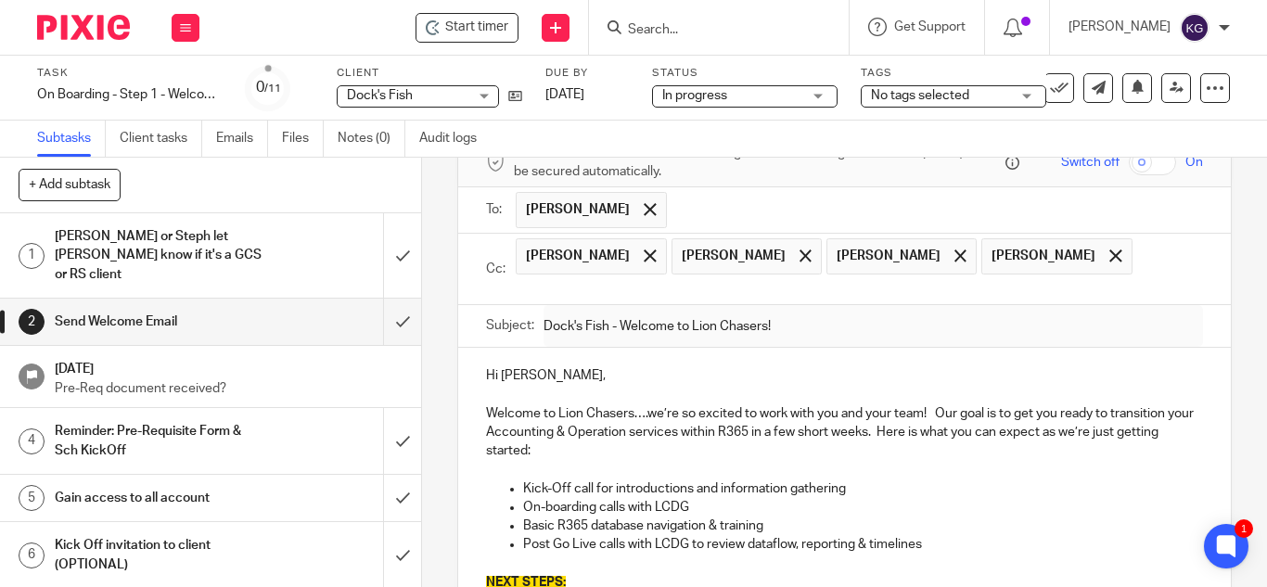
click at [933, 411] on p "Welcome to Lion Chasers….we’re so excited to work with you and your team! Our g…" at bounding box center [844, 432] width 717 height 57
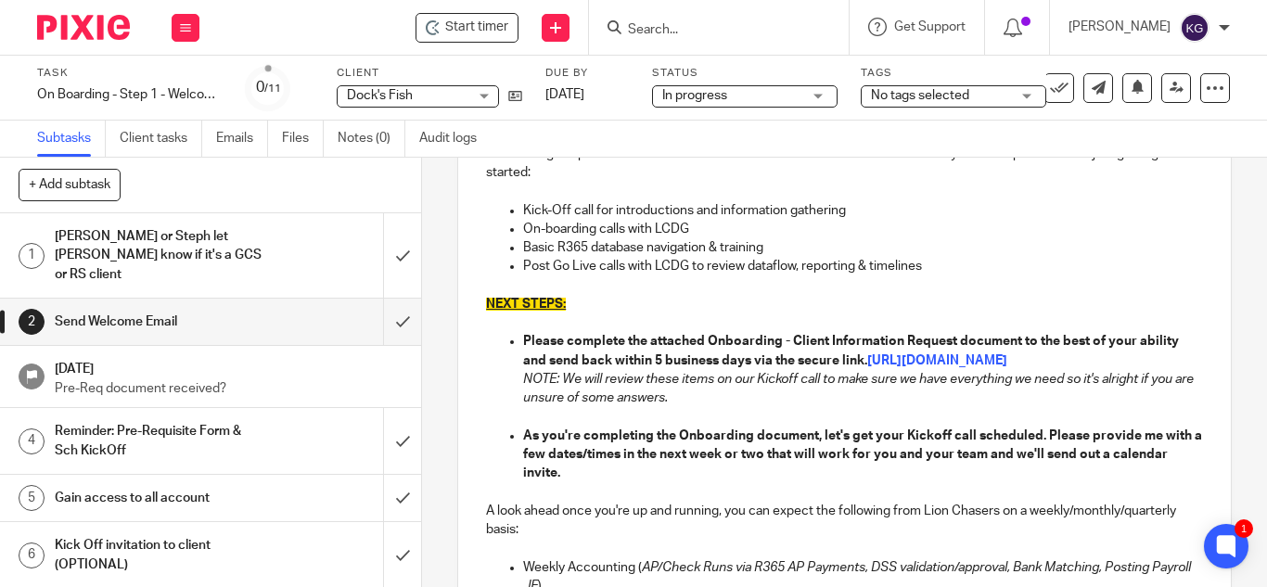
scroll to position [282, 0]
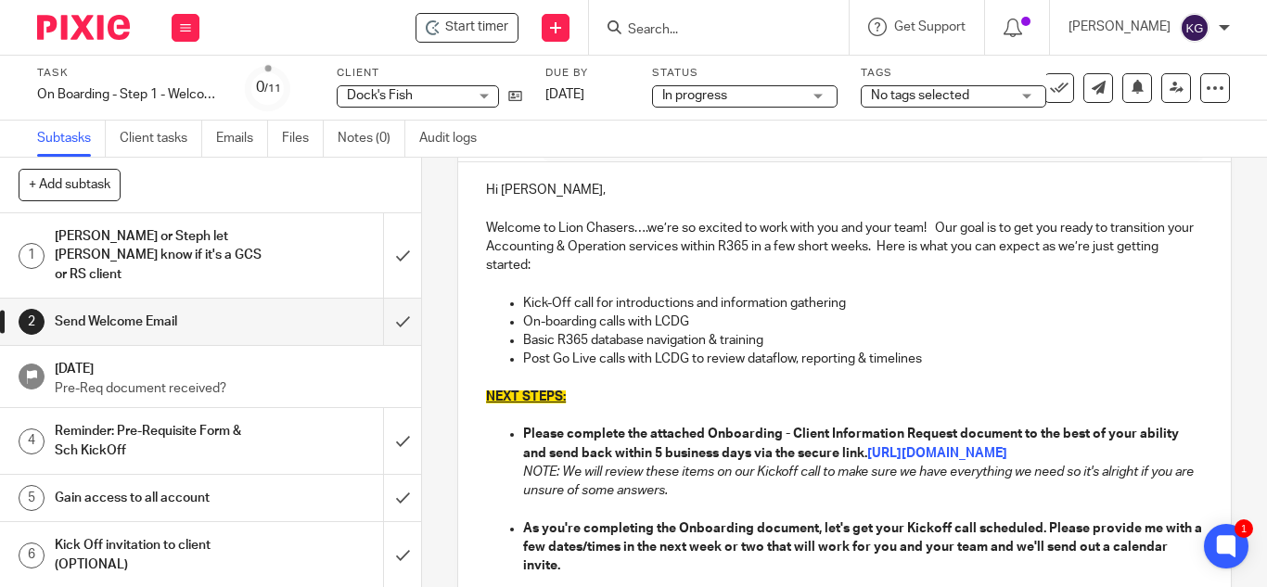
type input "Sent"
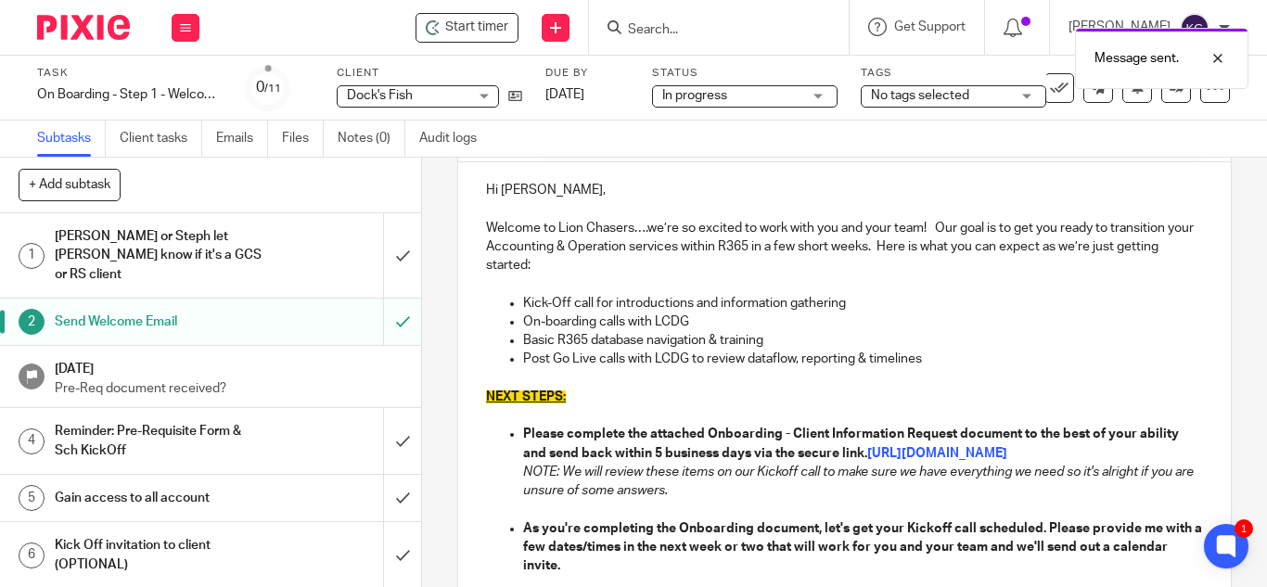
scroll to position [0, 0]
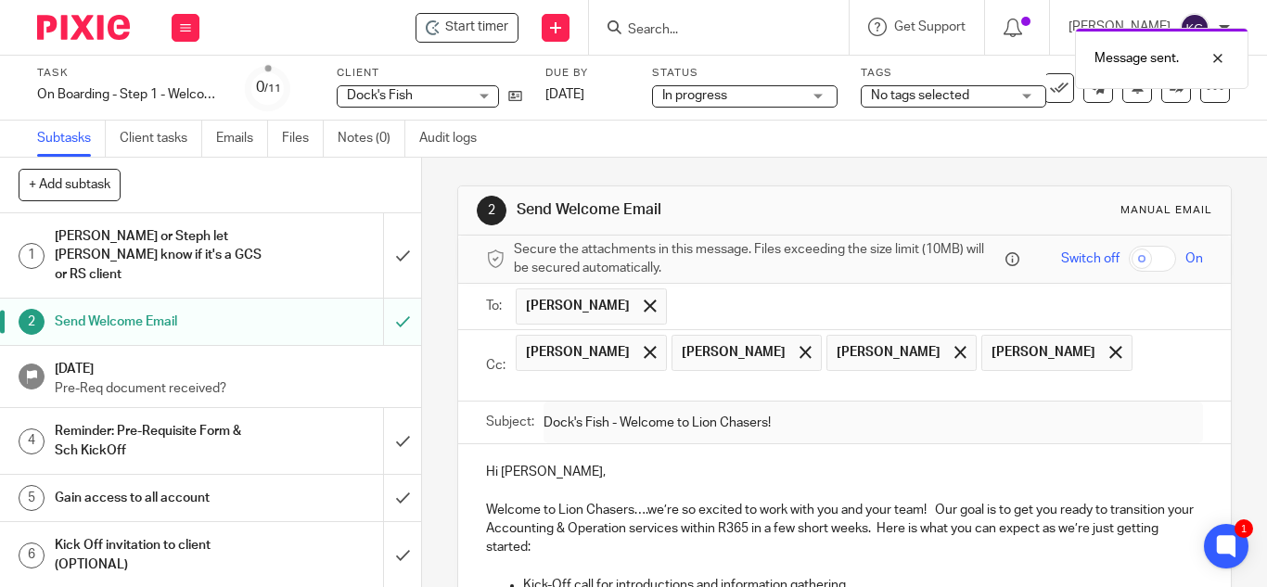
click at [973, 104] on span "No tags selected" at bounding box center [940, 95] width 139 height 19
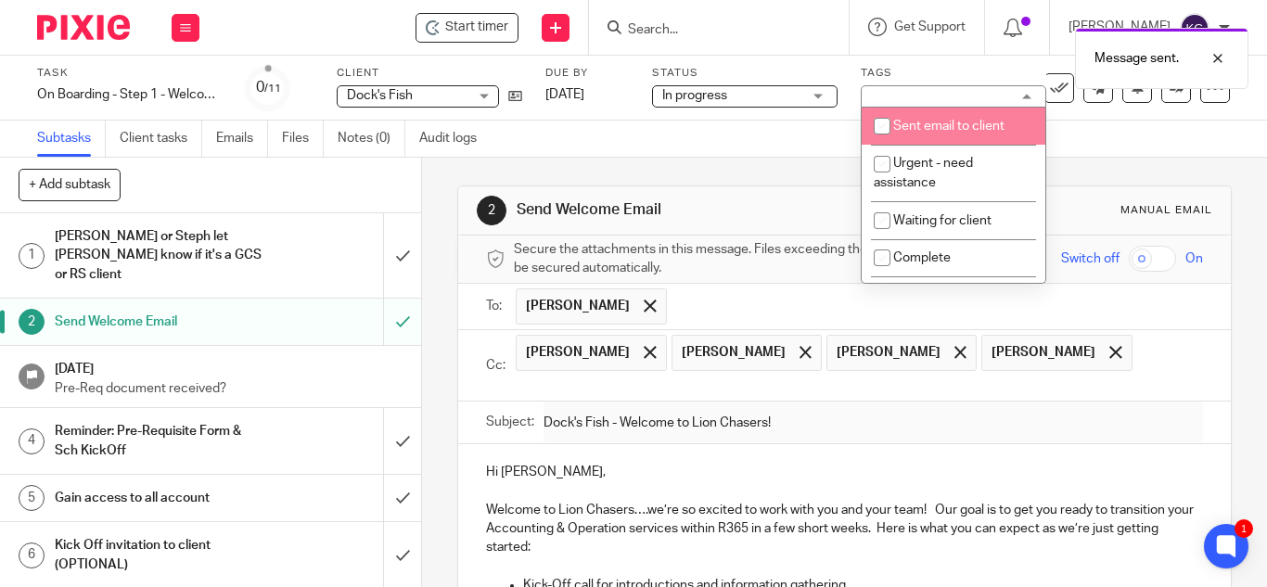
click at [880, 120] on input "checkbox" at bounding box center [881, 126] width 35 height 35
checkbox input "true"
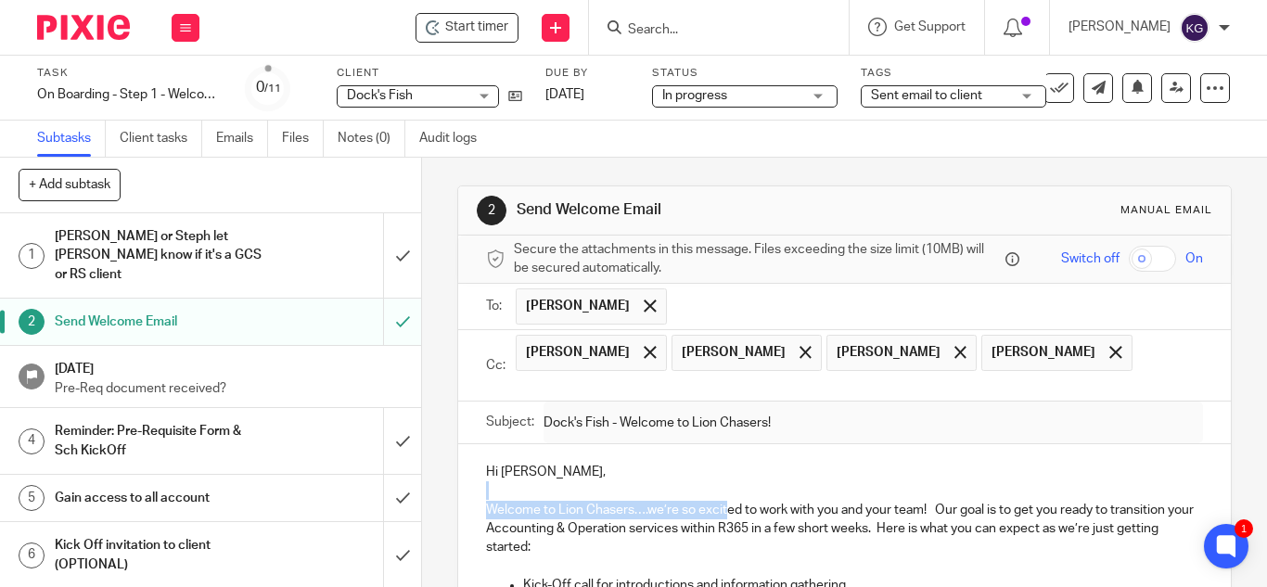
click at [181, 29] on icon at bounding box center [185, 27] width 11 height 11
click at [175, 86] on link "Work" at bounding box center [176, 86] width 32 height 13
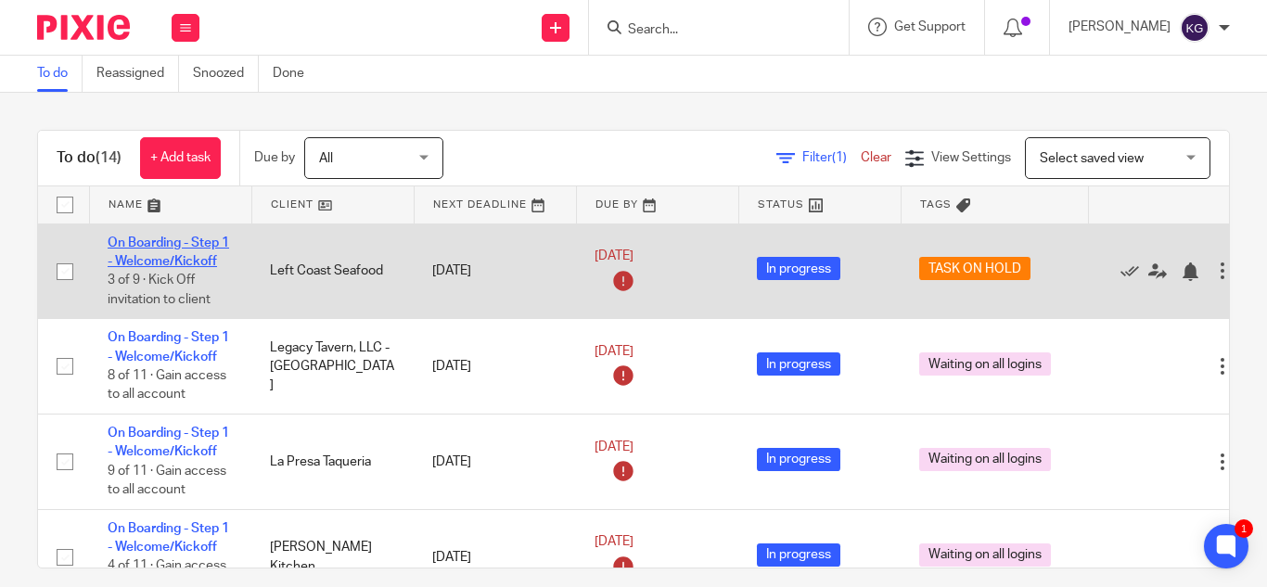
click at [160, 242] on link "On Boarding - Step 1 - Welcome/Kickoff" at bounding box center [168, 253] width 121 height 32
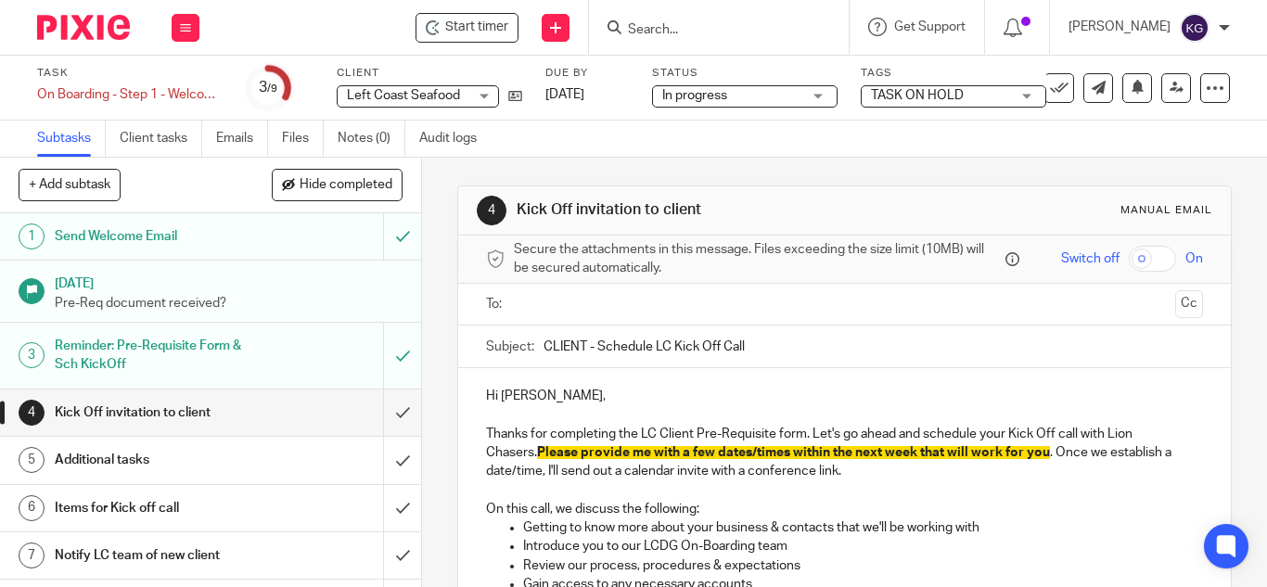
click at [1023, 96] on div "TASK ON HOLD" at bounding box center [953, 96] width 185 height 22
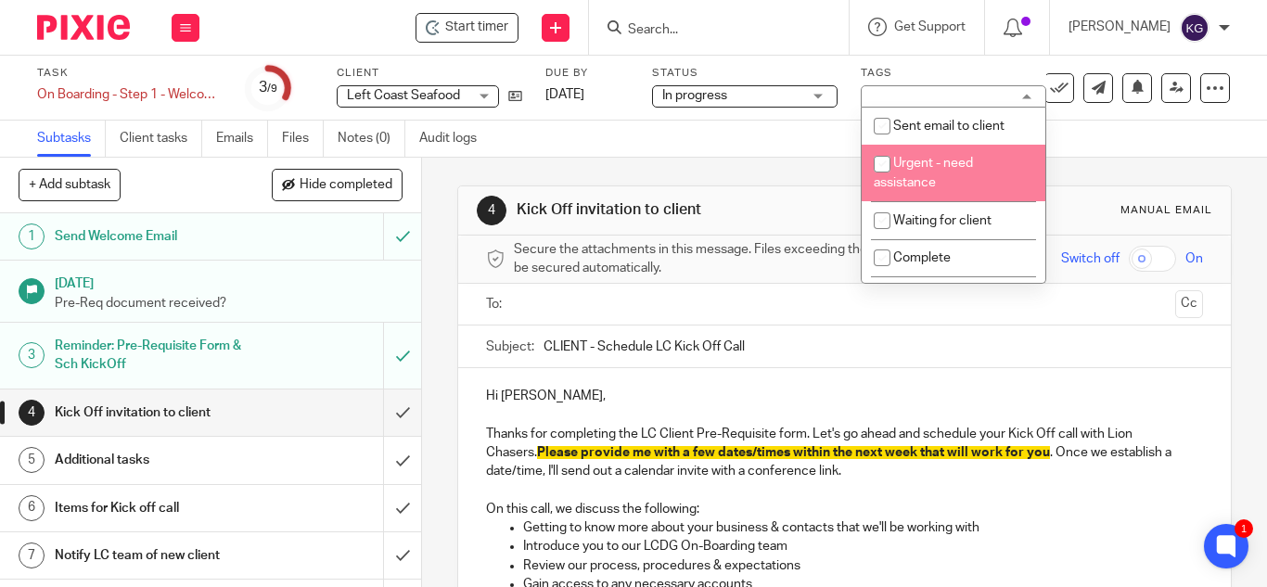
scroll to position [93, 0]
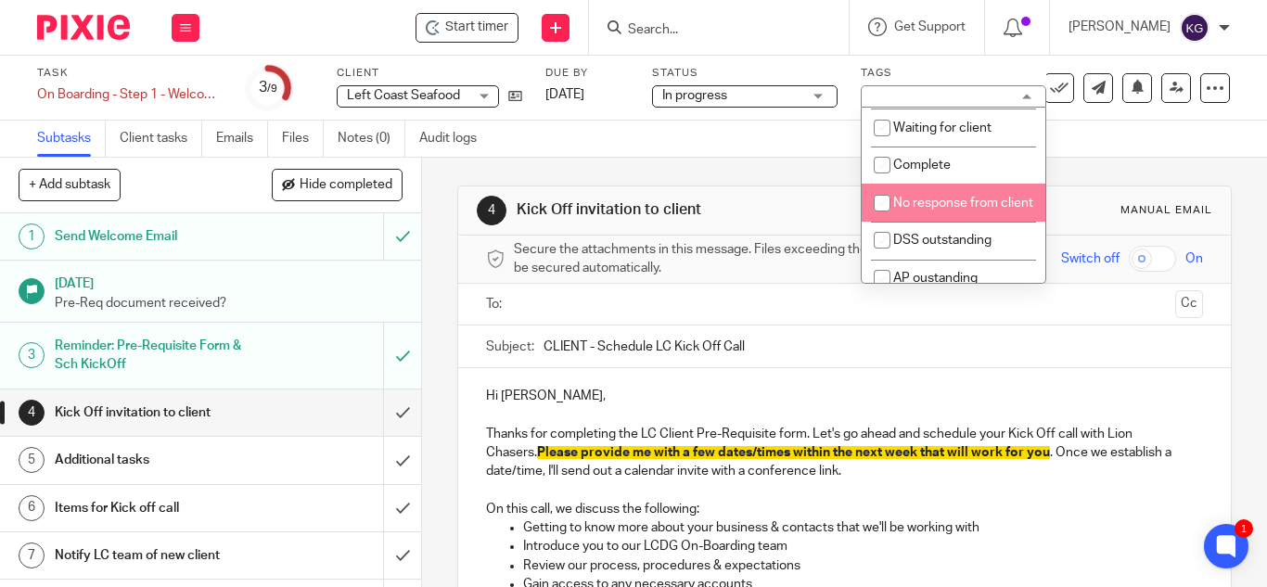
click at [885, 198] on input "checkbox" at bounding box center [881, 202] width 35 height 35
checkbox input "true"
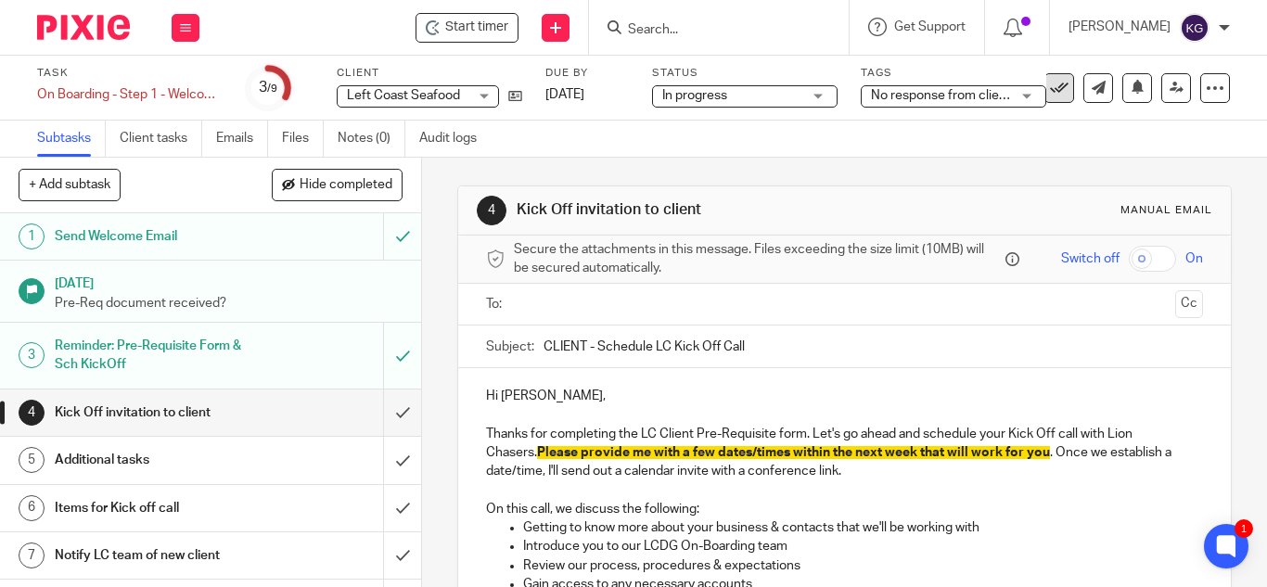
click at [1051, 90] on icon at bounding box center [1059, 88] width 19 height 19
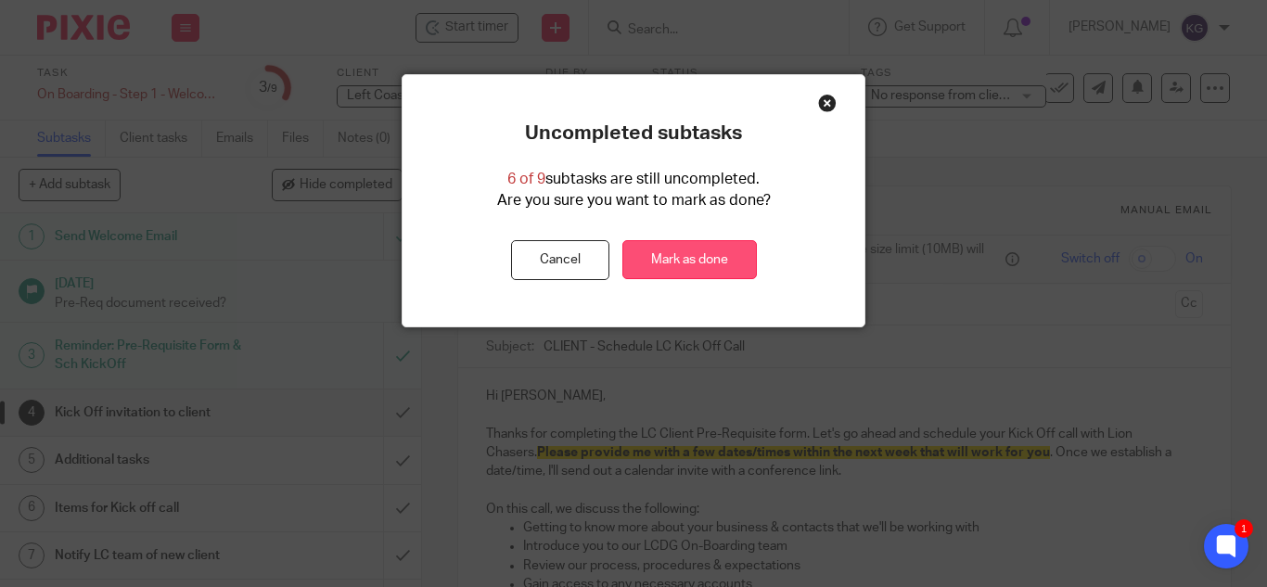
click at [713, 253] on link "Mark as done" at bounding box center [689, 260] width 134 height 40
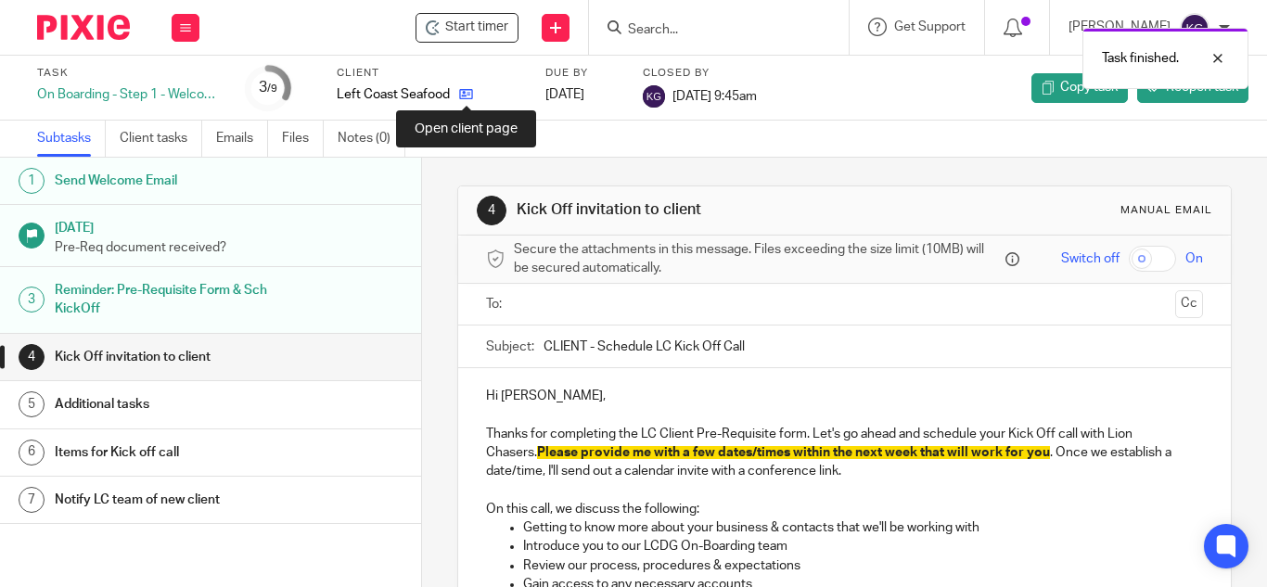
click at [457, 96] on link at bounding box center [461, 94] width 23 height 19
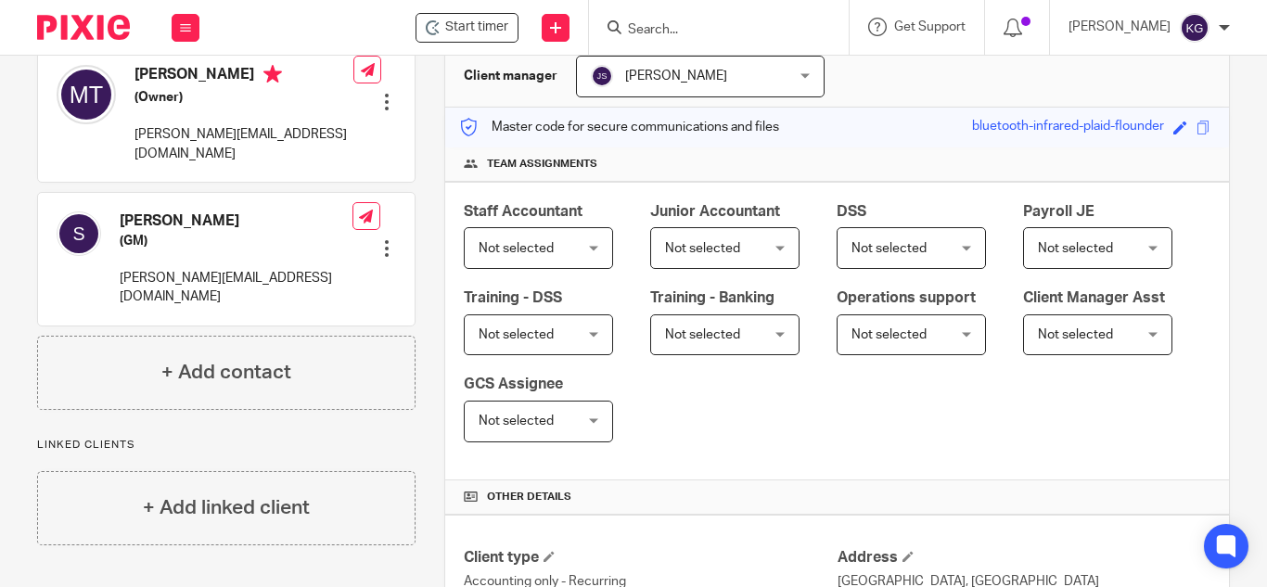
scroll to position [278, 0]
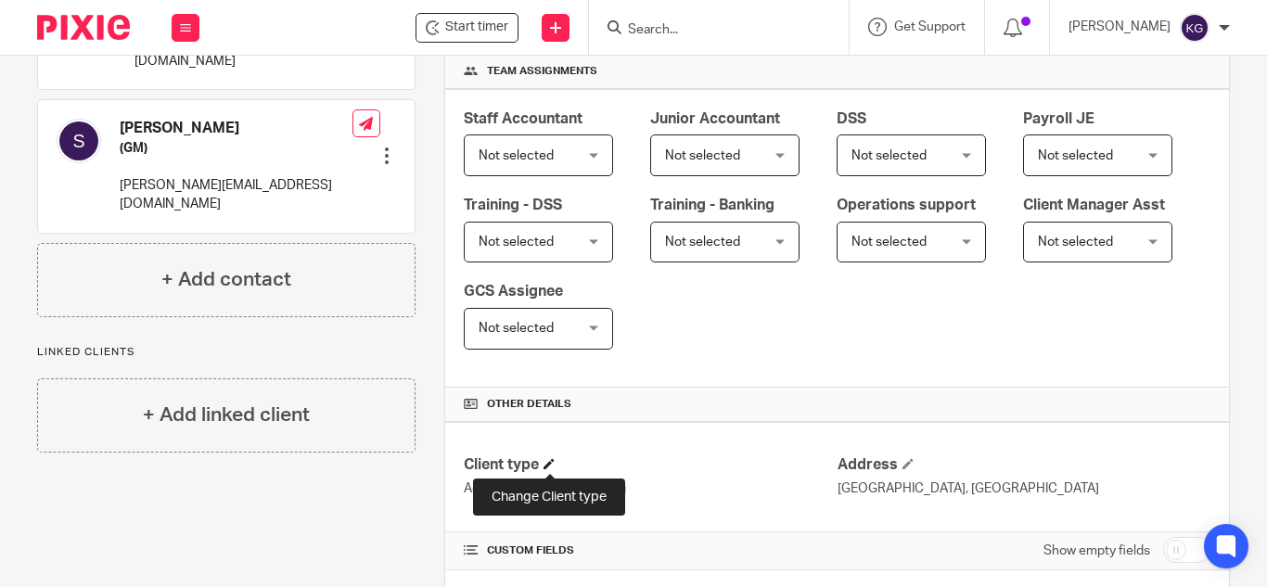
click at [544, 463] on span at bounding box center [548, 463] width 11 height 11
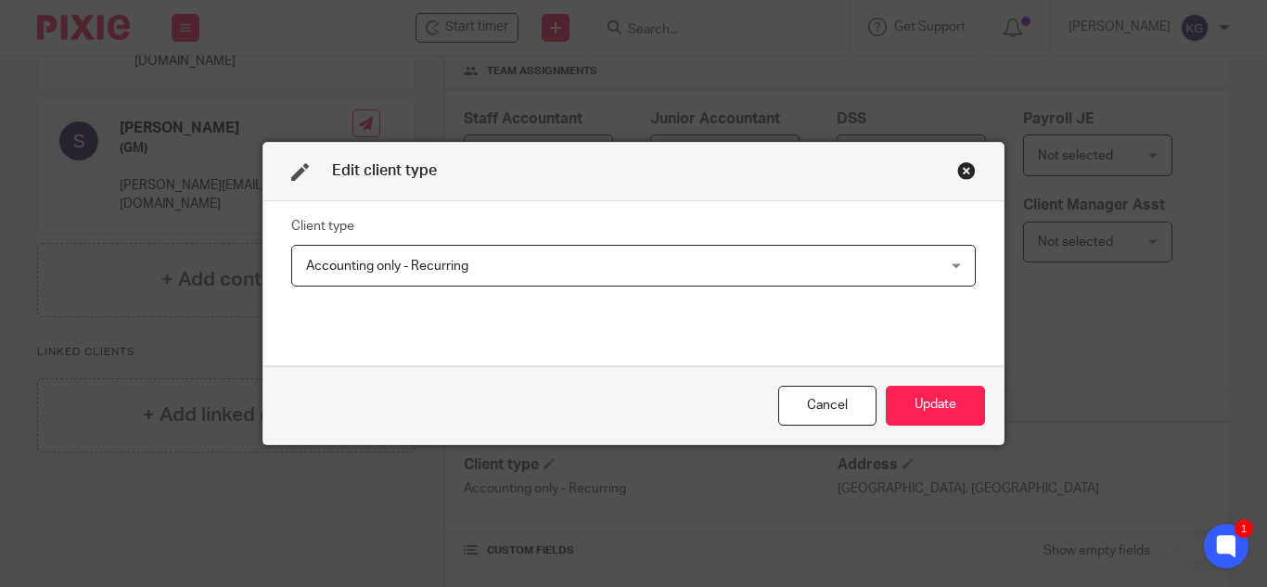
click at [964, 249] on div "Accounting only - Recurring Accounting only - Recurring" at bounding box center [633, 266] width 684 height 42
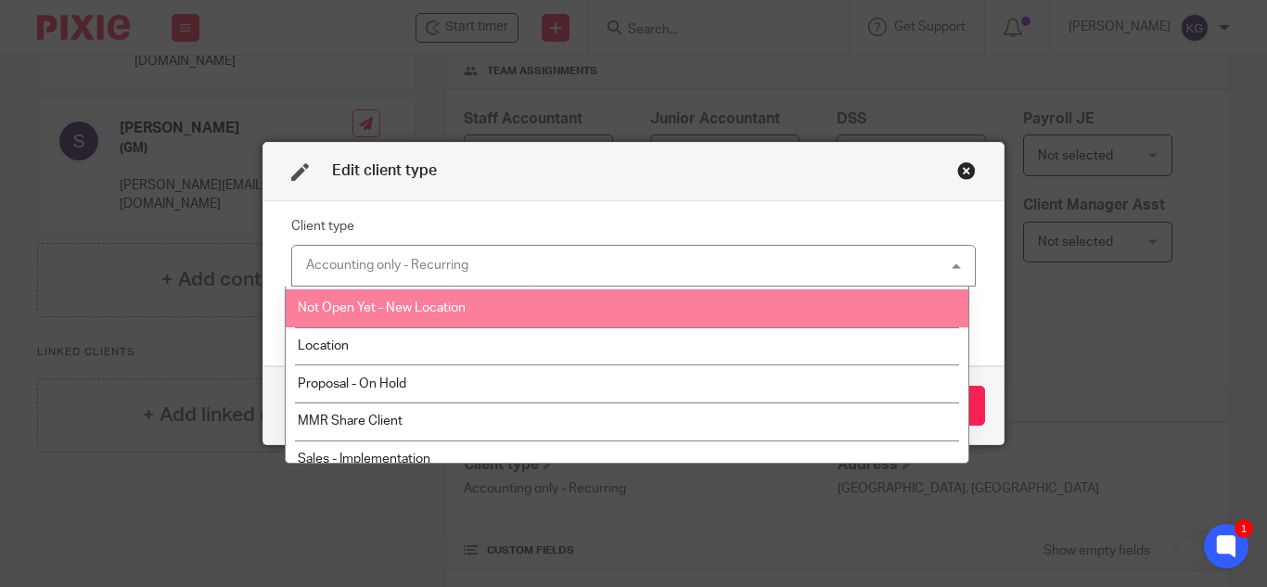
scroll to position [243, 0]
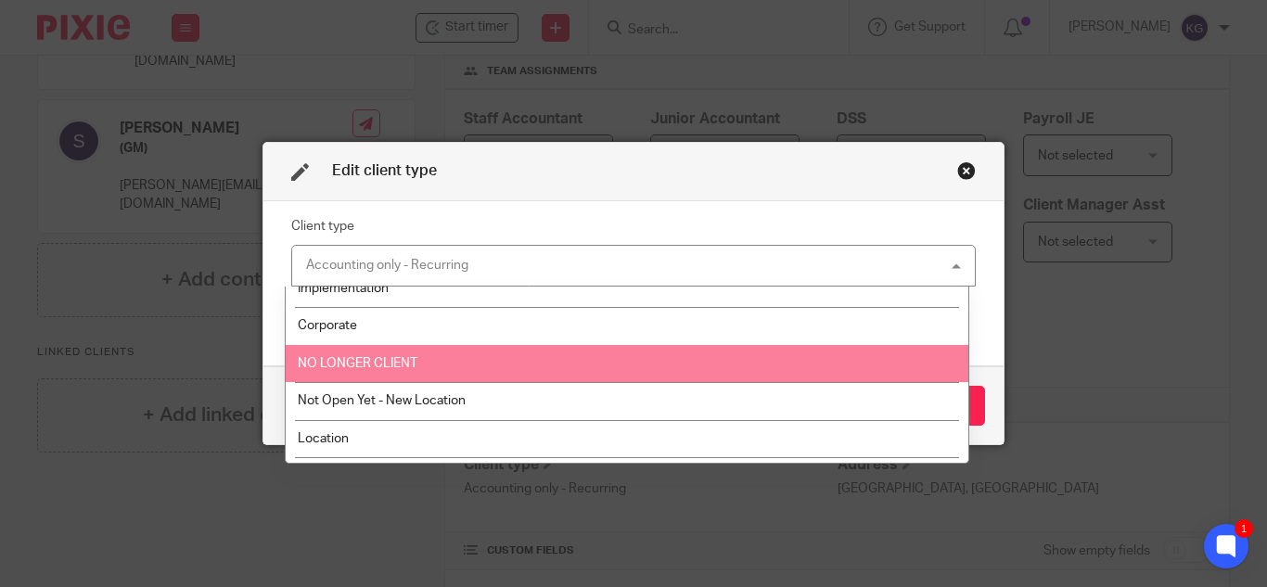
click at [392, 362] on span "NO LONGER CLIENT" at bounding box center [358, 363] width 120 height 13
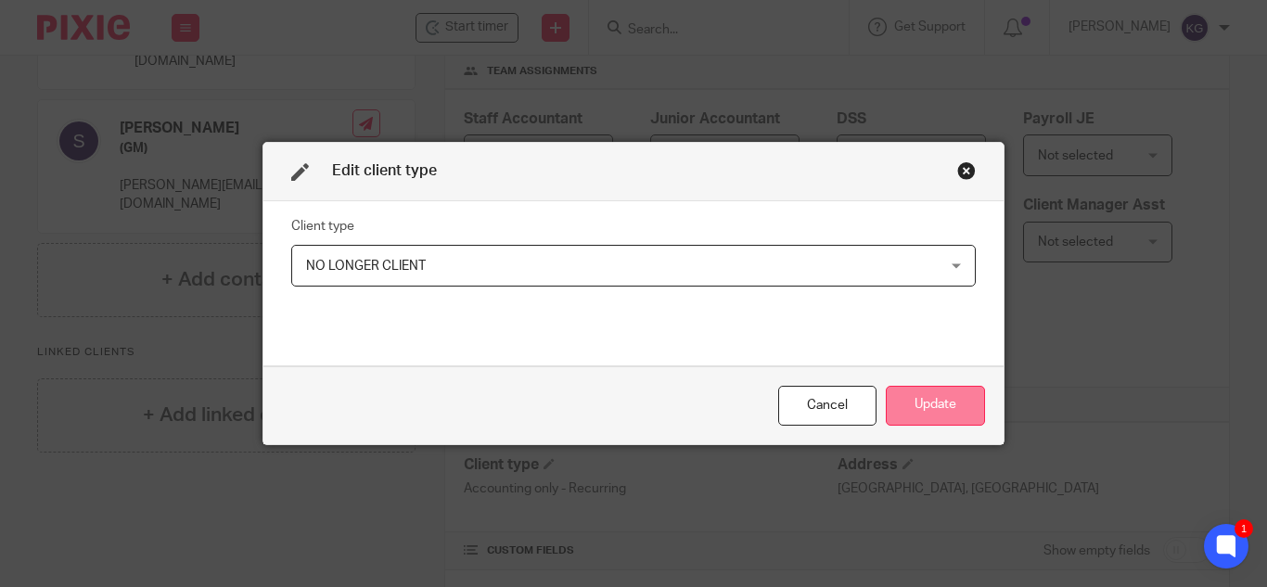
click at [928, 403] on button "Update" at bounding box center [935, 406] width 99 height 40
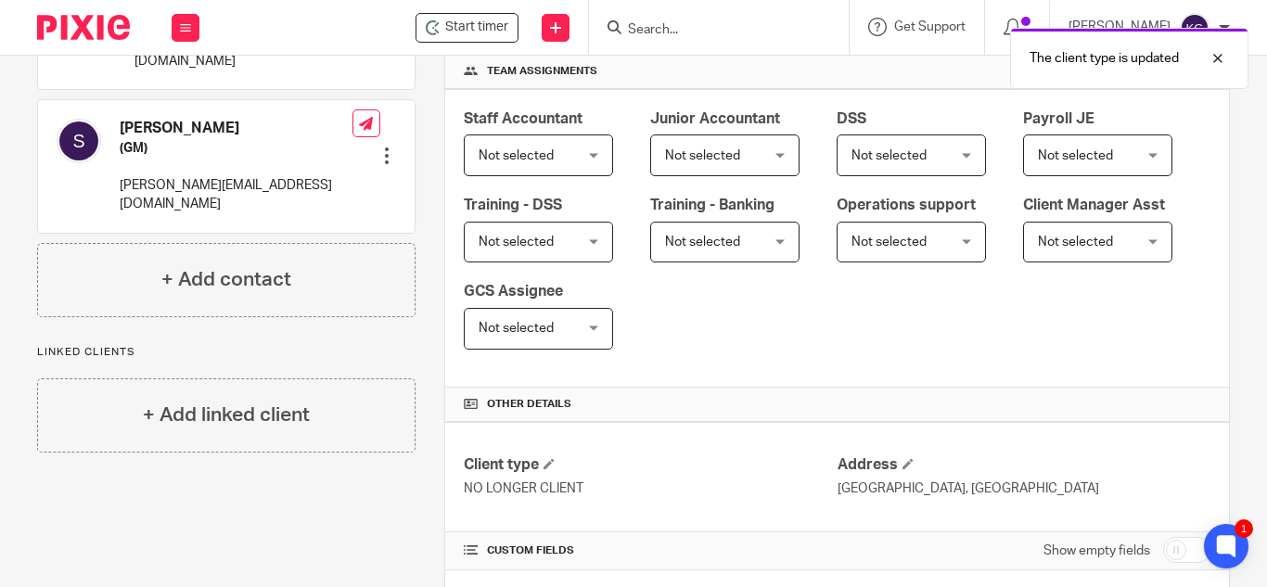
scroll to position [0, 0]
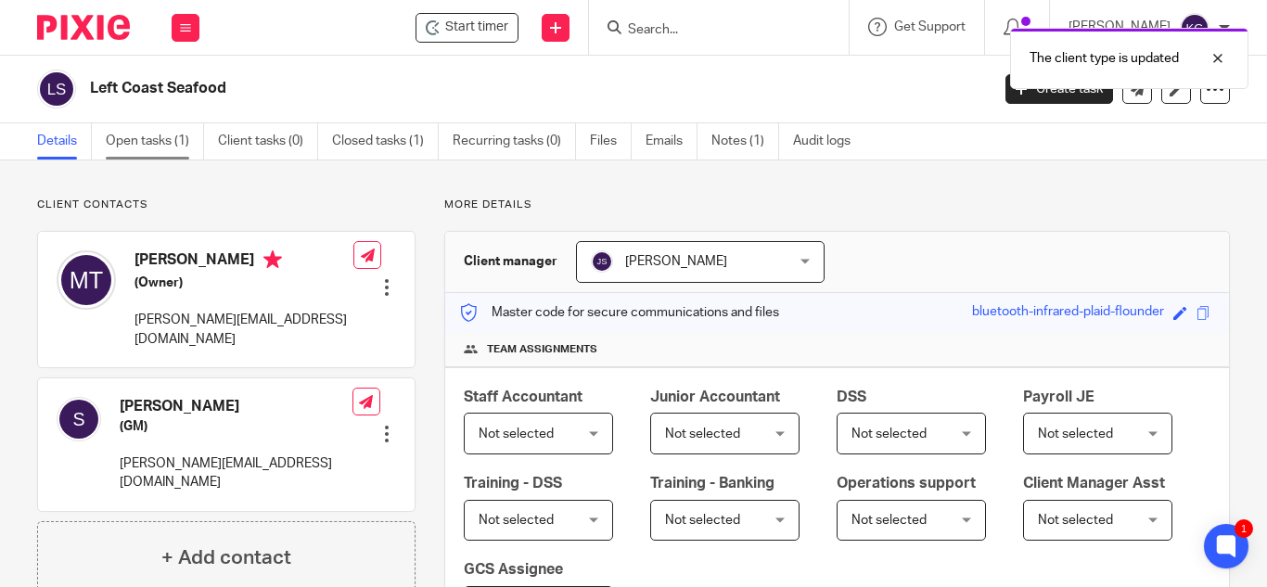
click at [147, 147] on link "Open tasks (1)" at bounding box center [155, 141] width 98 height 36
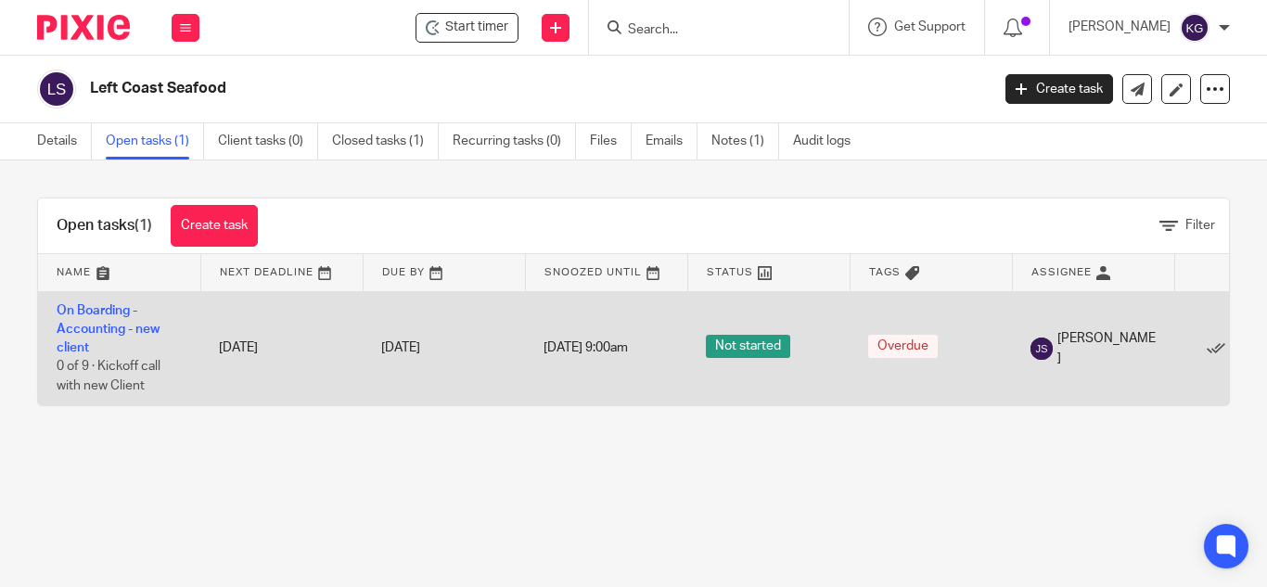
click at [120, 319] on td "On Boarding - Accounting - new client 0 of 9 · Kickoff call with new Client" at bounding box center [119, 348] width 162 height 114
click at [109, 306] on link "On Boarding - Accounting - new client" at bounding box center [108, 329] width 103 height 51
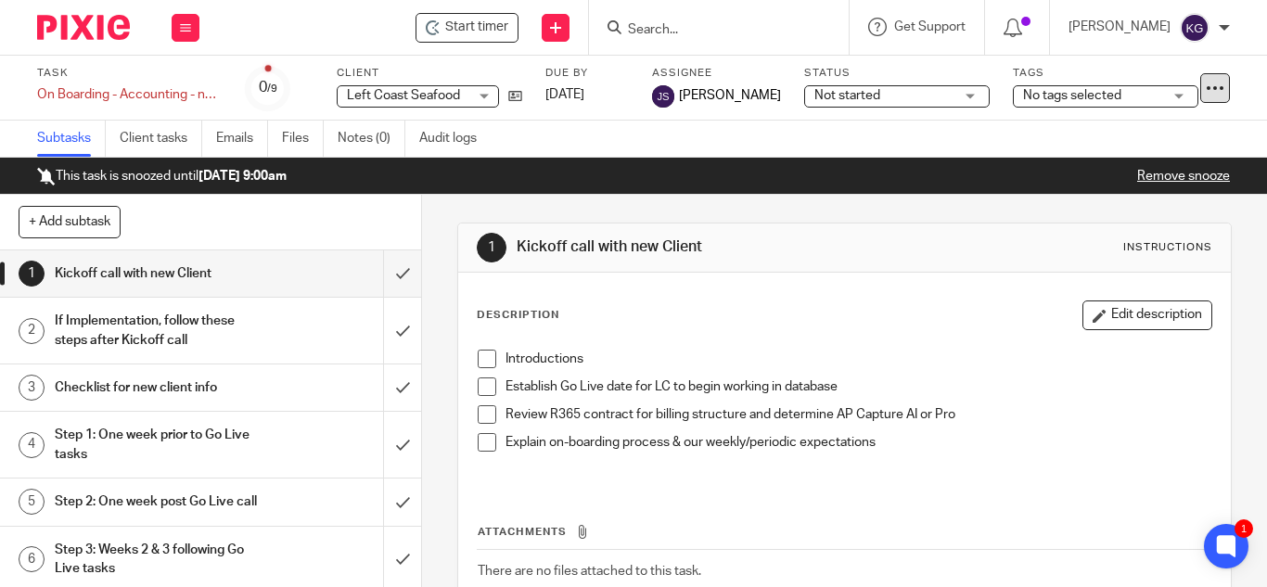
click at [1206, 81] on icon at bounding box center [1215, 88] width 19 height 19
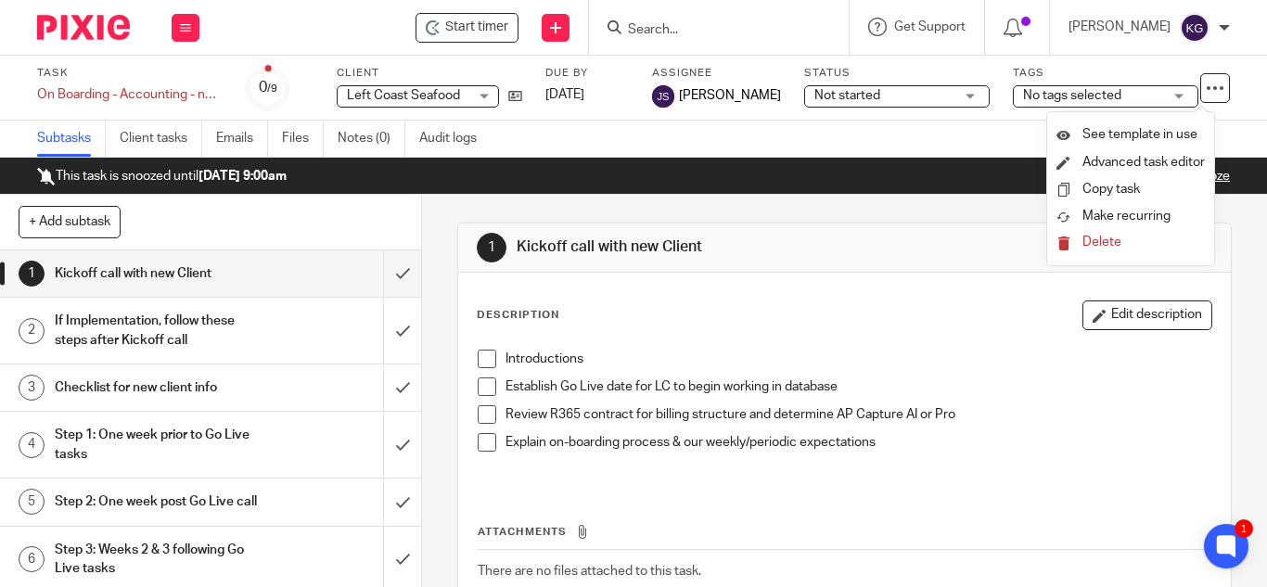
click at [1102, 240] on span "Delete" at bounding box center [1101, 242] width 39 height 13
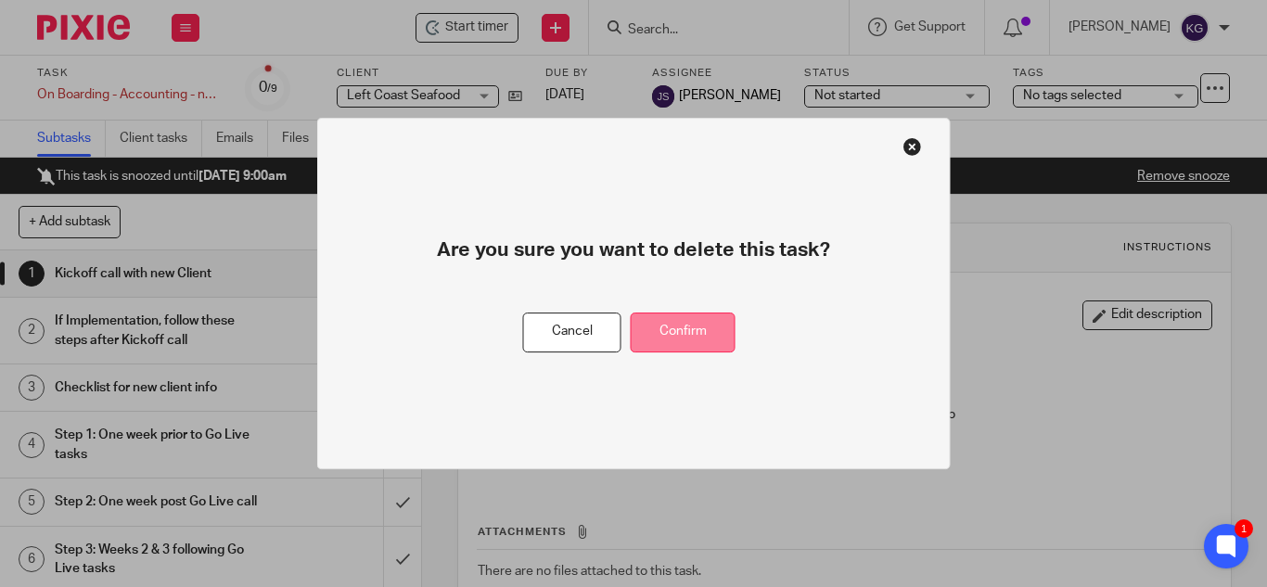
click at [687, 325] on button "Confirm" at bounding box center [683, 333] width 105 height 40
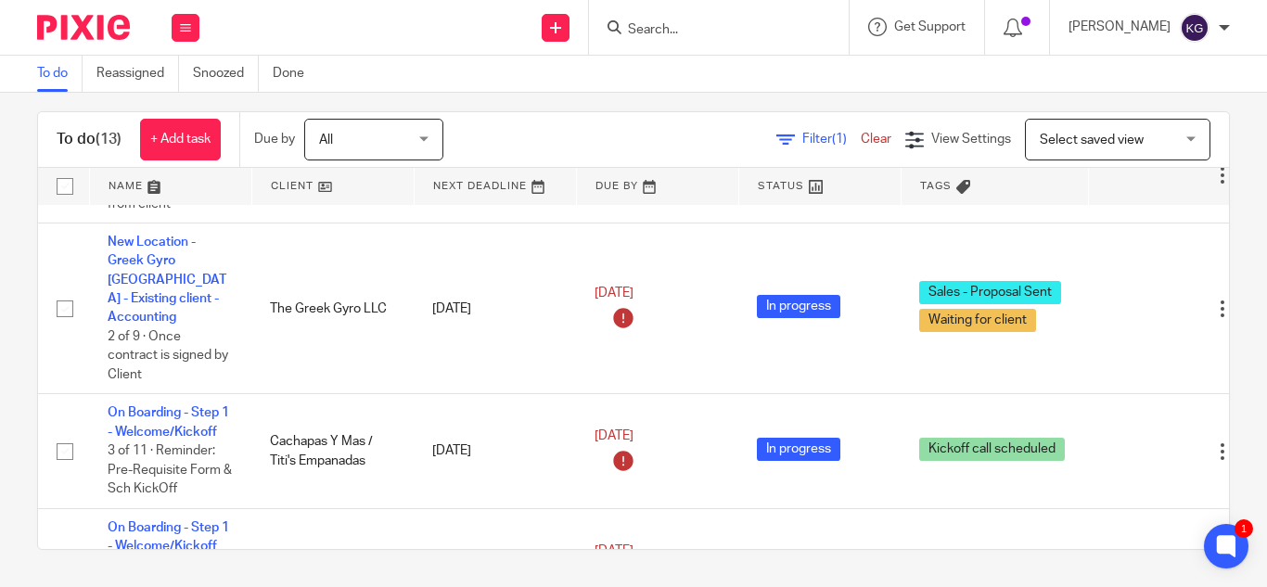
scroll to position [747, 0]
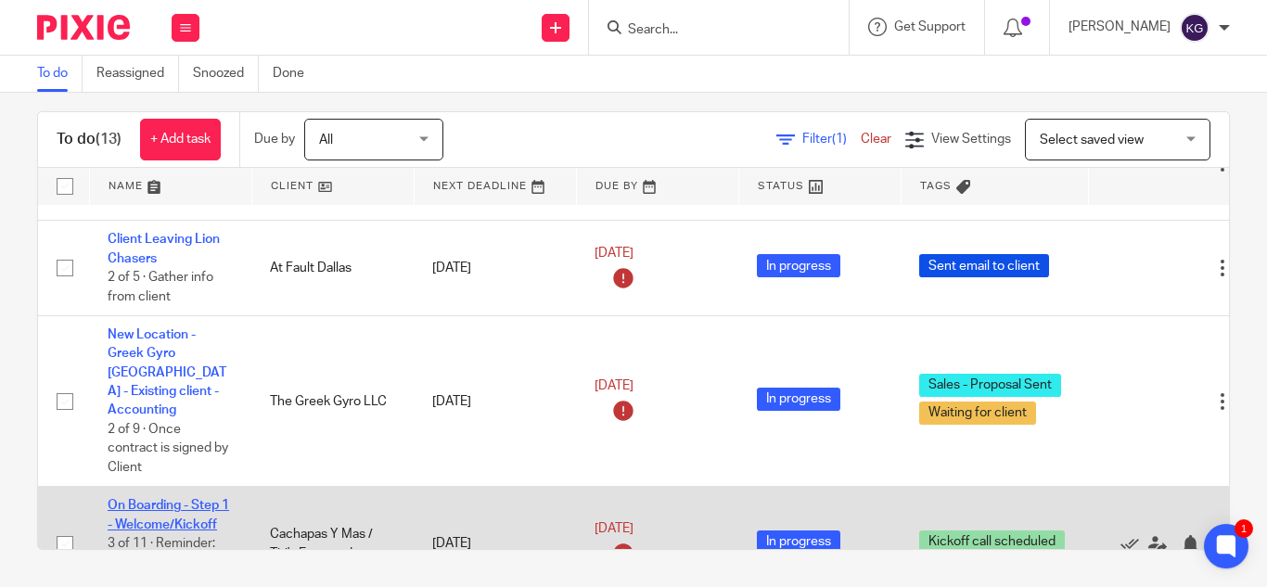
click at [148, 499] on link "On Boarding - Step 1 - Welcome/Kickoff" at bounding box center [168, 515] width 121 height 32
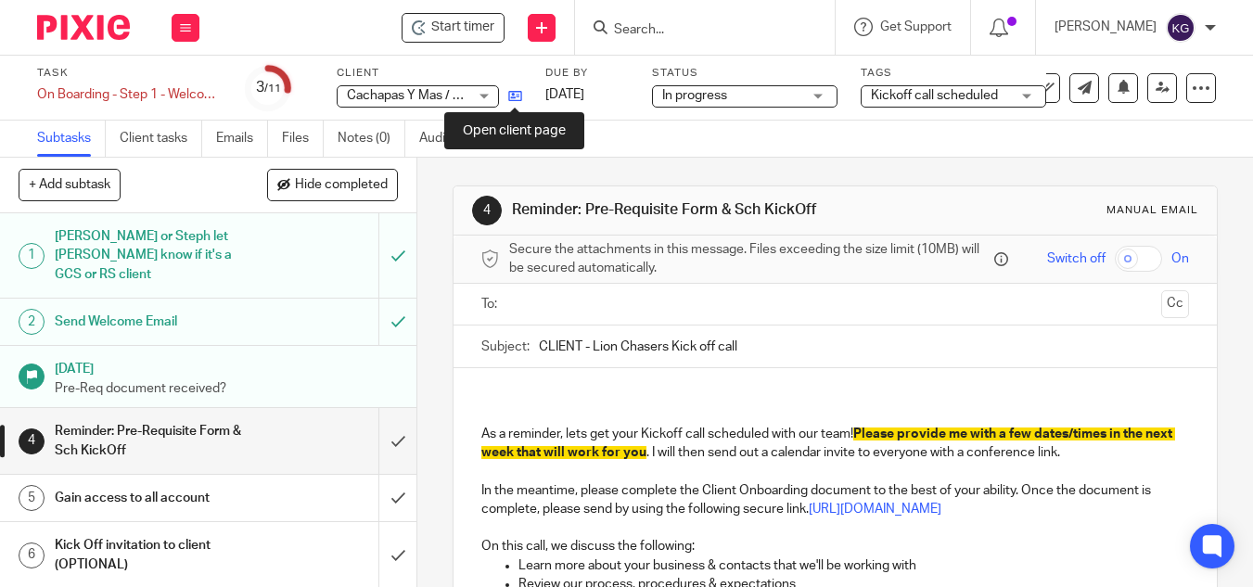
click at [521, 98] on icon at bounding box center [515, 96] width 14 height 14
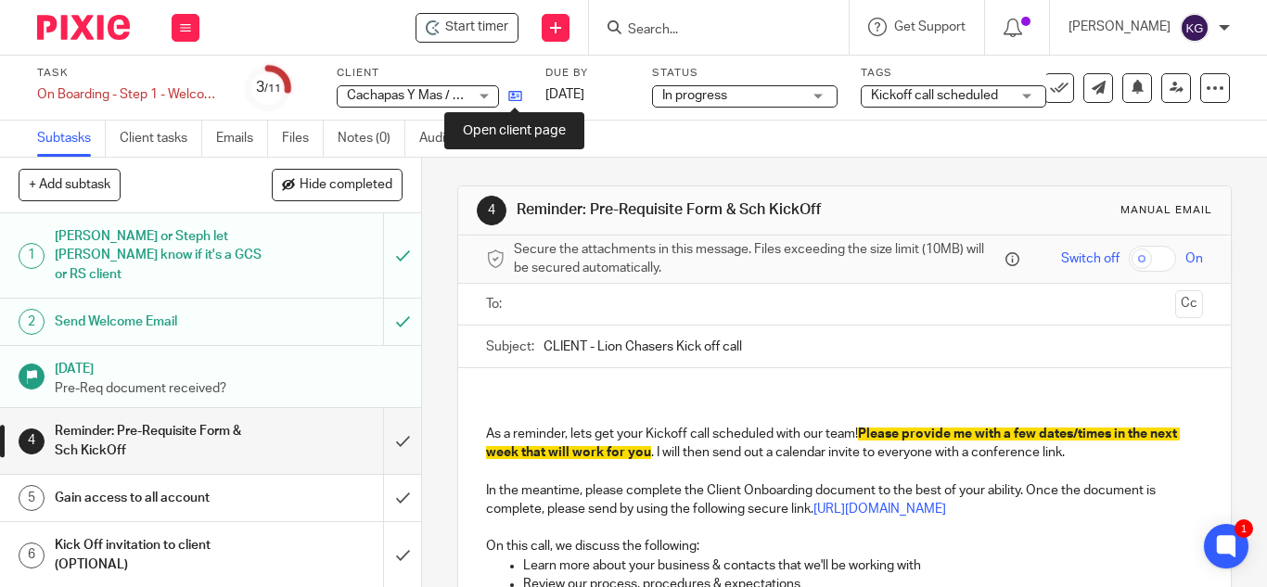
click at [514, 93] on icon at bounding box center [515, 96] width 14 height 14
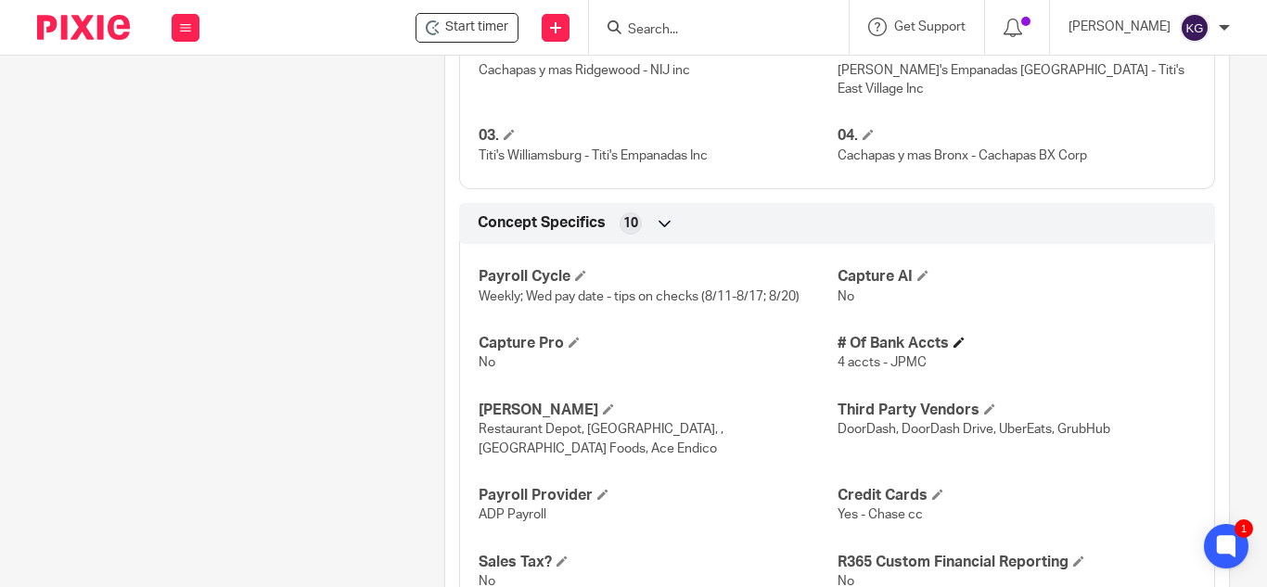
scroll to position [742, 0]
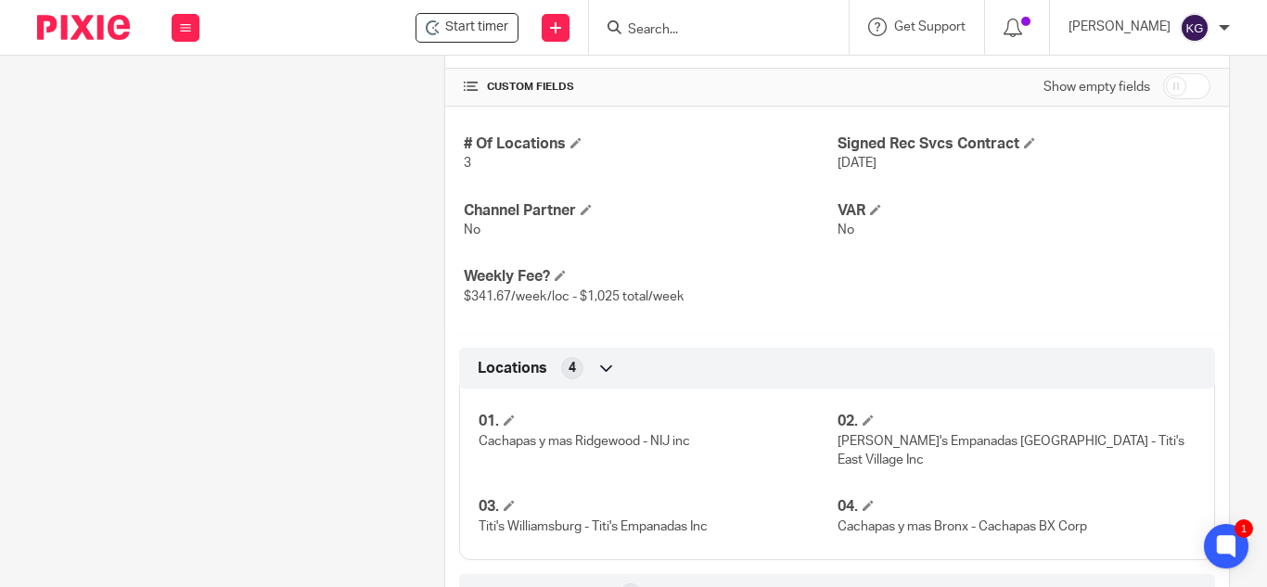
click at [1168, 70] on div "Show empty fields" at bounding box center [1126, 87] width 167 height 37
click at [1163, 87] on input "checkbox" at bounding box center [1186, 86] width 47 height 26
checkbox input "true"
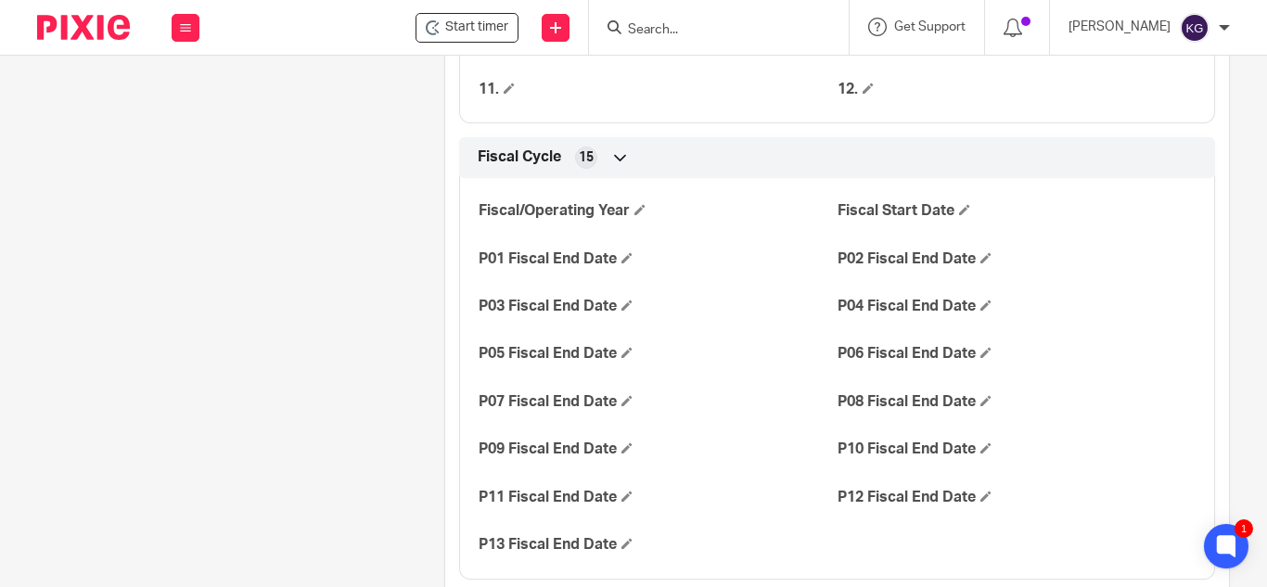
scroll to position [2040, 0]
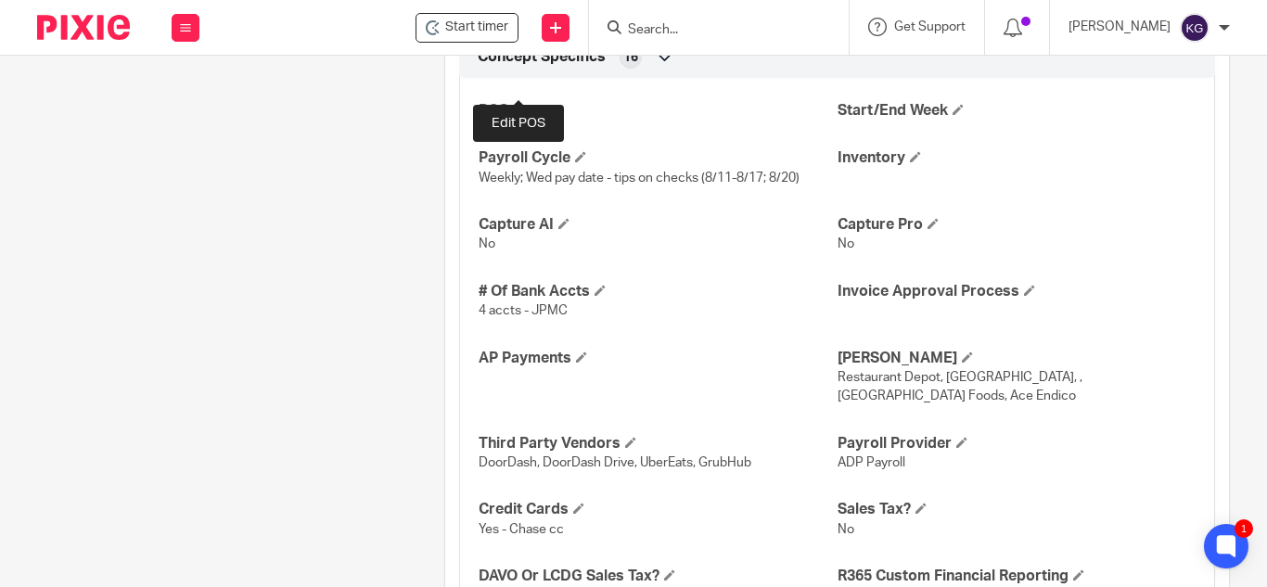
click at [519, 104] on span at bounding box center [518, 109] width 11 height 11
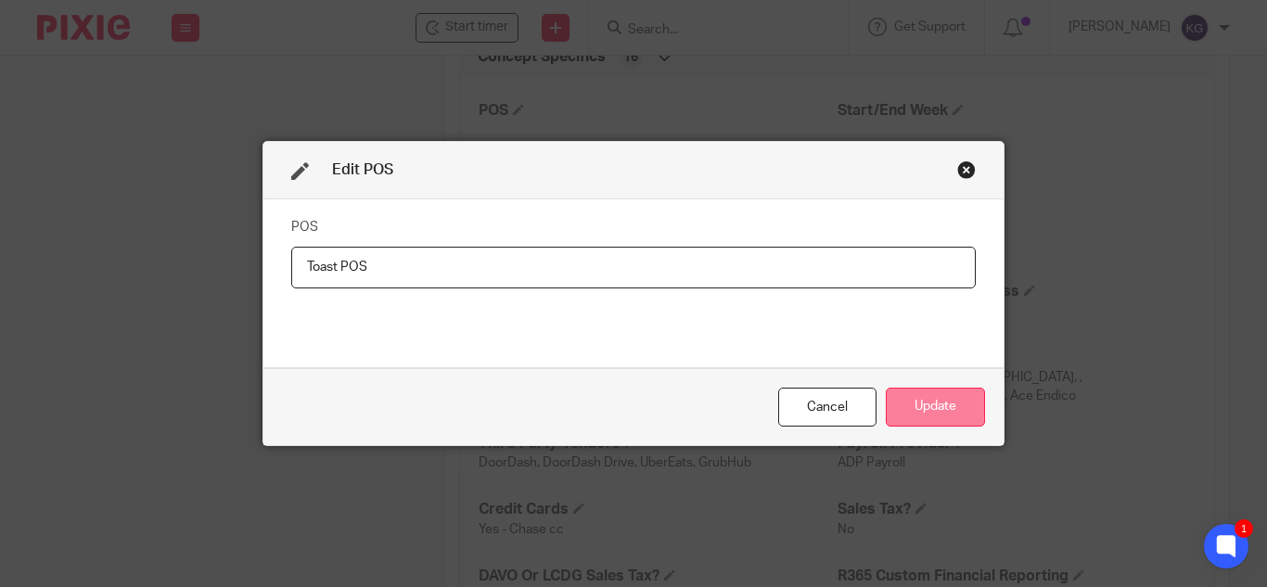
type input "Toast POS"
click at [919, 403] on button "Update" at bounding box center [935, 408] width 99 height 40
click at [937, 403] on button "Update" at bounding box center [935, 408] width 99 height 40
click at [949, 423] on button "Update" at bounding box center [935, 408] width 99 height 40
click at [949, 410] on button "Update" at bounding box center [935, 408] width 99 height 40
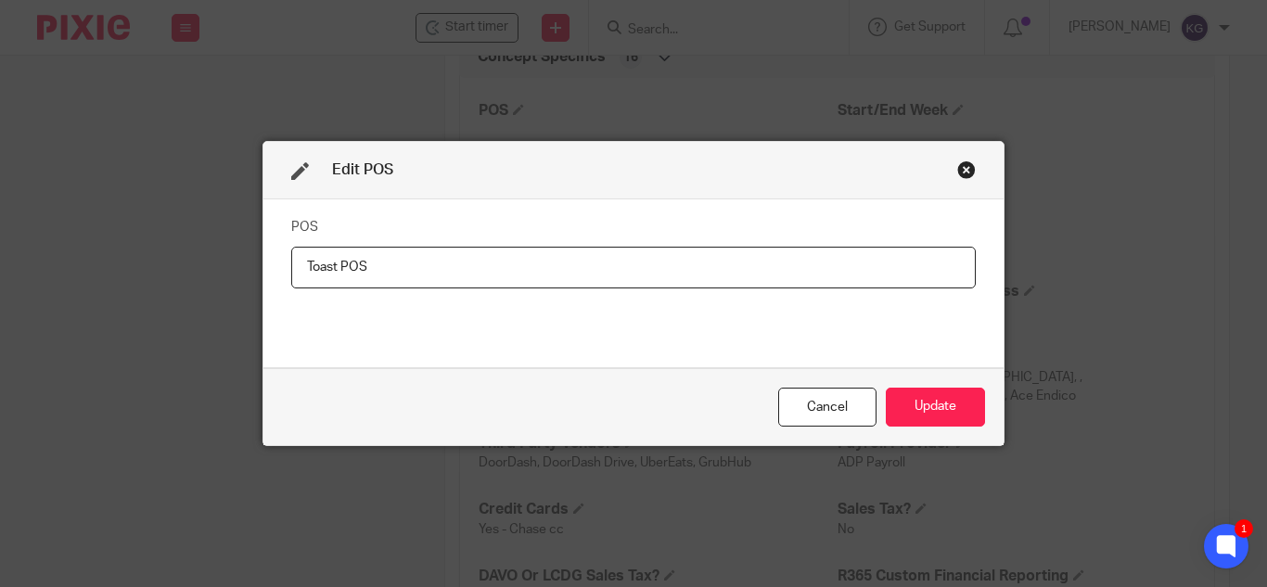
click at [1117, 214] on div "Edit POS POS Toast POS Cancel Update" at bounding box center [633, 293] width 1267 height 587
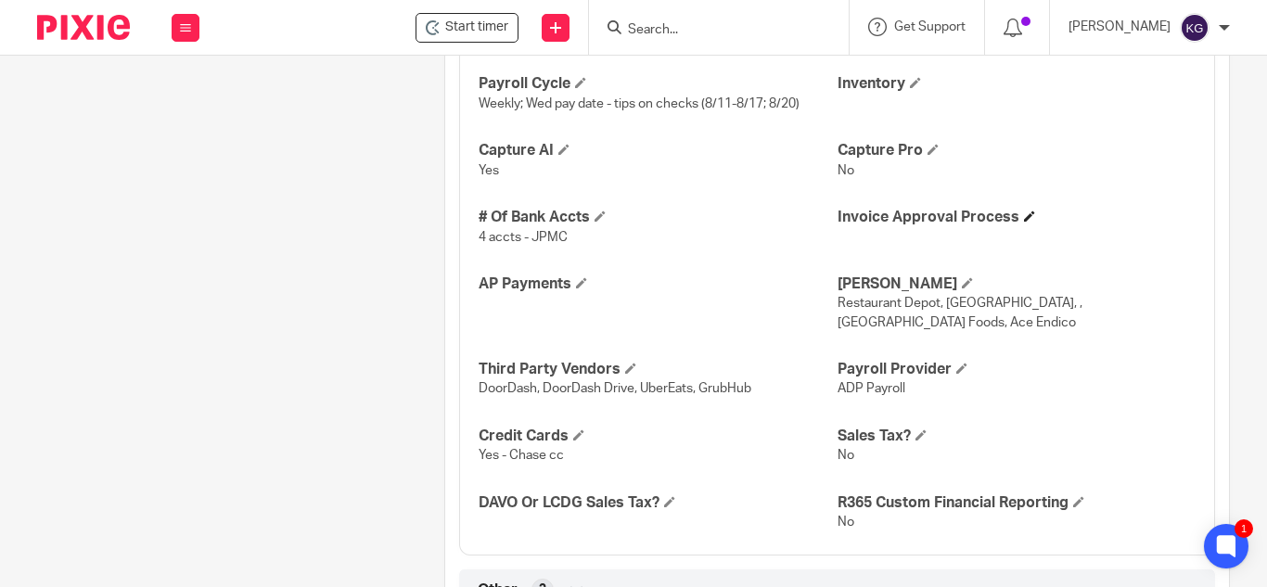
scroll to position [2226, 0]
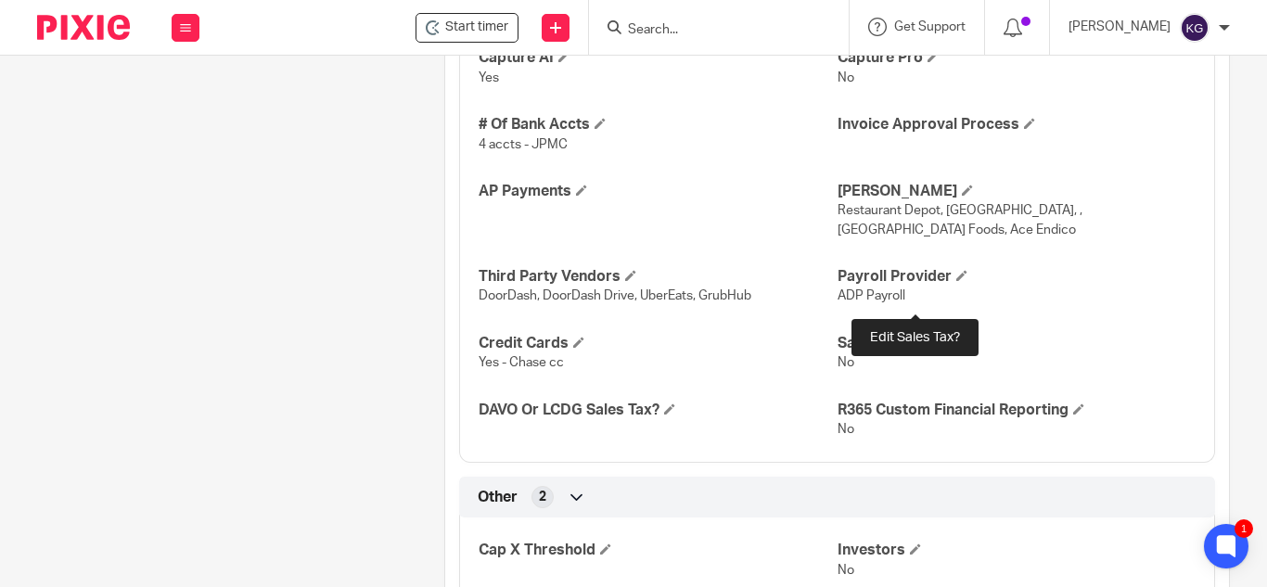
click at [915, 337] on span at bounding box center [920, 342] width 11 height 11
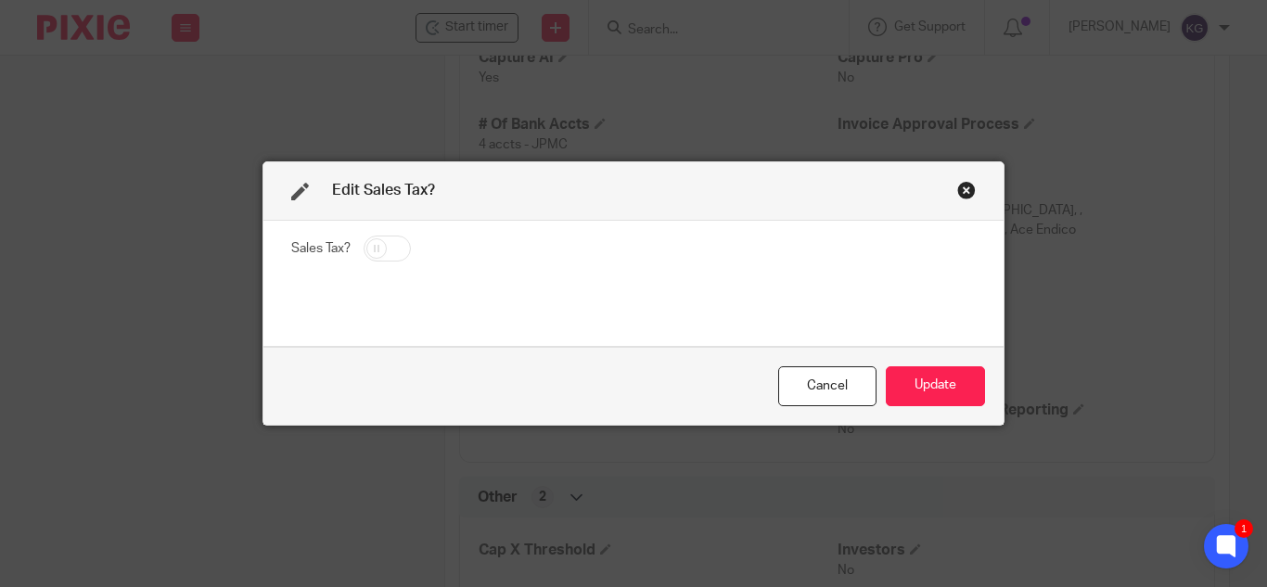
drag, startPoint x: 382, startPoint y: 247, endPoint x: 757, endPoint y: 321, distance: 382.0
click at [383, 246] on input "checkbox" at bounding box center [387, 249] width 47 height 26
checkbox input "true"
click at [941, 381] on button "Update" at bounding box center [935, 386] width 99 height 40
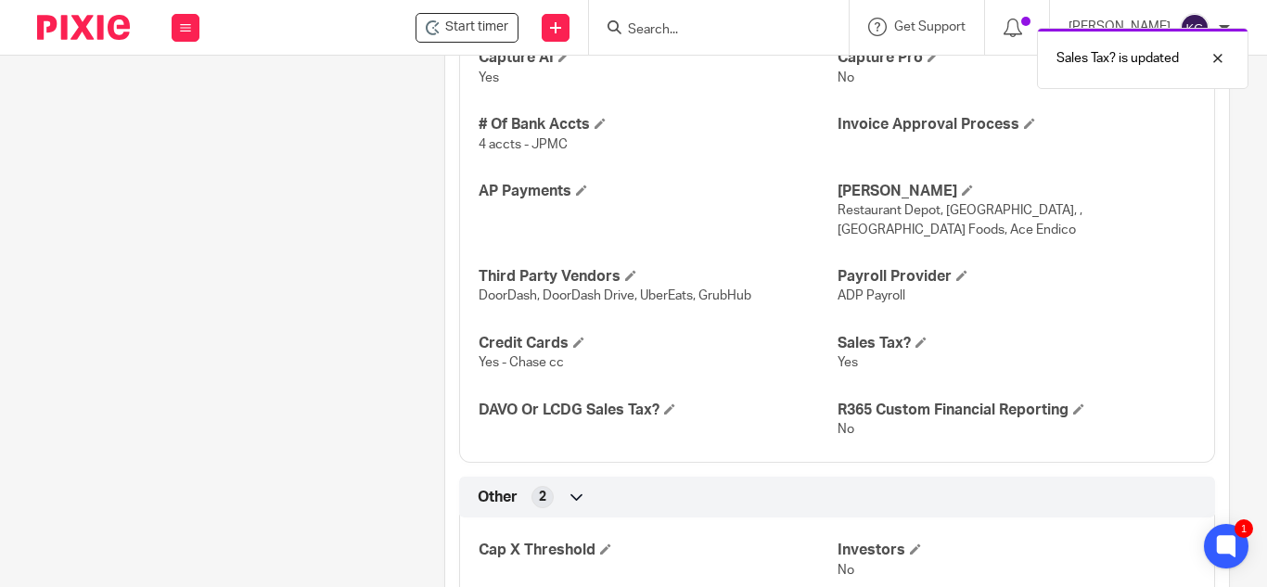
click at [671, 401] on h4 "DAVO Or LCDG Sales Tax?" at bounding box center [658, 410] width 358 height 19
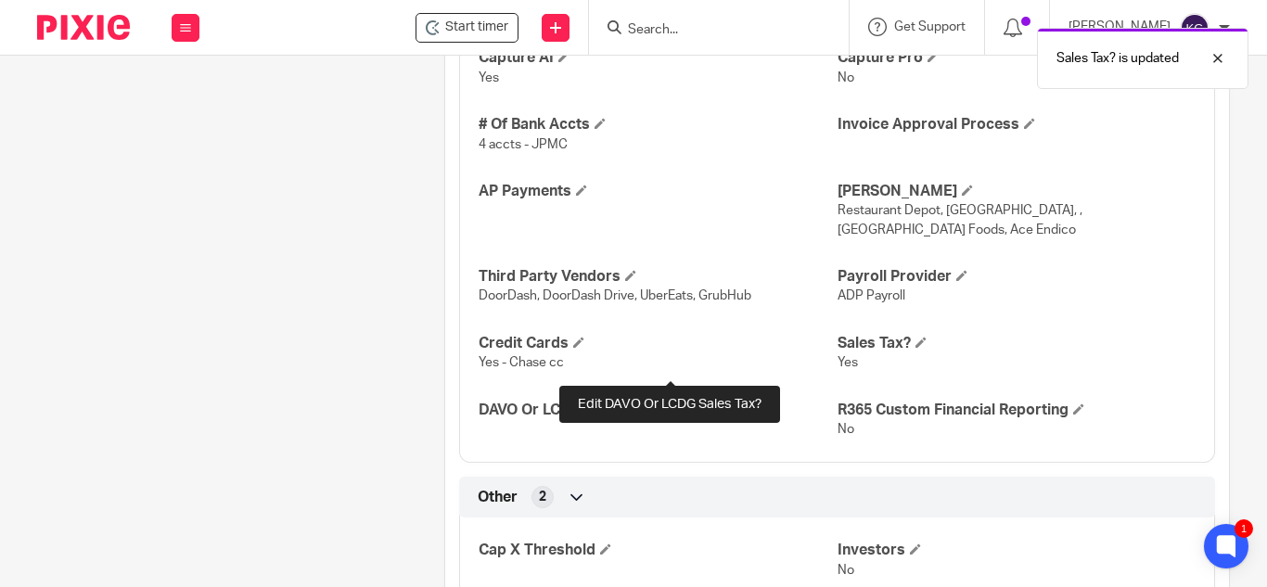
click at [667, 403] on span at bounding box center [669, 408] width 11 height 11
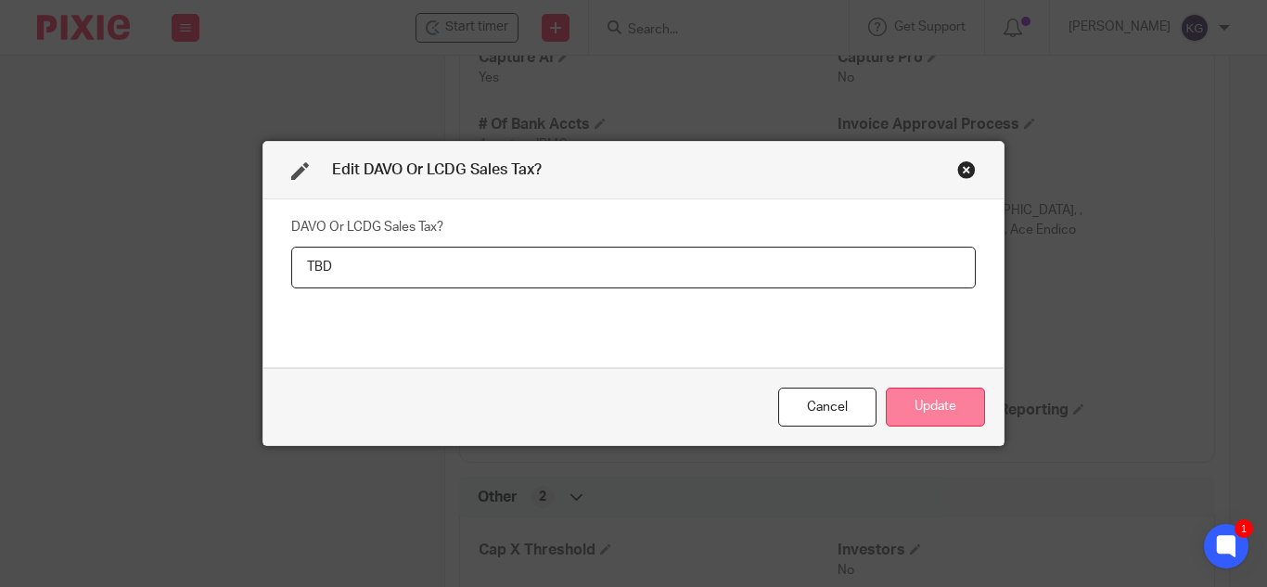
type input "TBD"
click at [941, 410] on button "Update" at bounding box center [935, 408] width 99 height 40
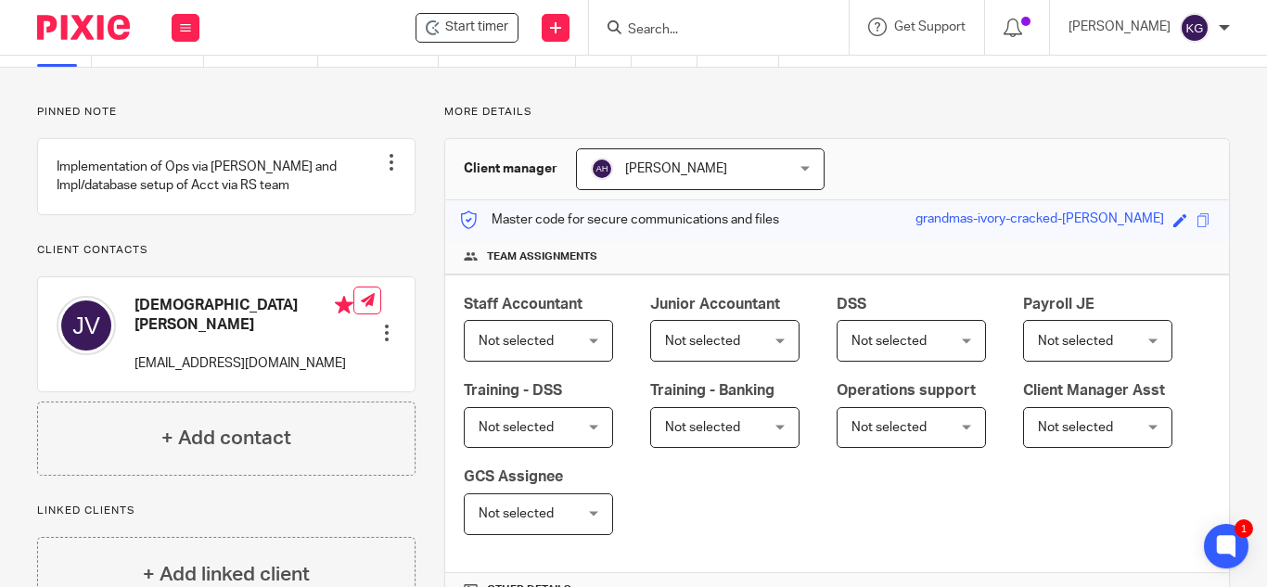
scroll to position [0, 0]
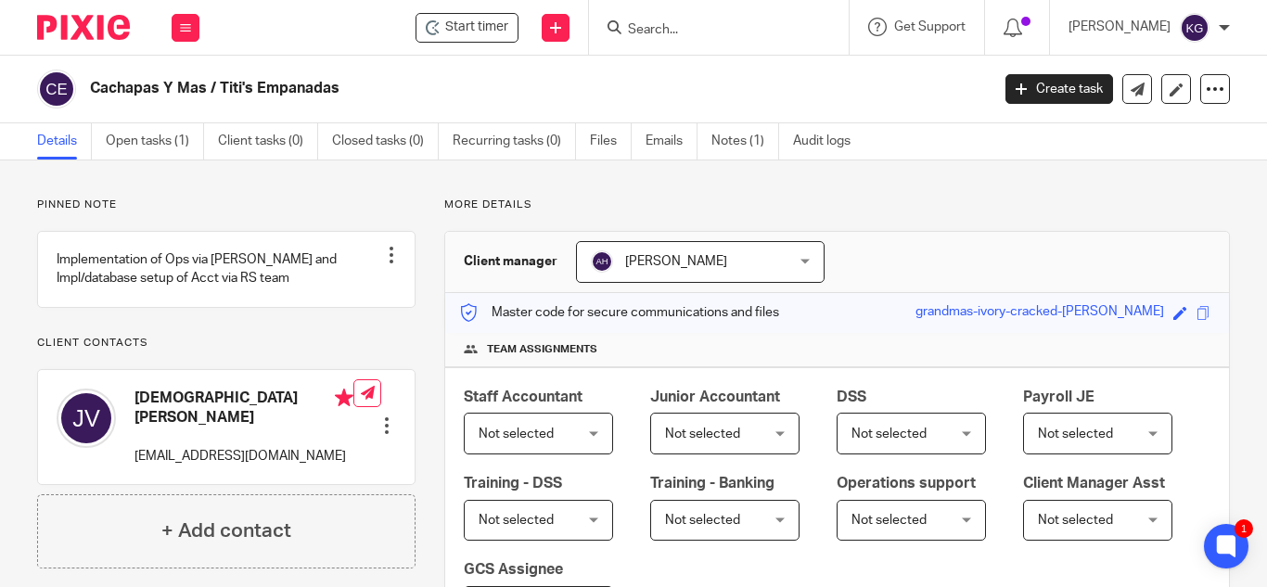
click at [689, 32] on input "Search" at bounding box center [709, 30] width 167 height 17
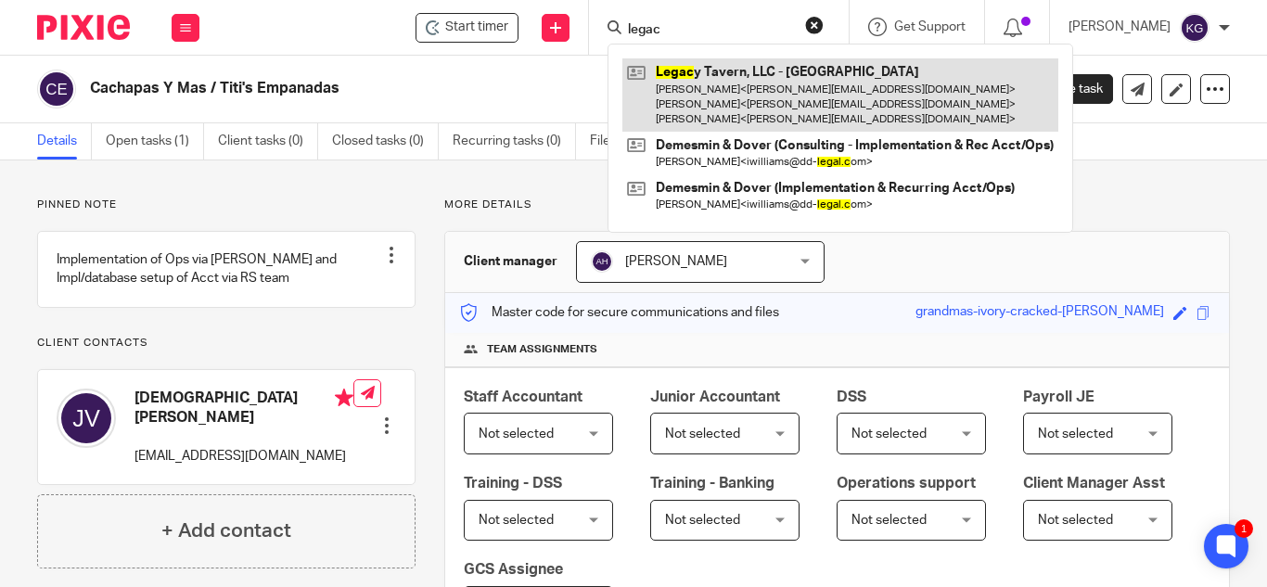
type input "legac"
click at [730, 96] on link at bounding box center [840, 94] width 436 height 73
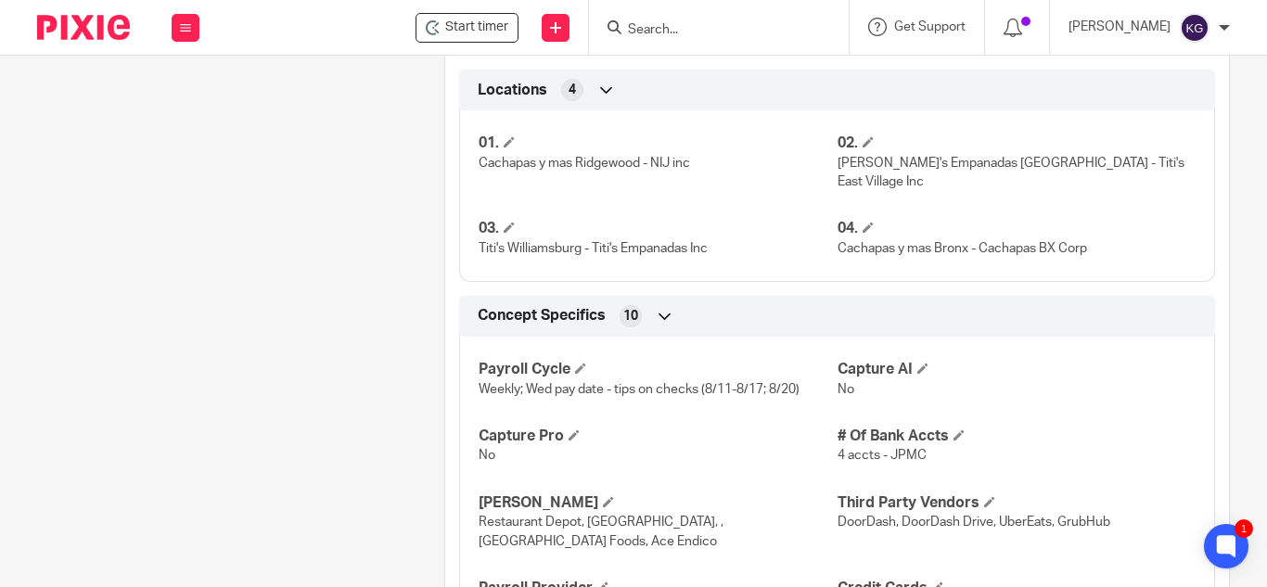
scroll to position [1156, 0]
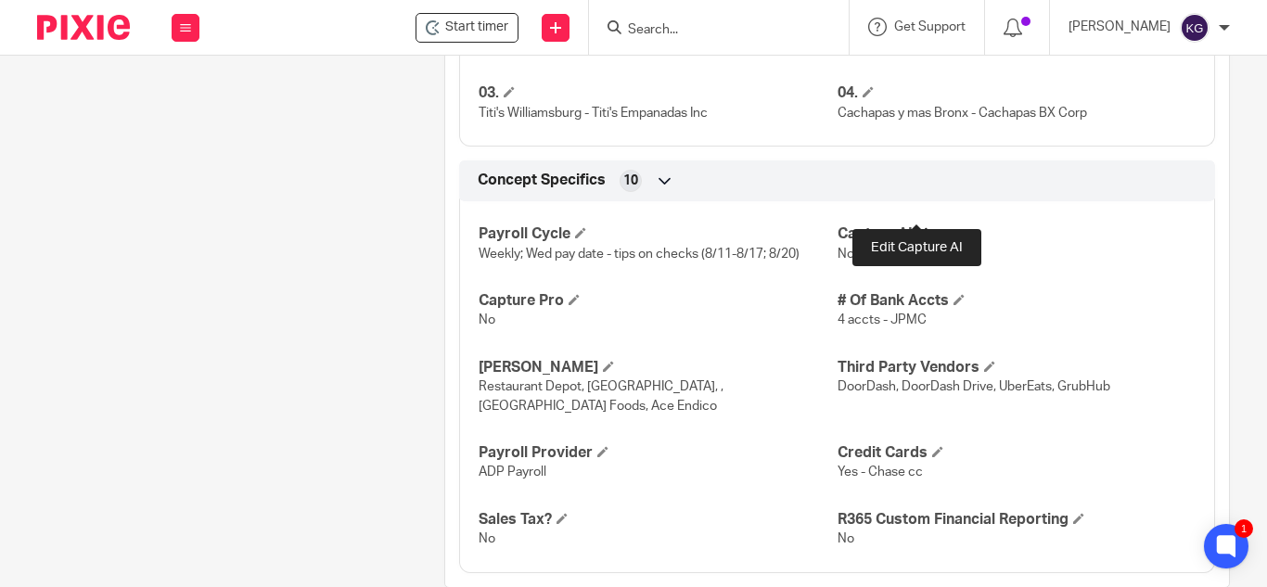
click at [917, 227] on span at bounding box center [922, 232] width 11 height 11
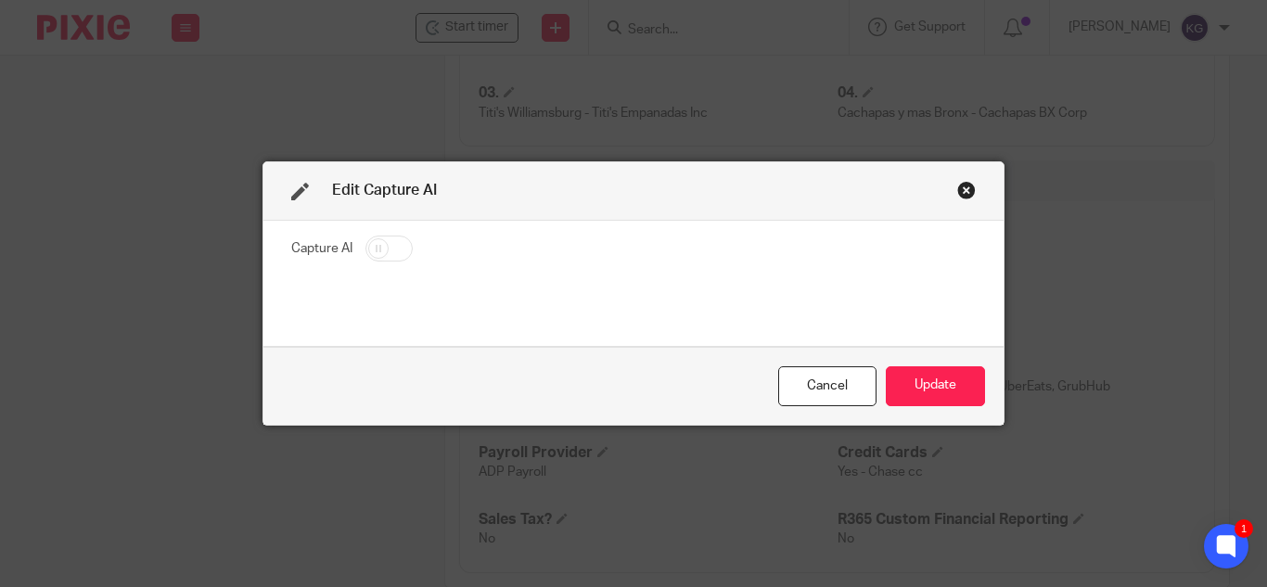
drag, startPoint x: 368, startPoint y: 240, endPoint x: 389, endPoint y: 251, distance: 23.2
click at [368, 239] on input "checkbox" at bounding box center [388, 249] width 47 height 26
checkbox input "true"
click at [937, 390] on button "Update" at bounding box center [935, 386] width 99 height 40
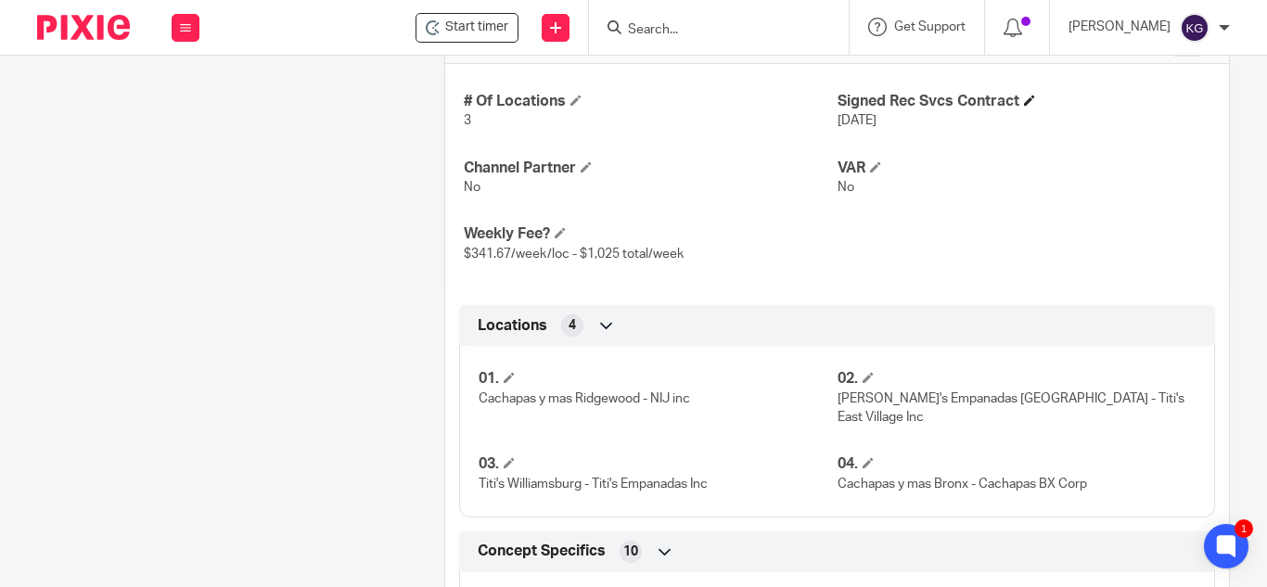
scroll to position [692, 0]
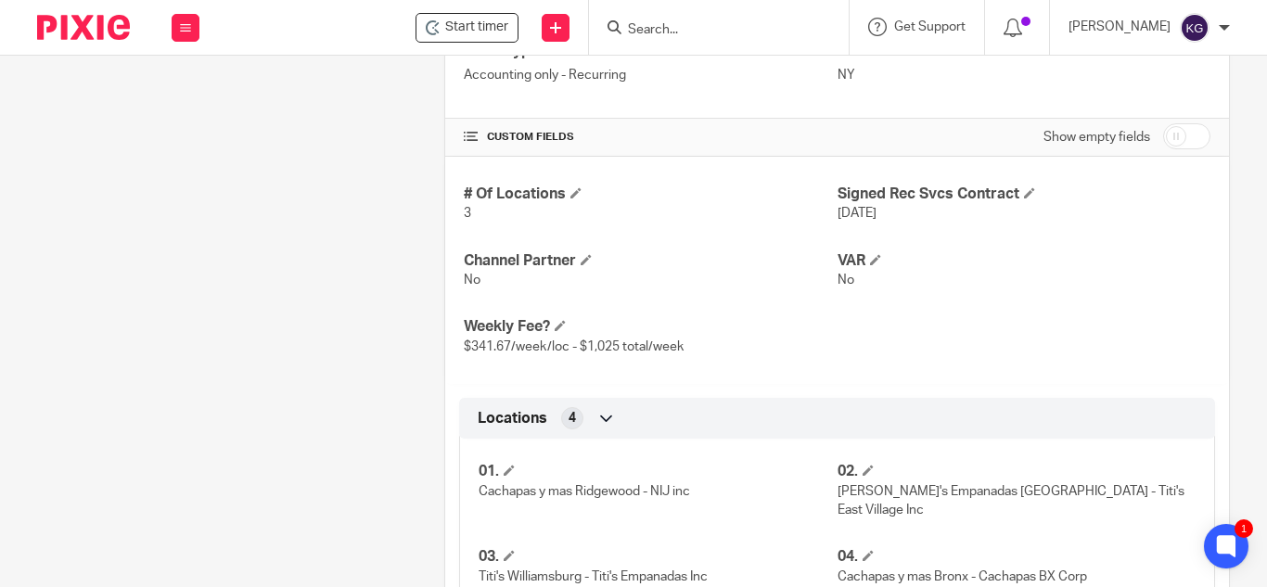
click at [1166, 133] on input "checkbox" at bounding box center [1186, 136] width 47 height 26
checkbox input "true"
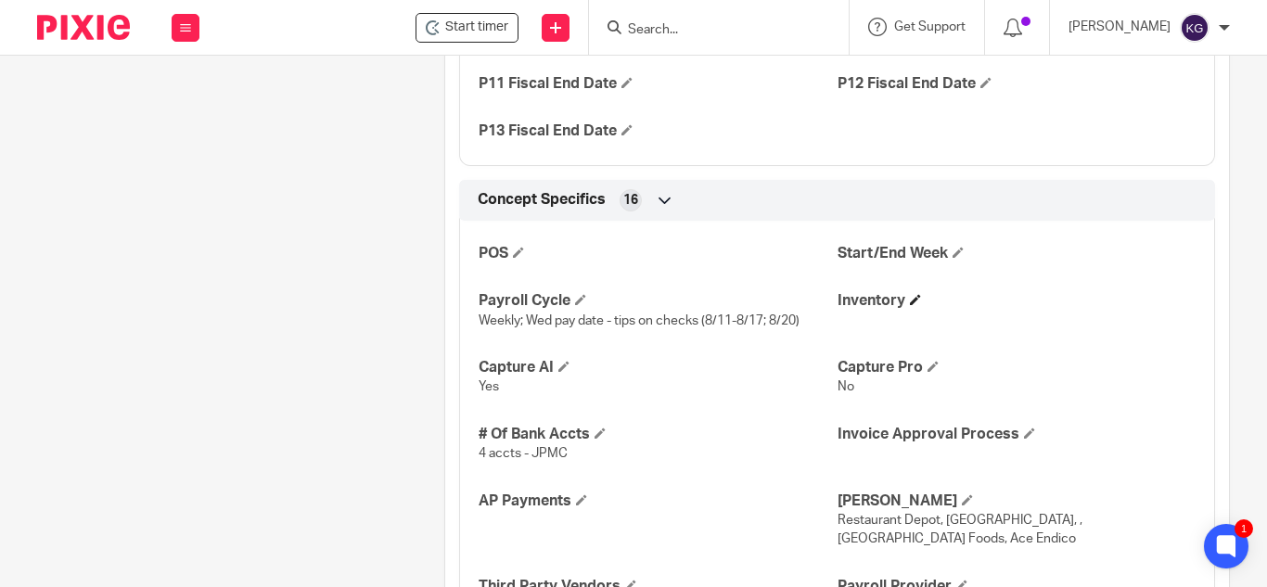
scroll to position [1990, 0]
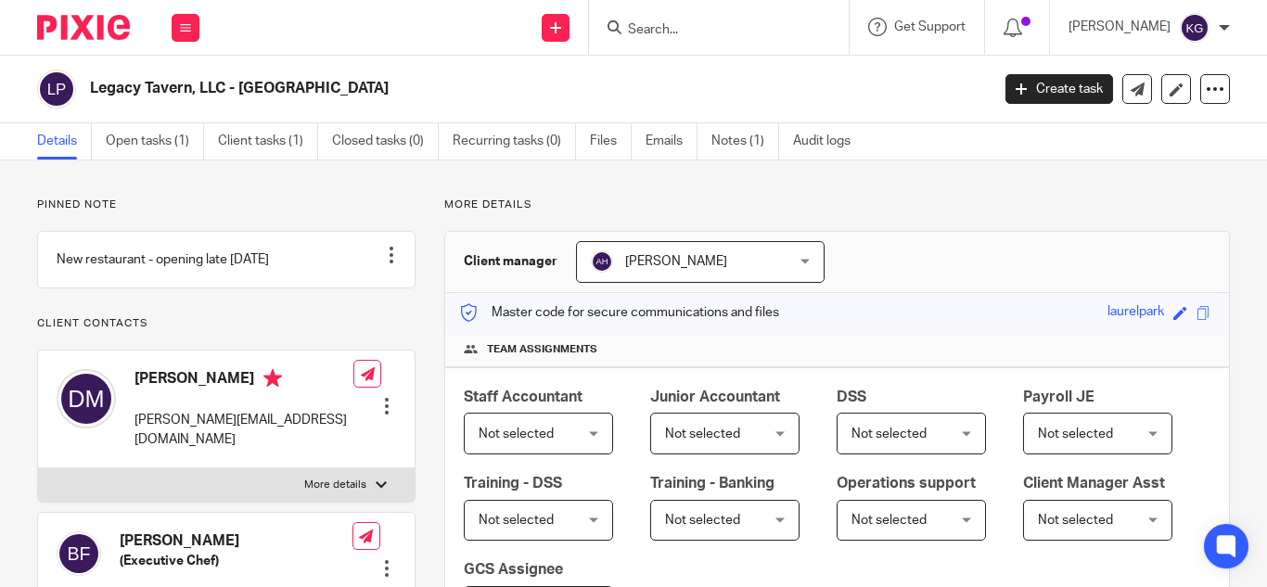
scroll to position [556, 0]
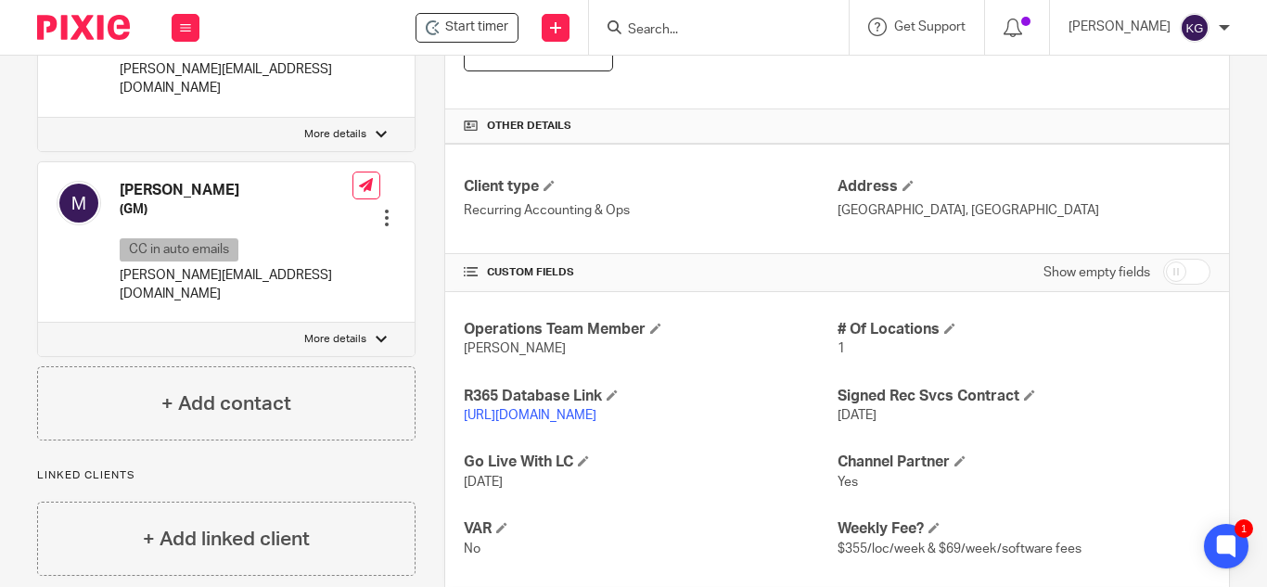
click at [688, 20] on form at bounding box center [725, 27] width 198 height 23
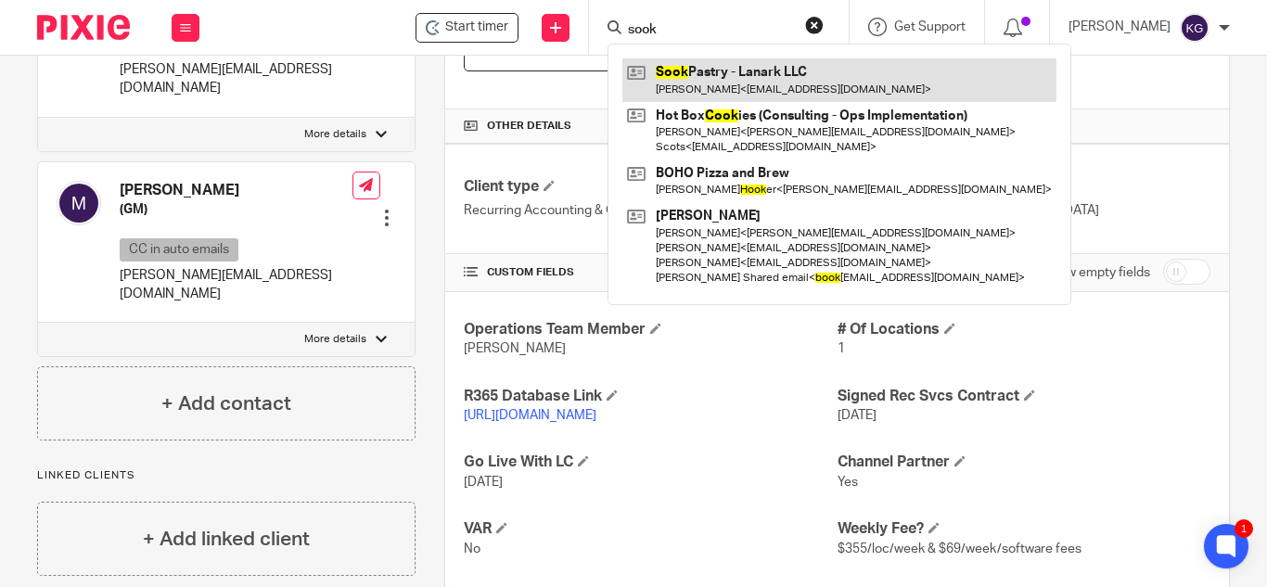
type input "sook"
click at [691, 73] on link at bounding box center [839, 79] width 434 height 43
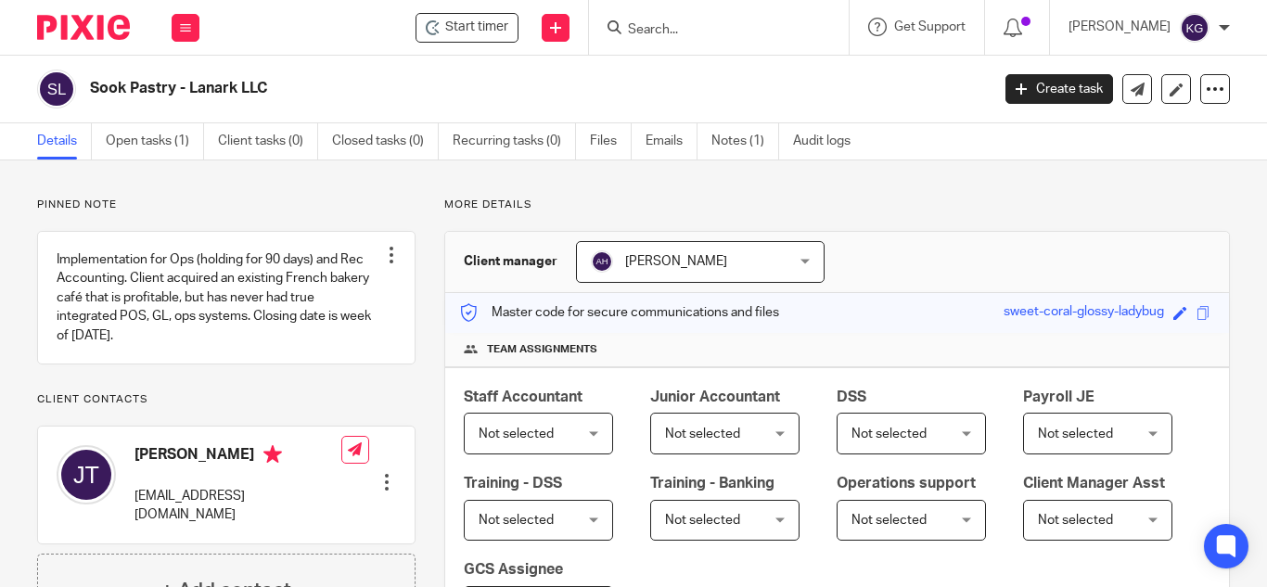
scroll to position [556, 0]
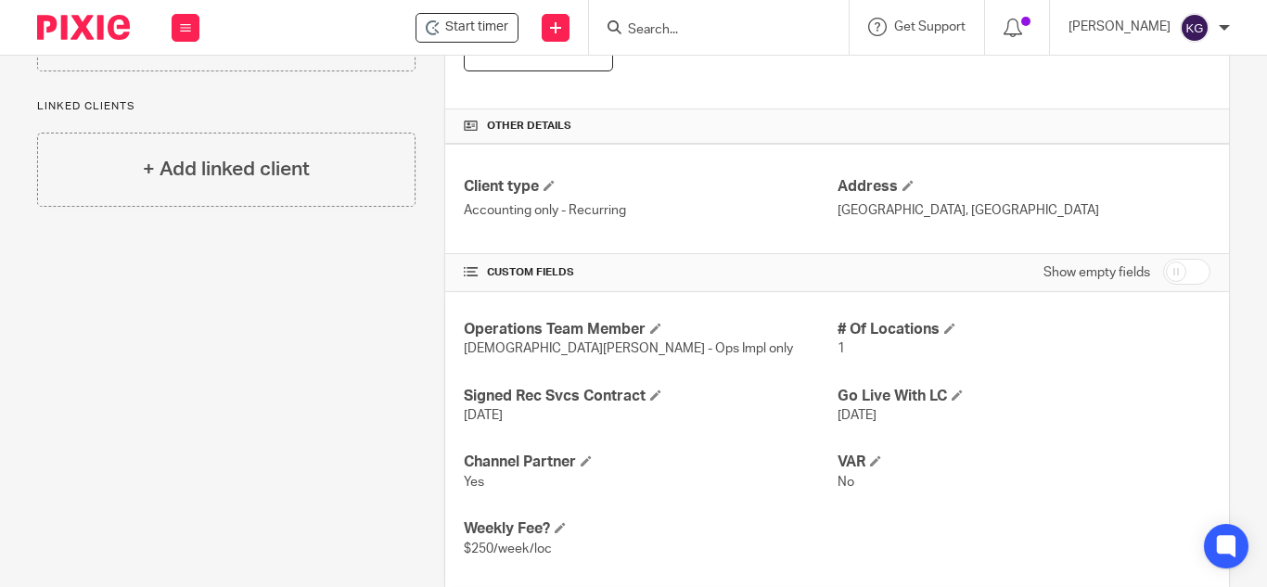
click at [1166, 260] on input "checkbox" at bounding box center [1186, 272] width 47 height 26
checkbox input "true"
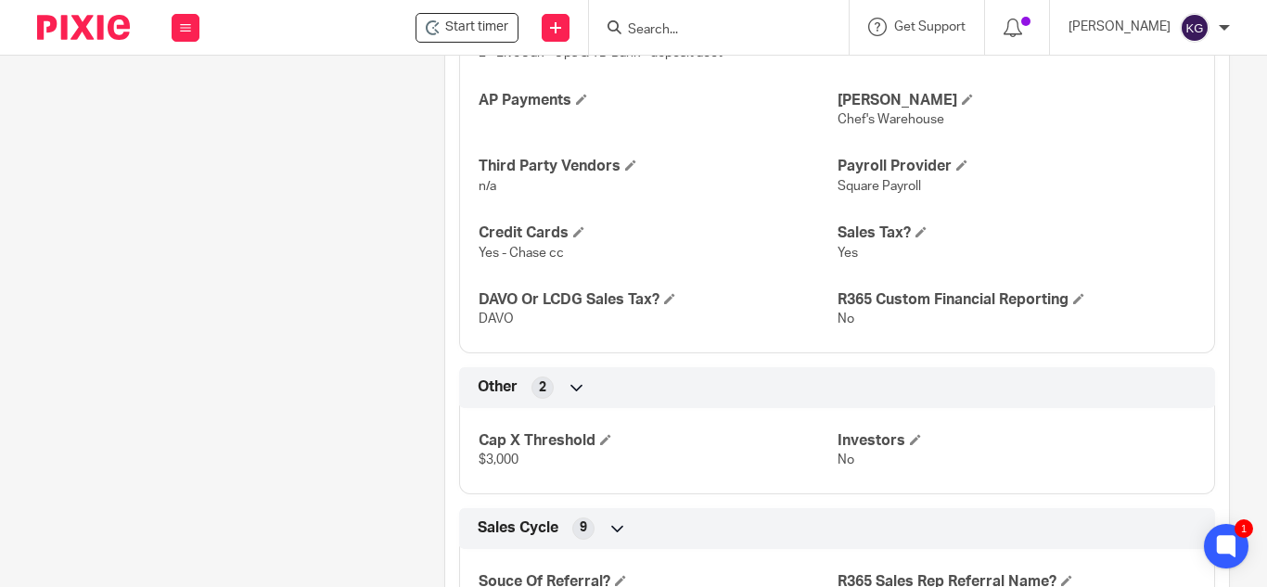
scroll to position [2226, 0]
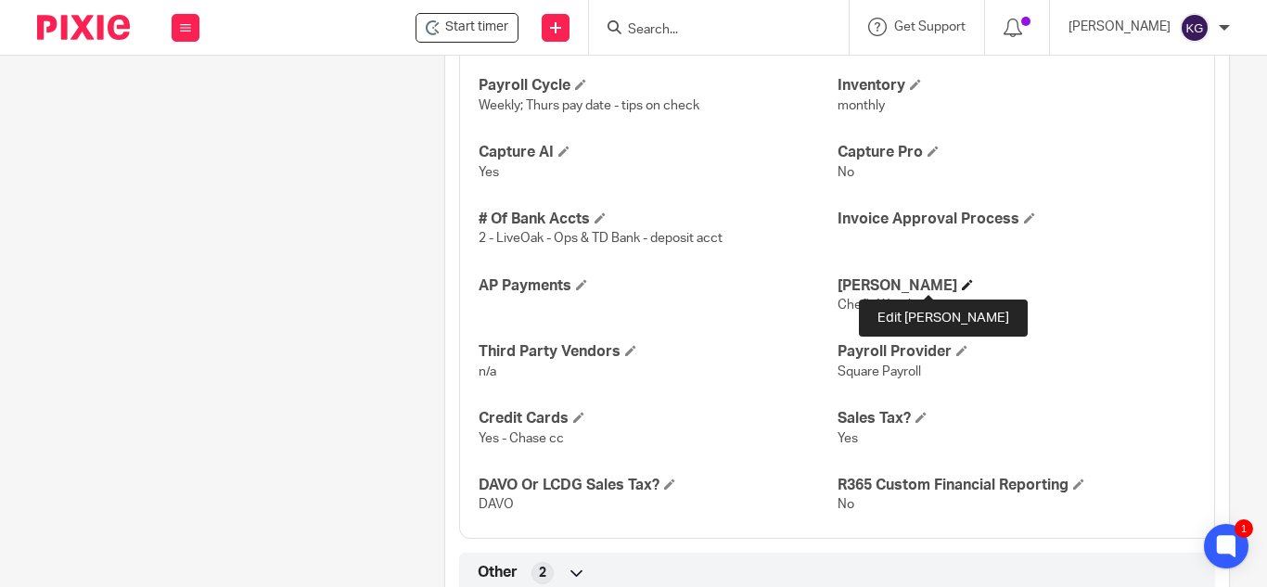
click at [962, 282] on span at bounding box center [967, 284] width 11 height 11
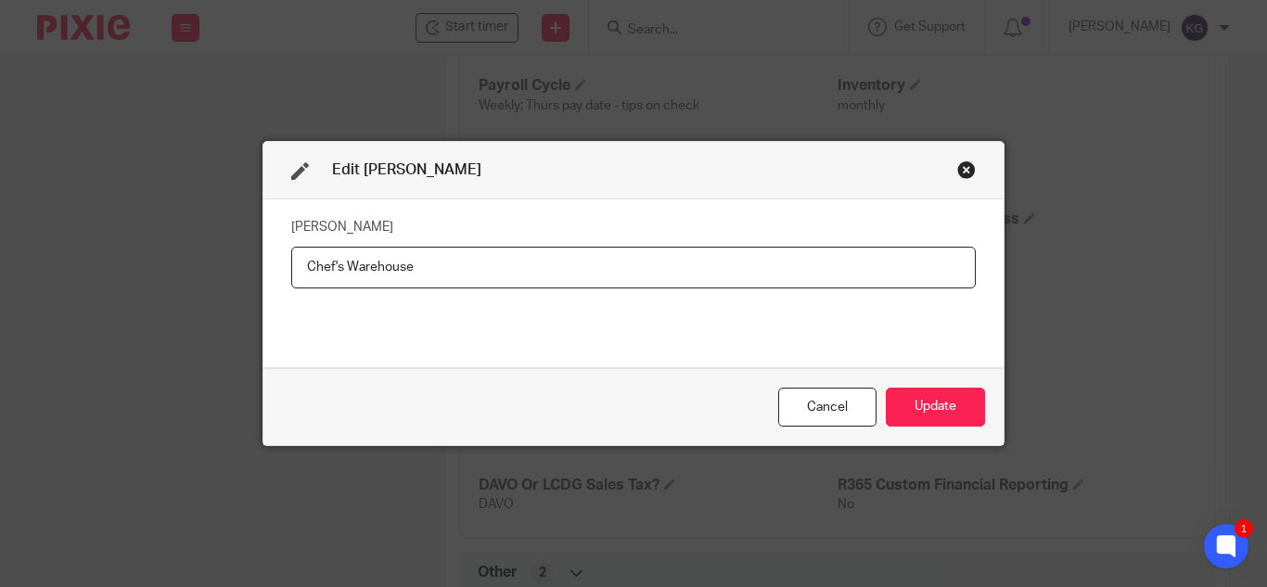
click at [295, 263] on input "Chef's Warehouse" at bounding box center [633, 268] width 684 height 42
type input "Dairyland/Chef's Warehouse"
click at [944, 394] on button "Update" at bounding box center [935, 408] width 99 height 40
